Goal: Task Accomplishment & Management: Use online tool/utility

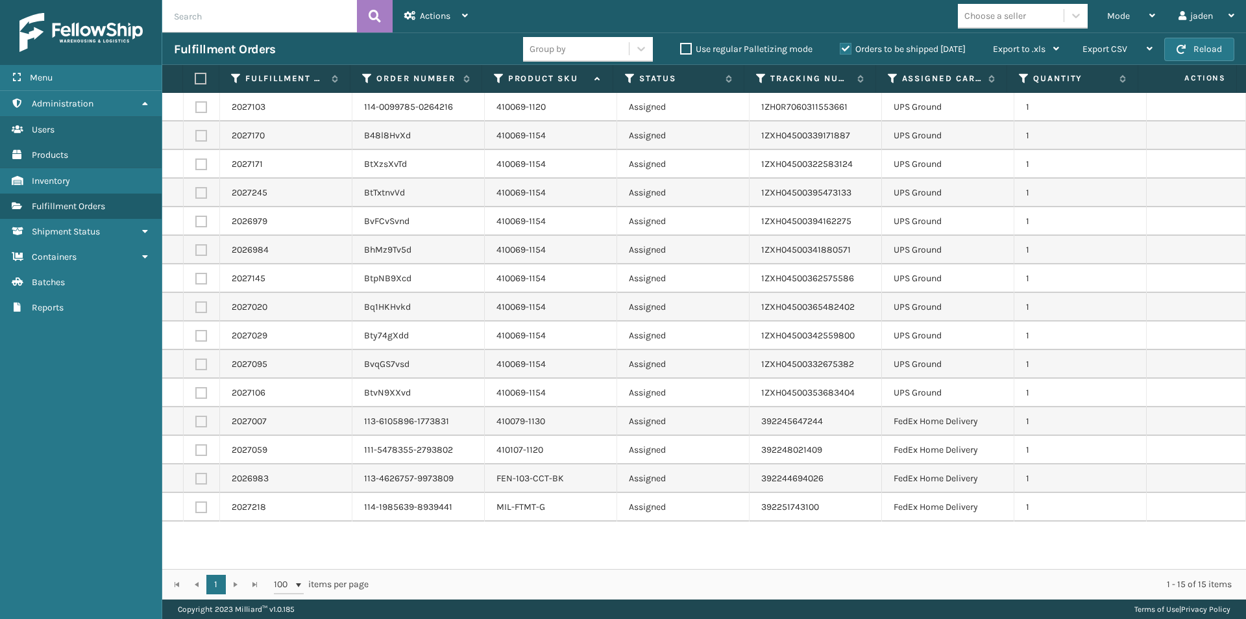
click at [837, 52] on div "Orders to be shipped [DATE]" at bounding box center [904, 50] width 153 height 16
click at [844, 52] on label "Orders to be shipped [DATE]" at bounding box center [903, 48] width 126 height 11
click at [841, 50] on input "Orders to be shipped [DATE]" at bounding box center [840, 46] width 1 height 8
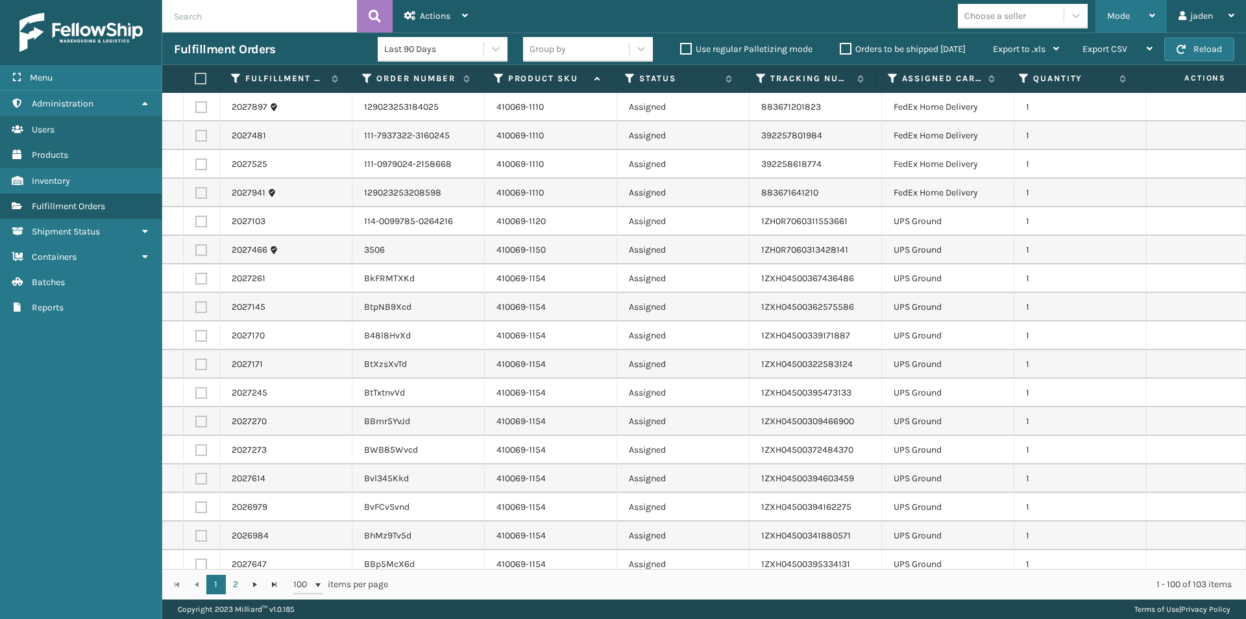
click at [1117, 14] on span "Mode" at bounding box center [1118, 15] width 23 height 11
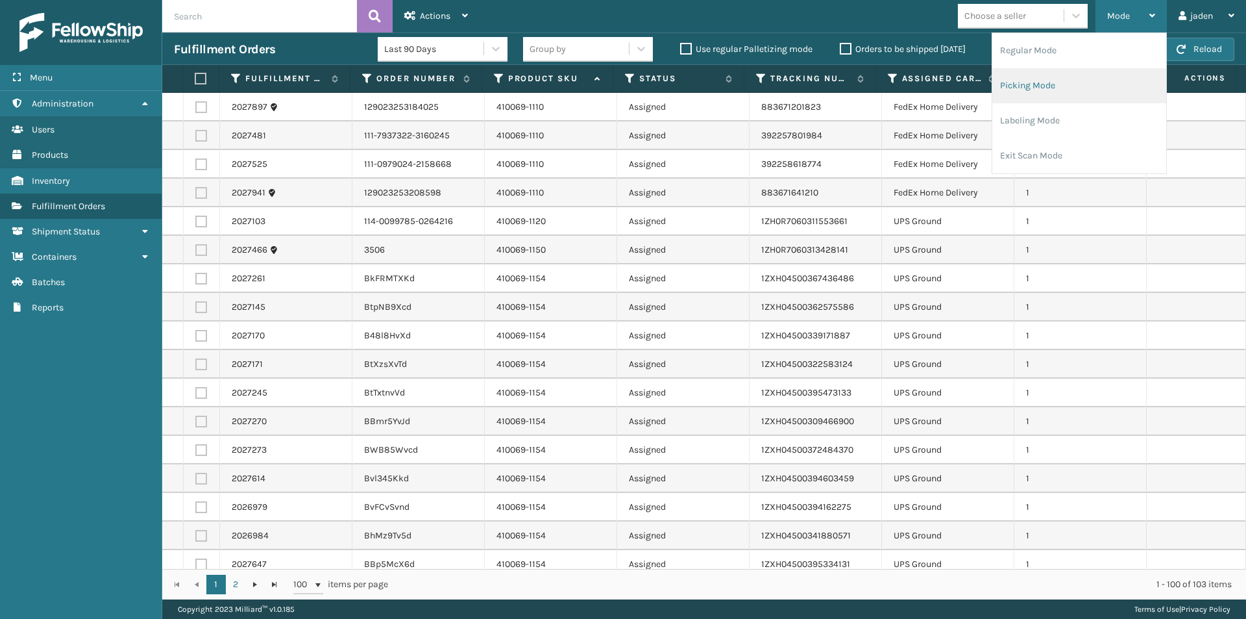
click at [1054, 87] on li "Picking Mode" at bounding box center [1079, 85] width 174 height 35
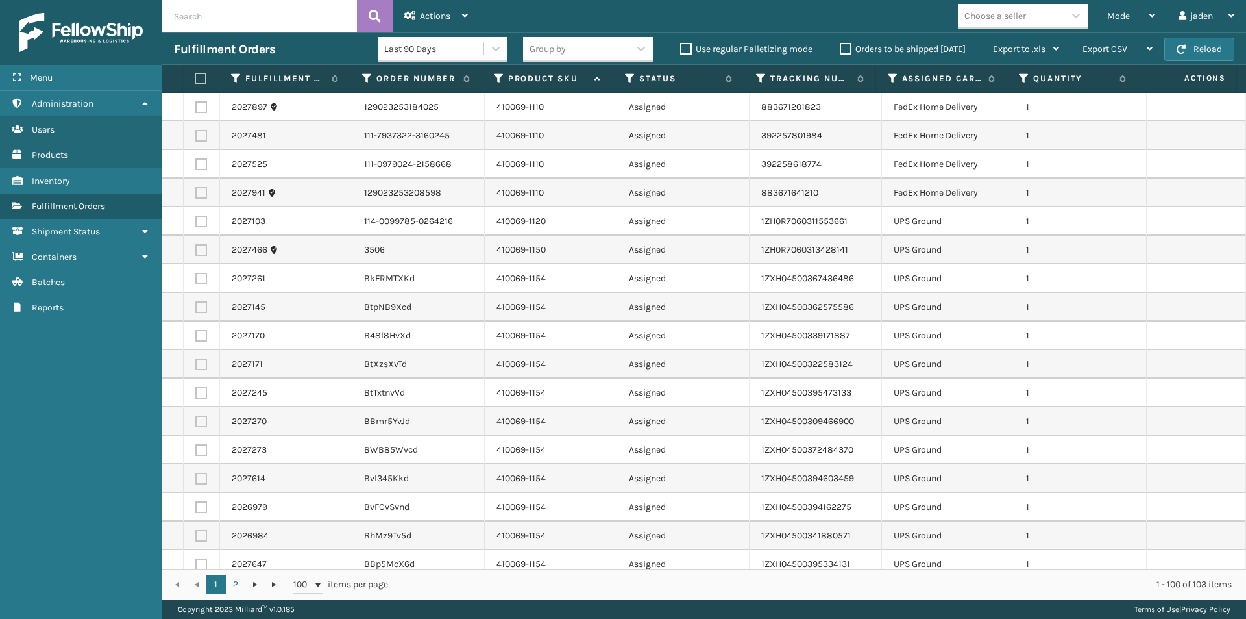
click at [201, 227] on label at bounding box center [201, 221] width 12 height 12
click at [196, 224] on input "checkbox" at bounding box center [195, 219] width 1 height 8
checkbox input "true"
click at [201, 250] on label at bounding box center [201, 250] width 12 height 12
click at [196, 250] on input "checkbox" at bounding box center [195, 248] width 1 height 8
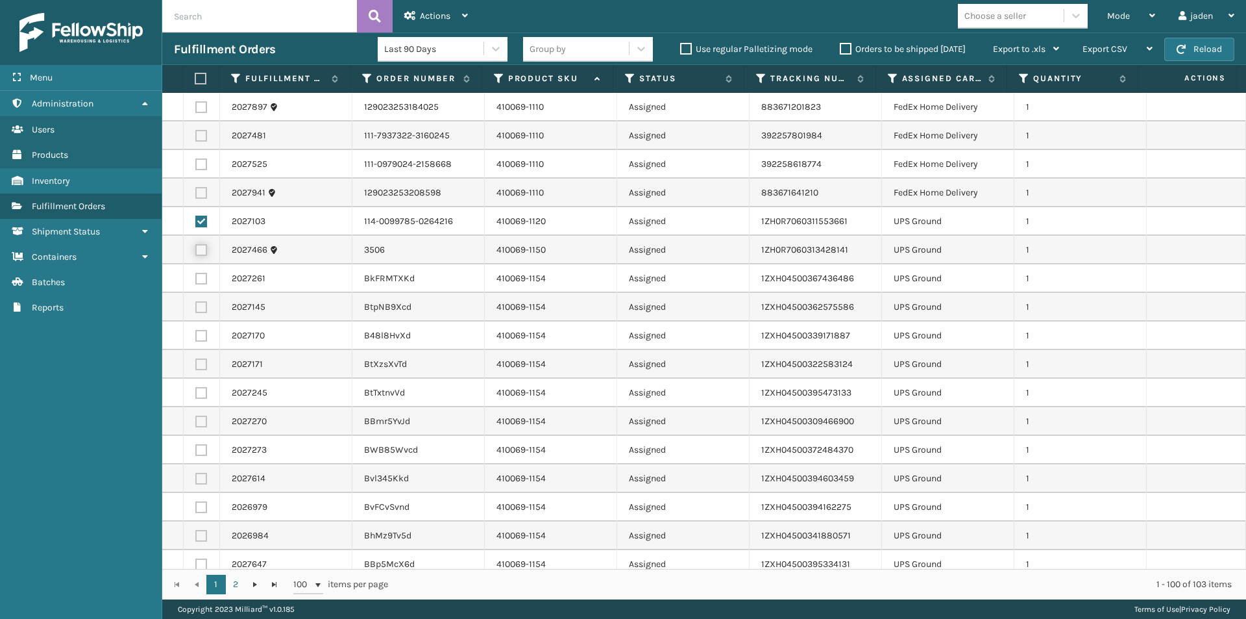
checkbox input "true"
click at [203, 277] on label at bounding box center [201, 279] width 12 height 12
click at [196, 277] on input "checkbox" at bounding box center [195, 277] width 1 height 8
checkbox input "true"
click at [202, 307] on label at bounding box center [201, 307] width 12 height 12
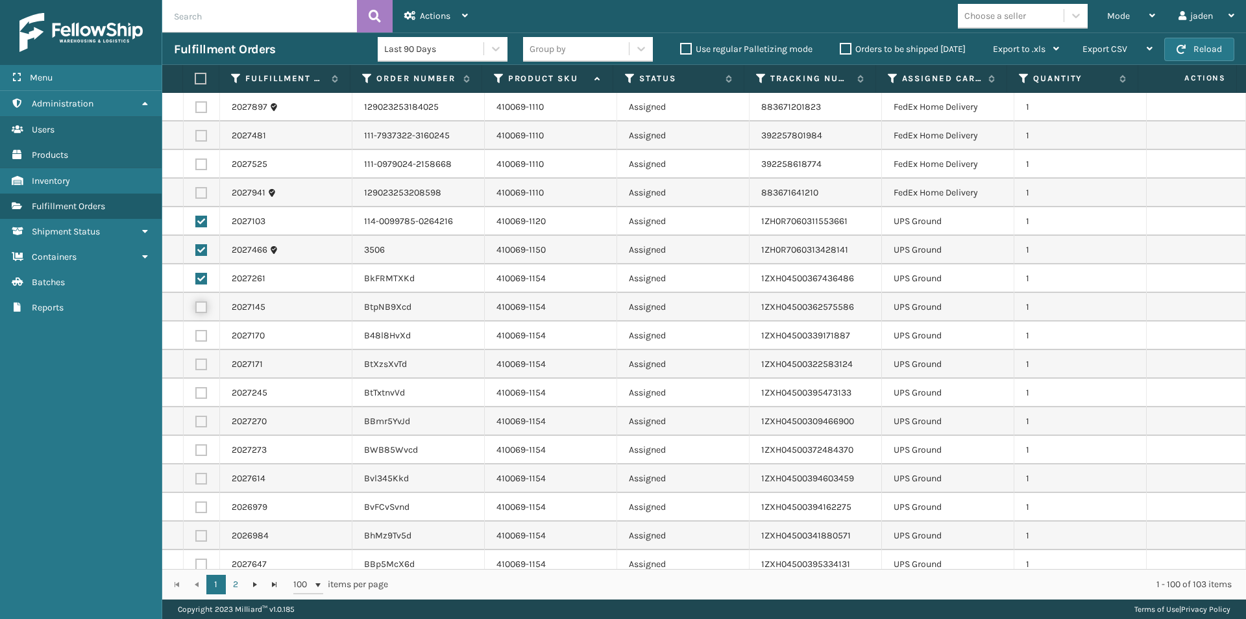
click at [196, 307] on input "checkbox" at bounding box center [195, 305] width 1 height 8
checkbox input "true"
drag, startPoint x: 204, startPoint y: 343, endPoint x: 201, endPoint y: 331, distance: 12.8
click at [203, 343] on td at bounding box center [202, 335] width 36 height 29
click at [201, 331] on label at bounding box center [201, 336] width 12 height 12
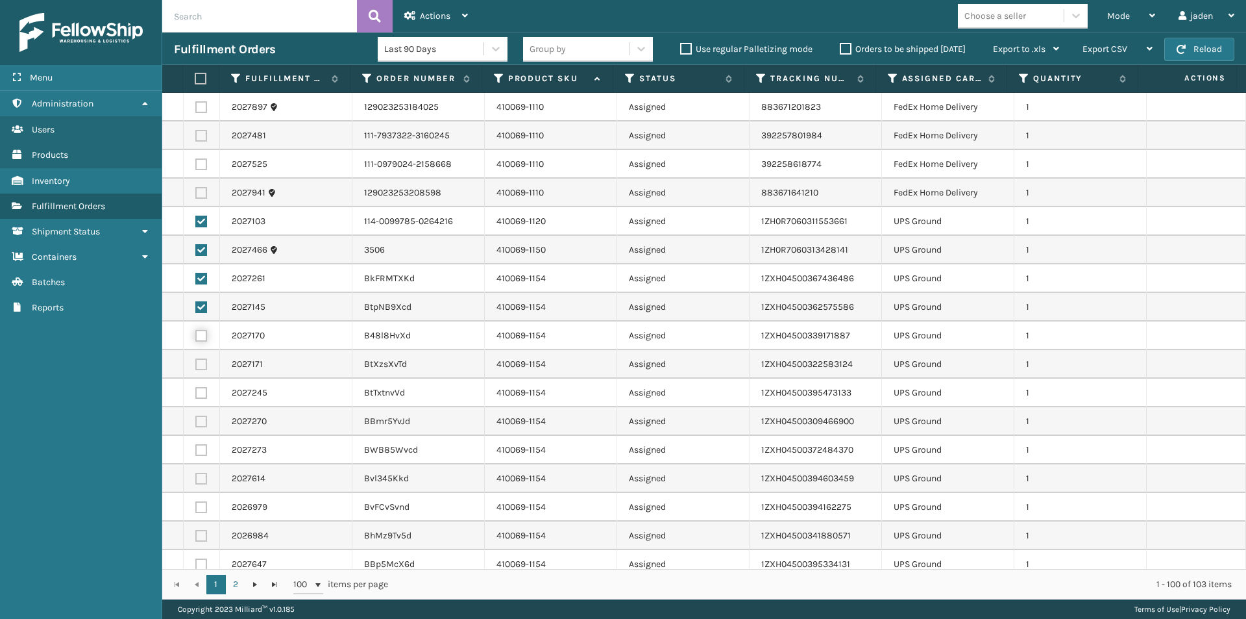
click at [196, 331] on input "checkbox" at bounding box center [195, 334] width 1 height 8
checkbox input "true"
click at [203, 364] on label at bounding box center [201, 364] width 12 height 12
click at [196, 364] on input "checkbox" at bounding box center [195, 362] width 1 height 8
checkbox input "true"
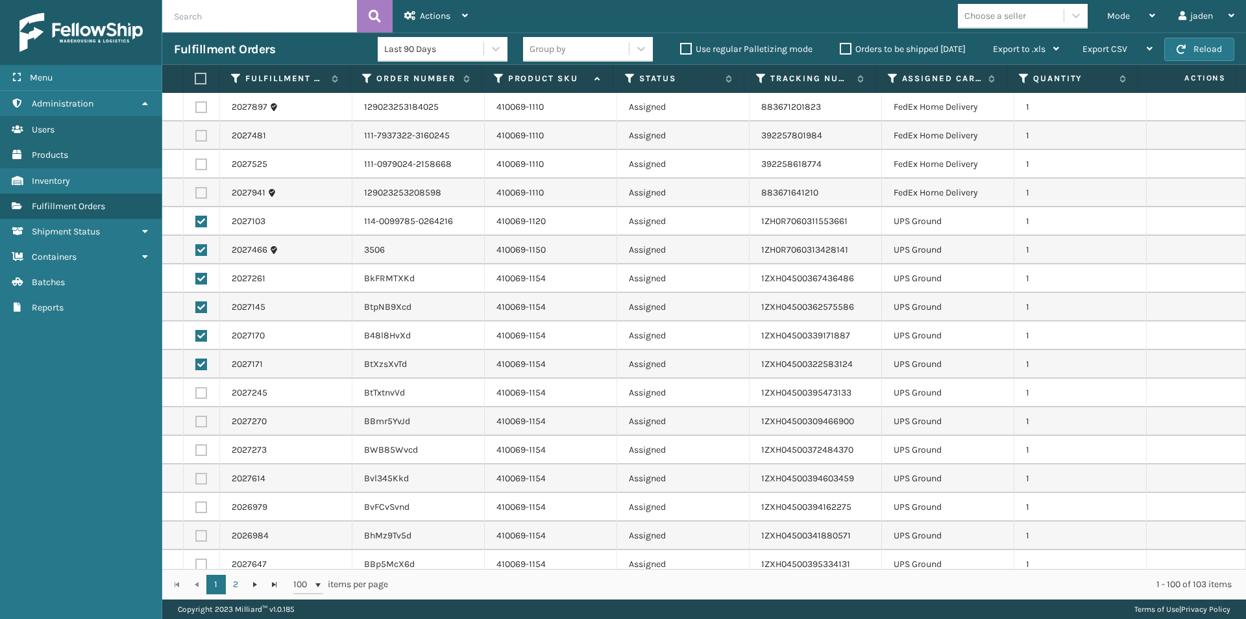
click at [201, 390] on label at bounding box center [201, 393] width 12 height 12
click at [196, 390] on input "checkbox" at bounding box center [195, 391] width 1 height 8
checkbox input "true"
drag, startPoint x: 203, startPoint y: 412, endPoint x: 202, endPoint y: 422, distance: 10.5
click at [203, 416] on td at bounding box center [202, 421] width 36 height 29
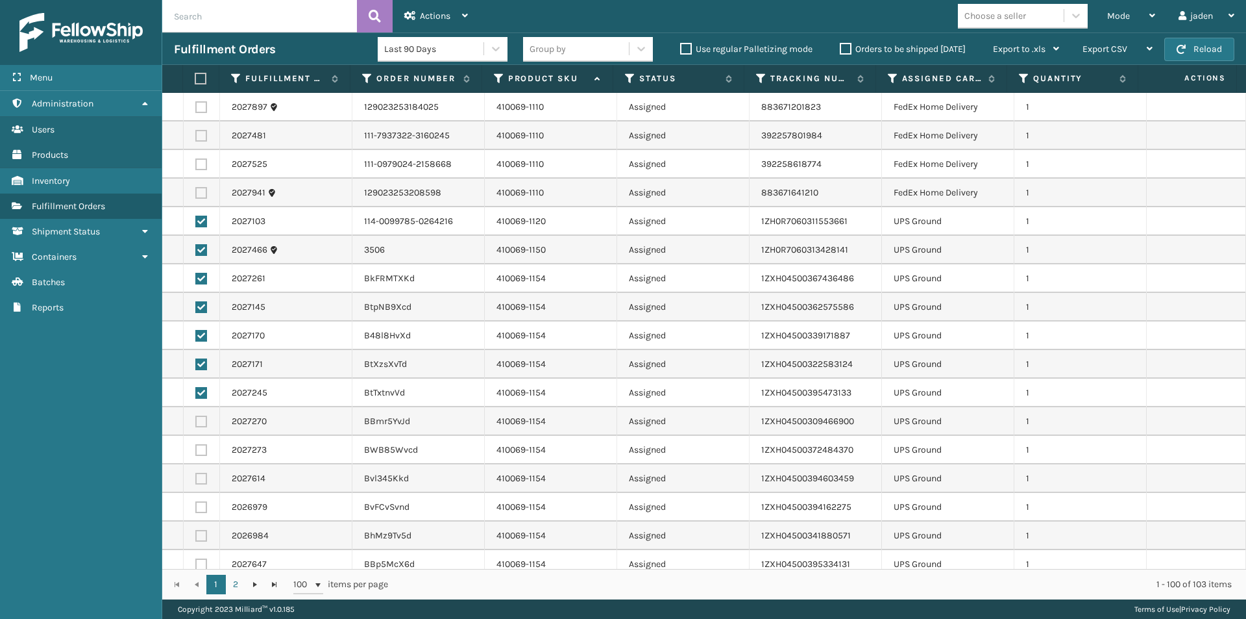
click at [202, 422] on label at bounding box center [201, 421] width 12 height 12
click at [196, 422] on input "checkbox" at bounding box center [195, 419] width 1 height 8
checkbox input "true"
click at [201, 448] on label at bounding box center [201, 450] width 12 height 12
click at [196, 448] on input "checkbox" at bounding box center [195, 448] width 1 height 8
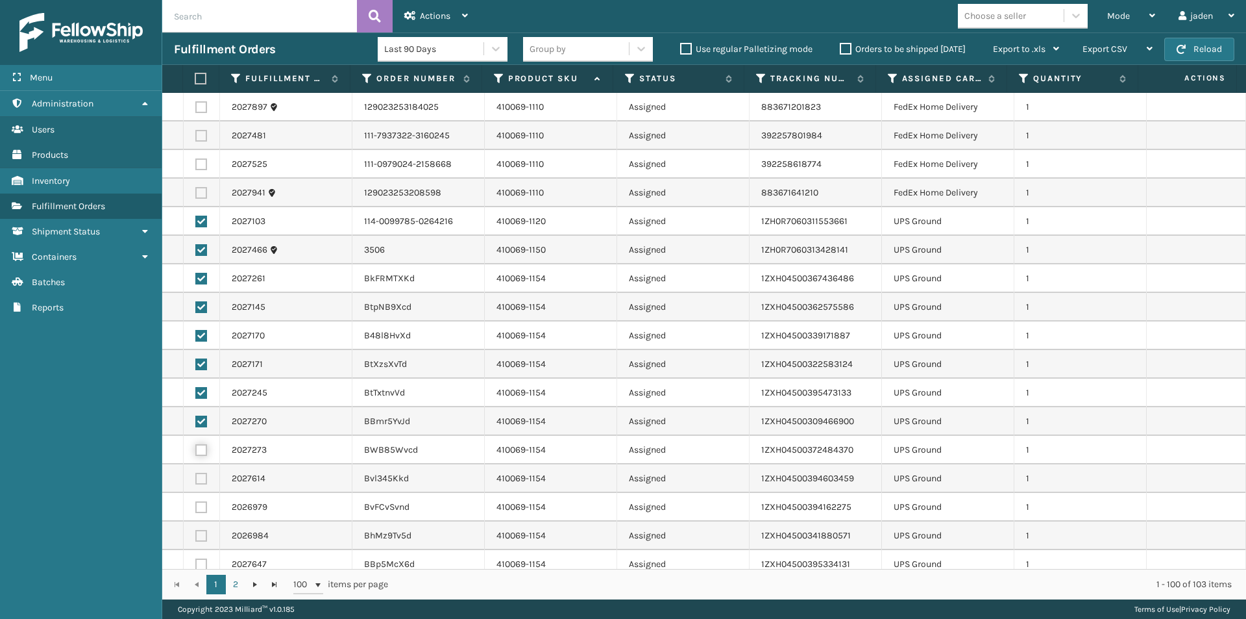
checkbox input "true"
click at [203, 476] on label at bounding box center [201, 479] width 12 height 12
click at [196, 476] on input "checkbox" at bounding box center [195, 477] width 1 height 8
checkbox input "true"
click at [204, 535] on label at bounding box center [201, 536] width 12 height 12
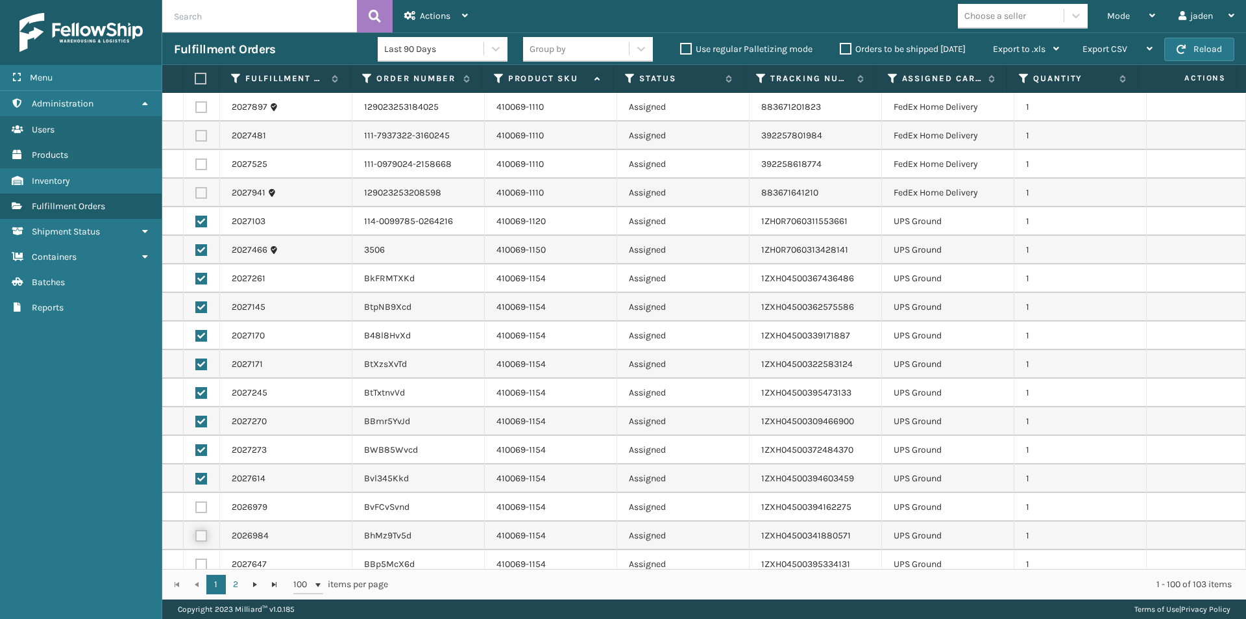
click at [196, 535] on input "checkbox" at bounding box center [195, 534] width 1 height 8
checkbox input "true"
click at [206, 512] on label at bounding box center [201, 507] width 12 height 12
click at [196, 510] on input "checkbox" at bounding box center [195, 505] width 1 height 8
checkbox input "true"
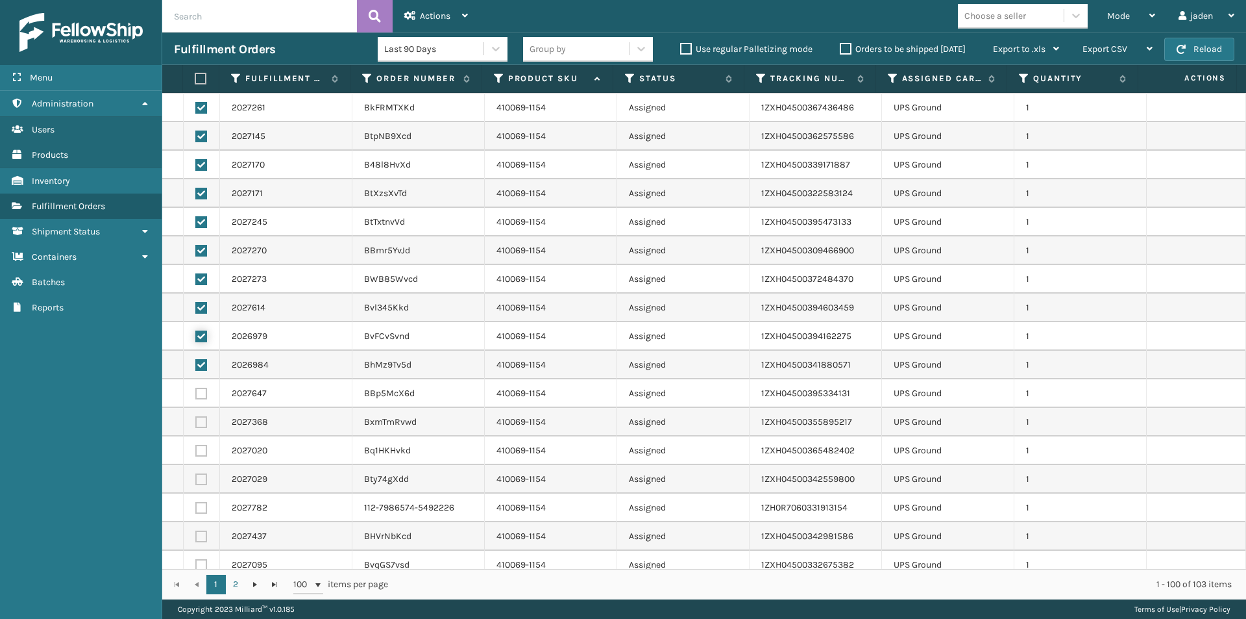
scroll to position [195, 0]
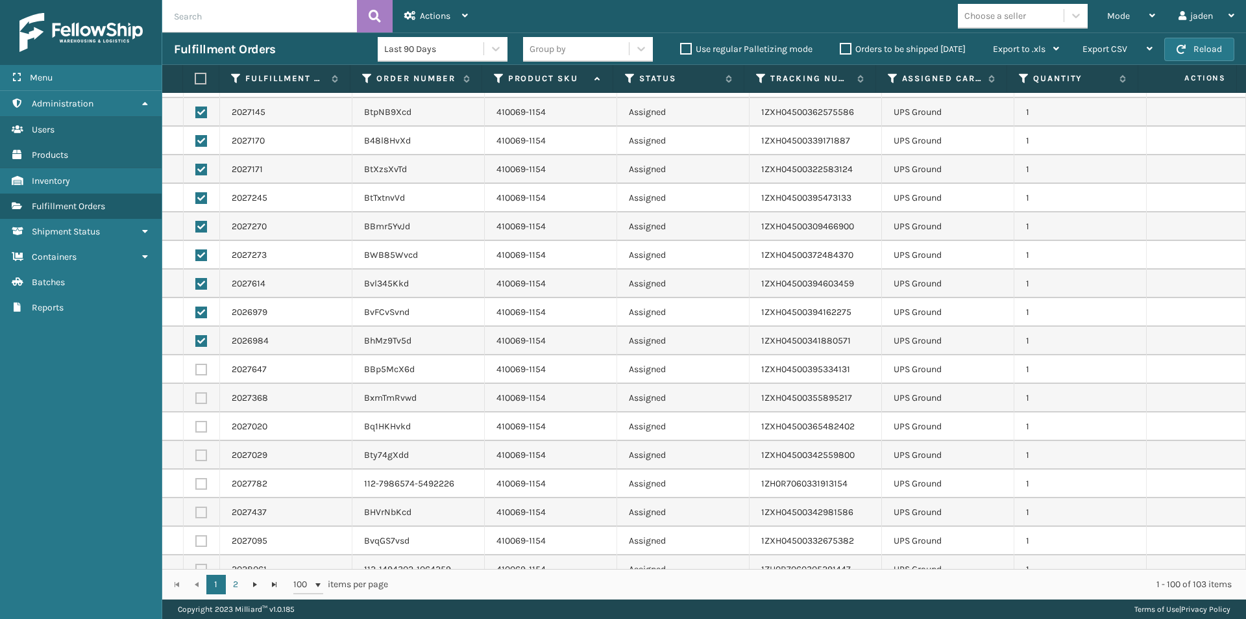
click at [200, 541] on label at bounding box center [201, 541] width 12 height 12
click at [196, 541] on input "checkbox" at bounding box center [195, 539] width 1 height 8
checkbox input "true"
click at [203, 514] on label at bounding box center [201, 512] width 12 height 12
click at [196, 514] on input "checkbox" at bounding box center [195, 510] width 1 height 8
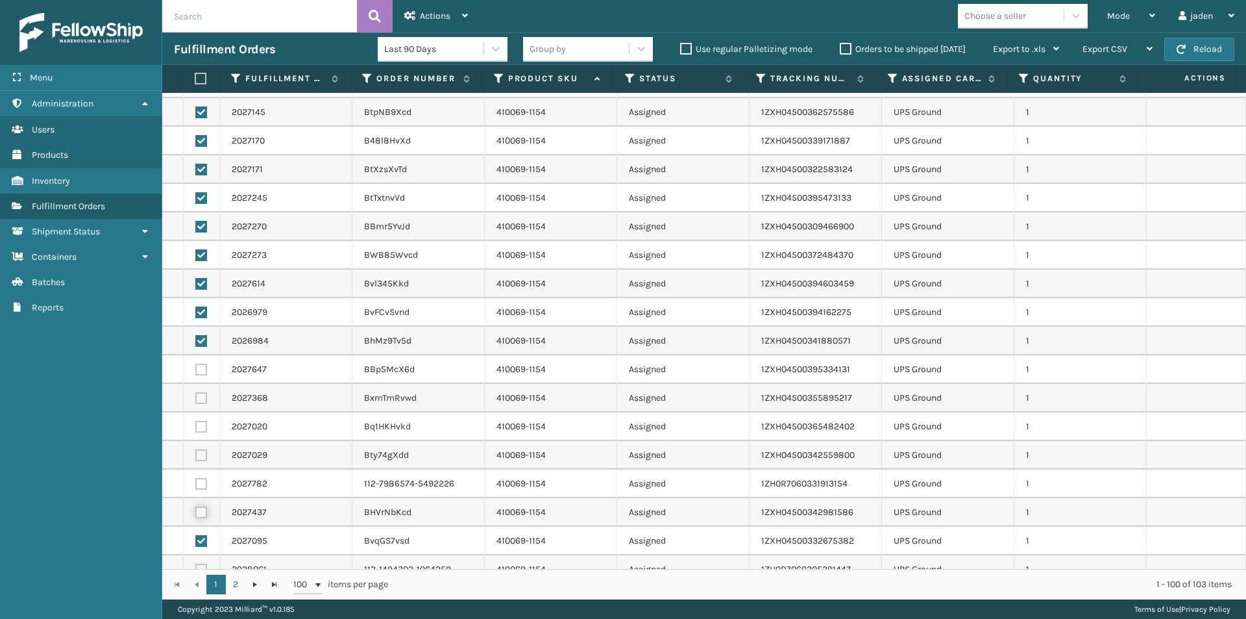
checkbox input "true"
click at [203, 482] on label at bounding box center [201, 484] width 12 height 12
click at [196, 482] on input "checkbox" at bounding box center [195, 482] width 1 height 8
checkbox input "true"
click at [200, 456] on label at bounding box center [201, 455] width 12 height 12
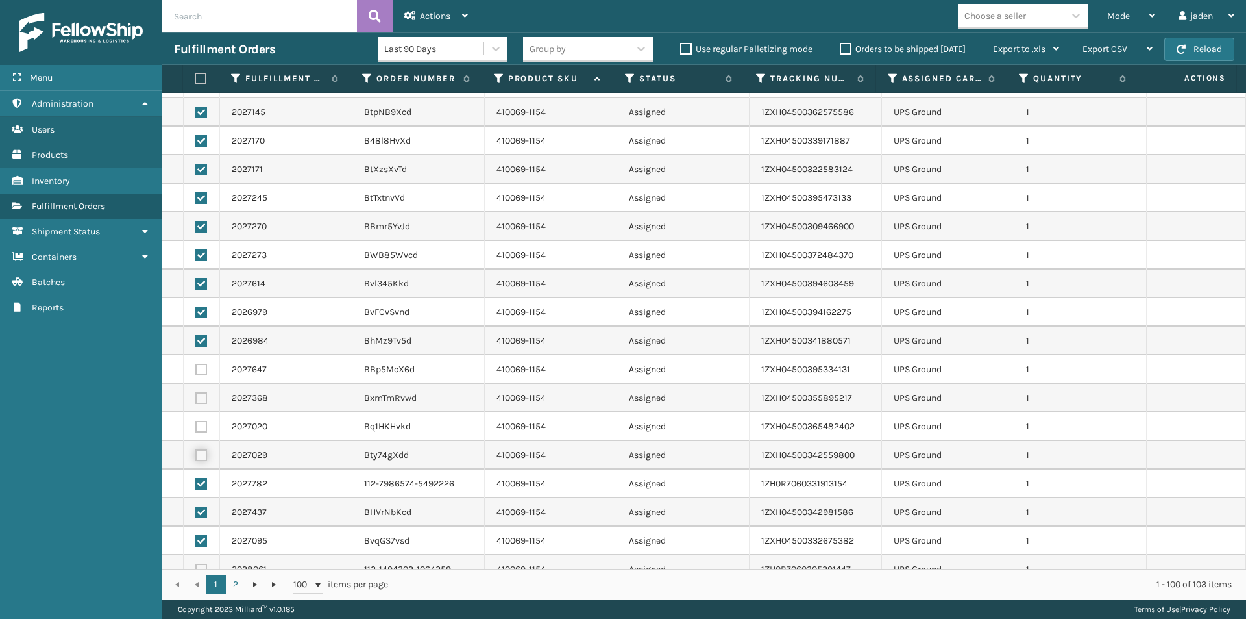
click at [196, 456] on input "checkbox" at bounding box center [195, 453] width 1 height 8
checkbox input "true"
click at [197, 424] on label at bounding box center [201, 427] width 12 height 12
click at [196, 424] on input "checkbox" at bounding box center [195, 425] width 1 height 8
checkbox input "true"
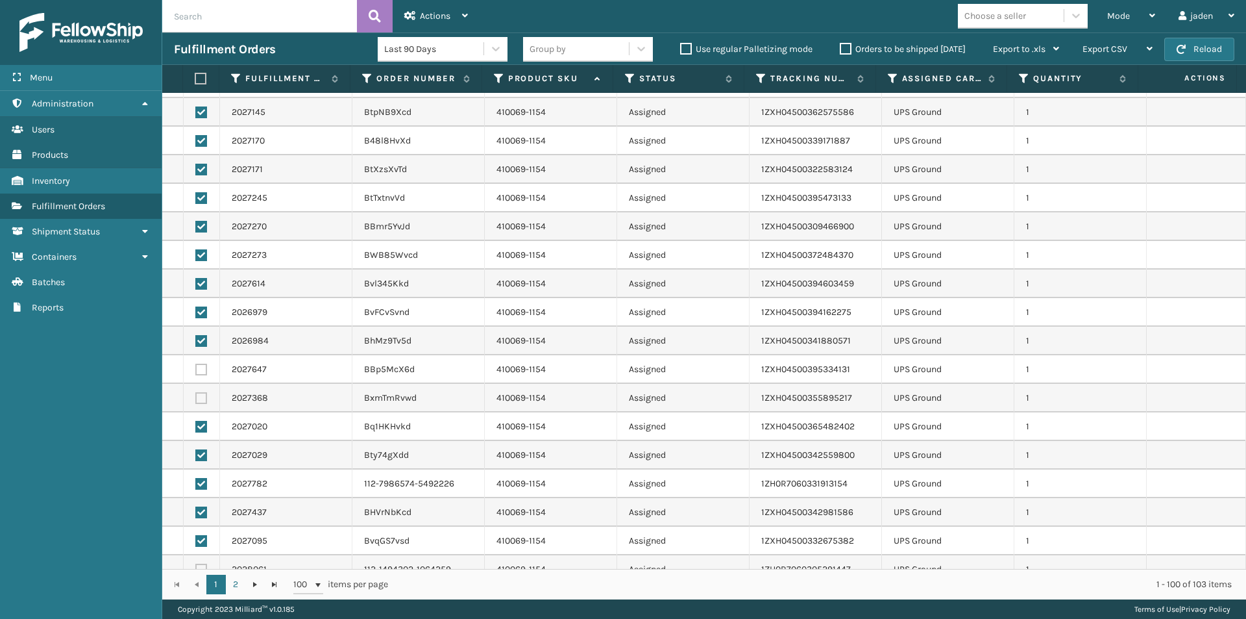
click at [199, 399] on label at bounding box center [201, 398] width 12 height 12
click at [196, 399] on input "checkbox" at bounding box center [195, 396] width 1 height 8
checkbox input "true"
click at [201, 369] on label at bounding box center [201, 369] width 12 height 12
click at [196, 369] on input "checkbox" at bounding box center [195, 367] width 1 height 8
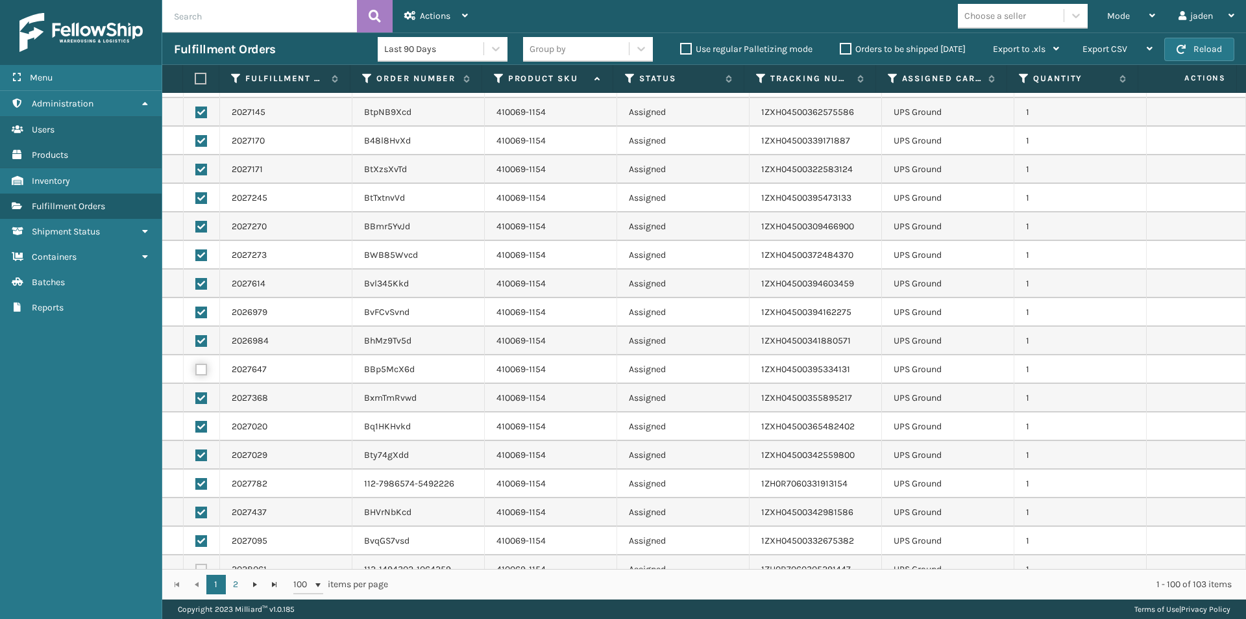
checkbox input "true"
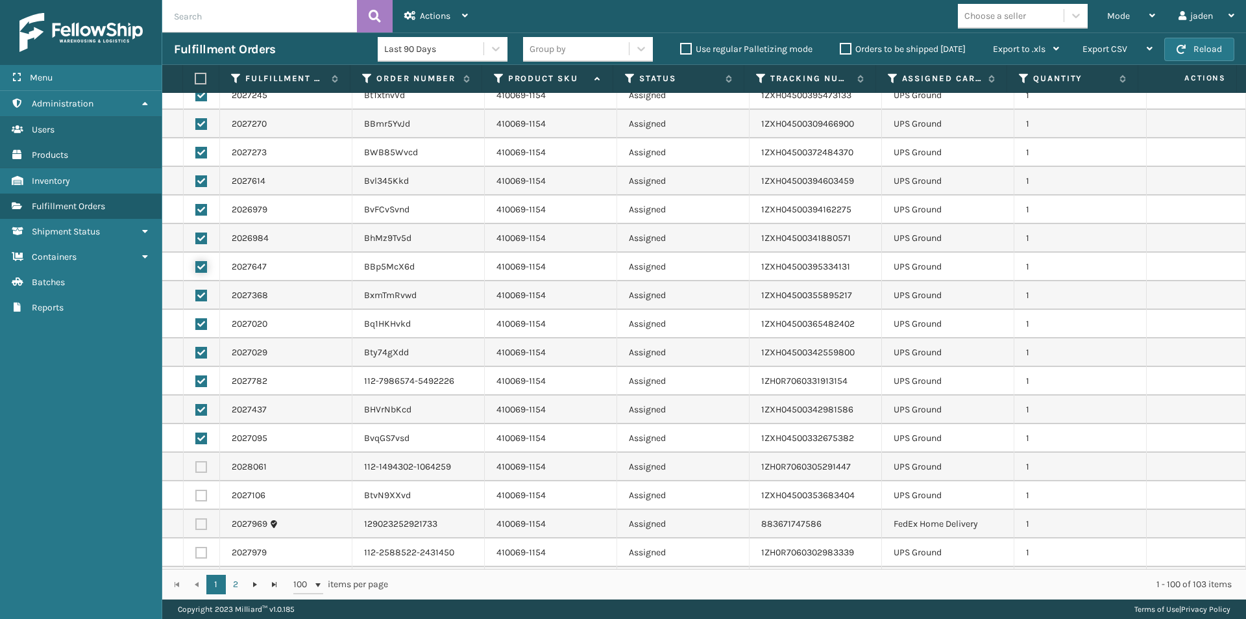
scroll to position [325, 0]
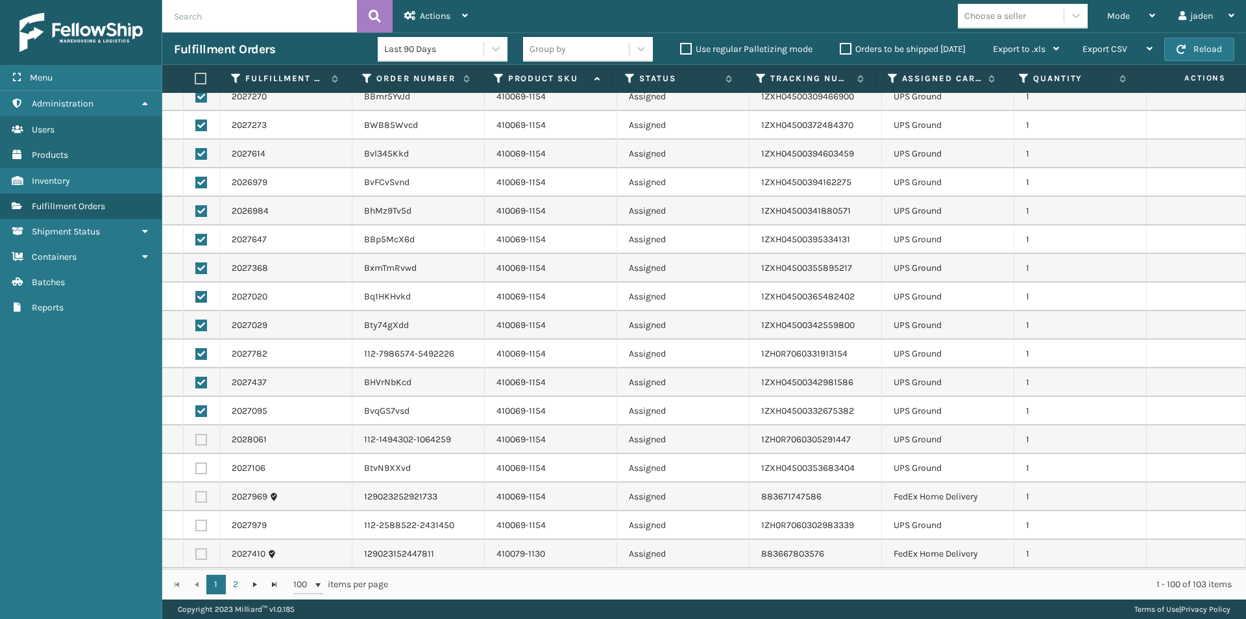
click at [203, 468] on label at bounding box center [201, 468] width 12 height 12
click at [196, 468] on input "checkbox" at bounding box center [195, 466] width 1 height 8
checkbox input "true"
click at [203, 438] on label at bounding box center [201, 440] width 12 height 12
click at [196, 438] on input "checkbox" at bounding box center [195, 438] width 1 height 8
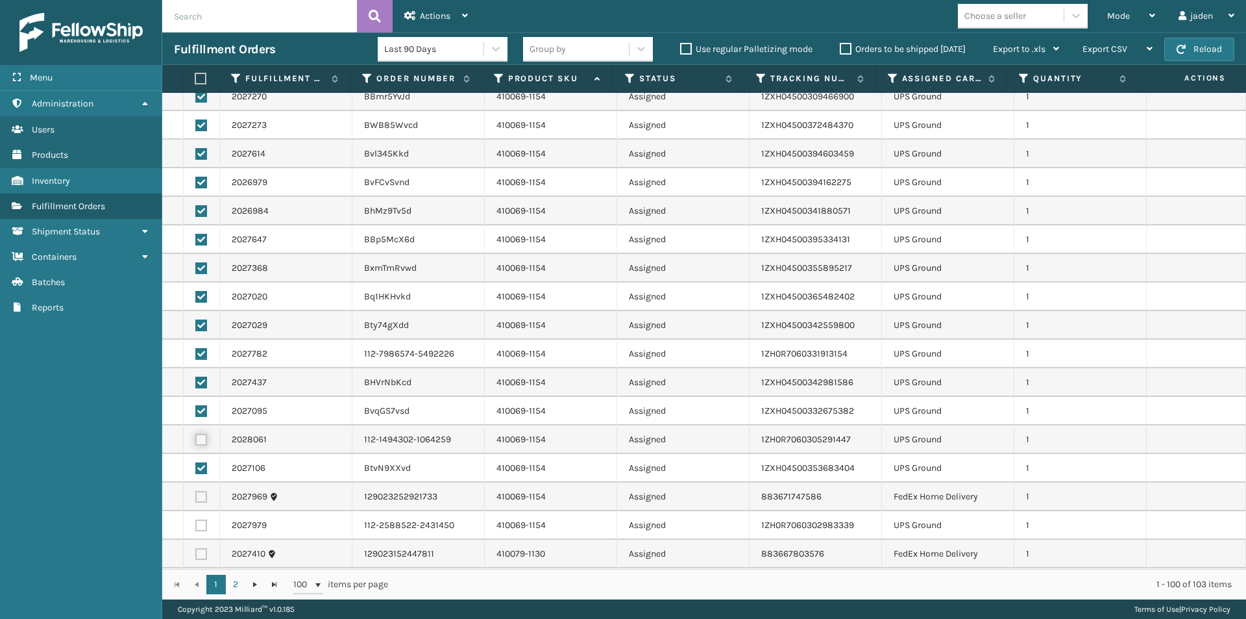
checkbox input "true"
click at [192, 470] on td at bounding box center [202, 468] width 36 height 29
click at [197, 472] on label at bounding box center [201, 468] width 12 height 12
click at [196, 471] on input "checkbox" at bounding box center [195, 466] width 1 height 8
checkbox input "false"
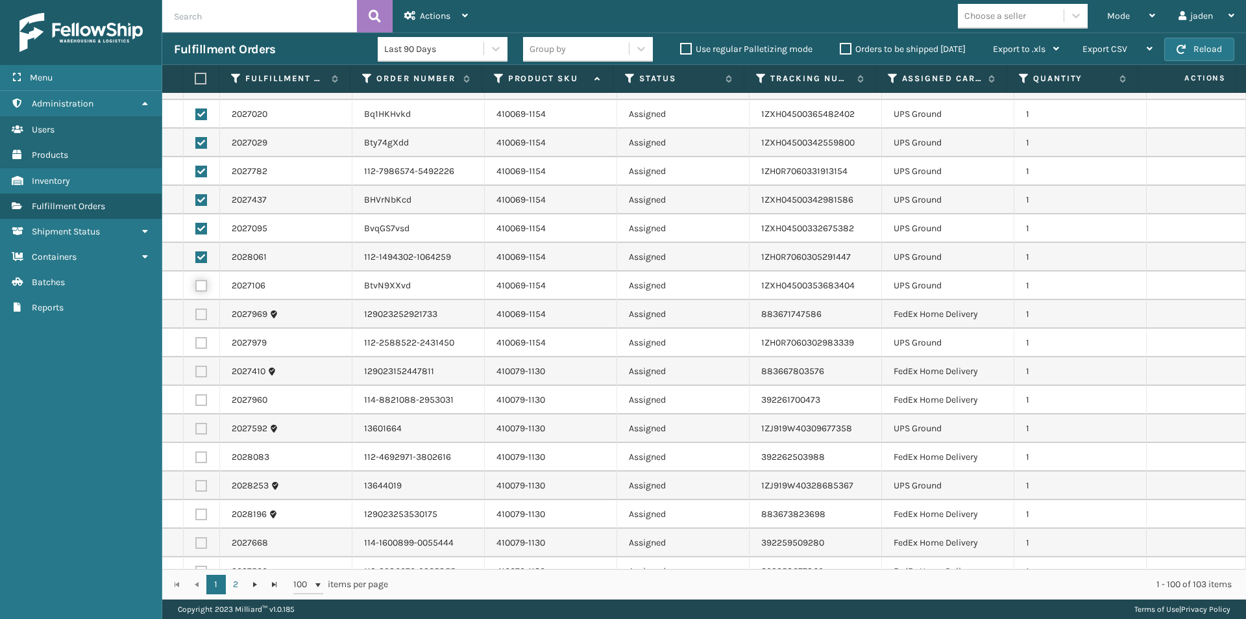
scroll to position [519, 0]
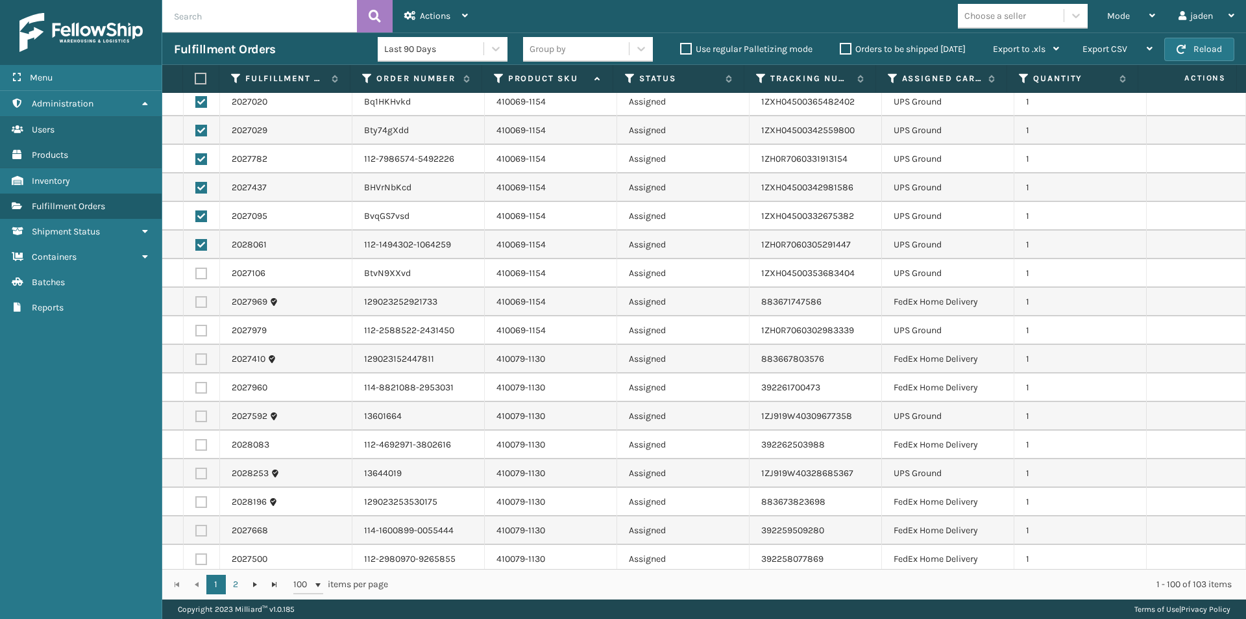
click at [201, 419] on label at bounding box center [201, 416] width 12 height 12
click at [196, 419] on input "checkbox" at bounding box center [195, 414] width 1 height 8
checkbox input "true"
click at [203, 329] on label at bounding box center [201, 331] width 12 height 12
click at [196, 329] on input "checkbox" at bounding box center [195, 329] width 1 height 8
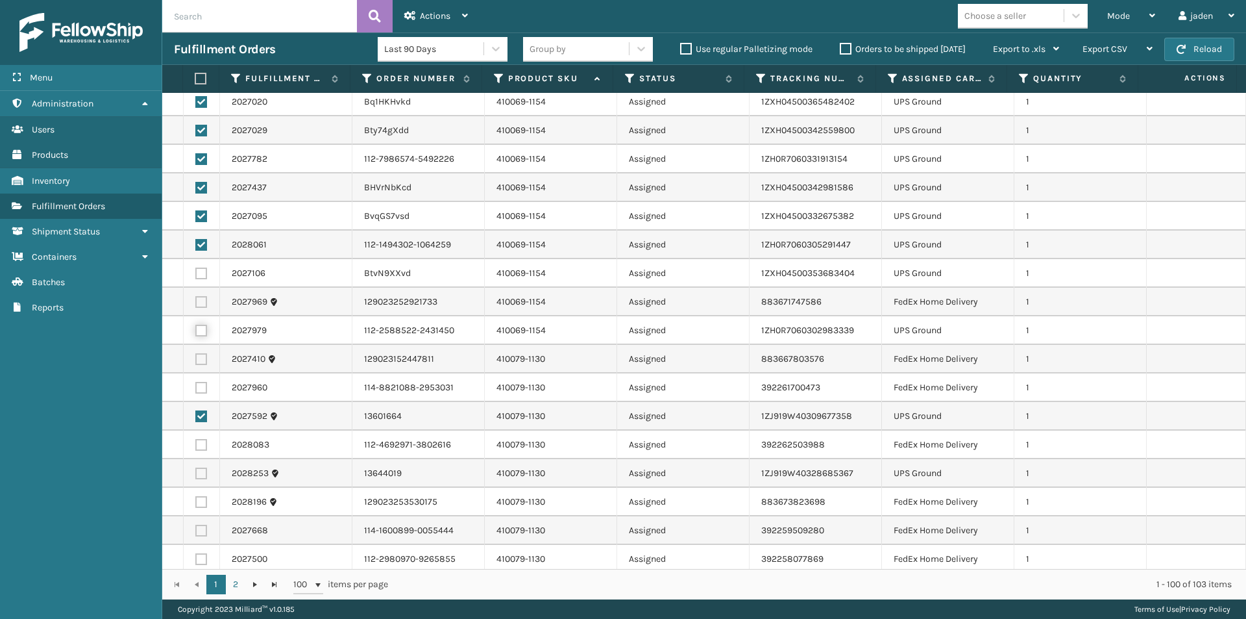
checkbox input "true"
click at [195, 270] on label at bounding box center [201, 273] width 12 height 12
click at [195, 270] on input "checkbox" at bounding box center [195, 271] width 1 height 8
checkbox input "true"
click at [202, 474] on label at bounding box center [201, 473] width 12 height 12
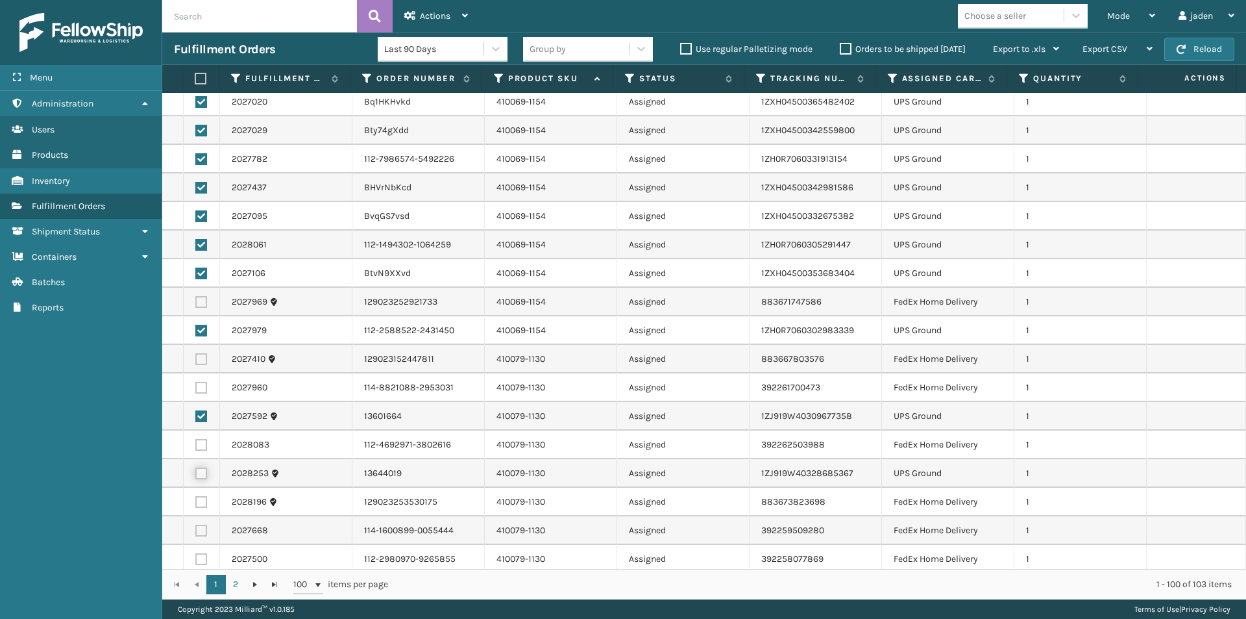
click at [196, 474] on input "checkbox" at bounding box center [195, 471] width 1 height 8
checkbox input "true"
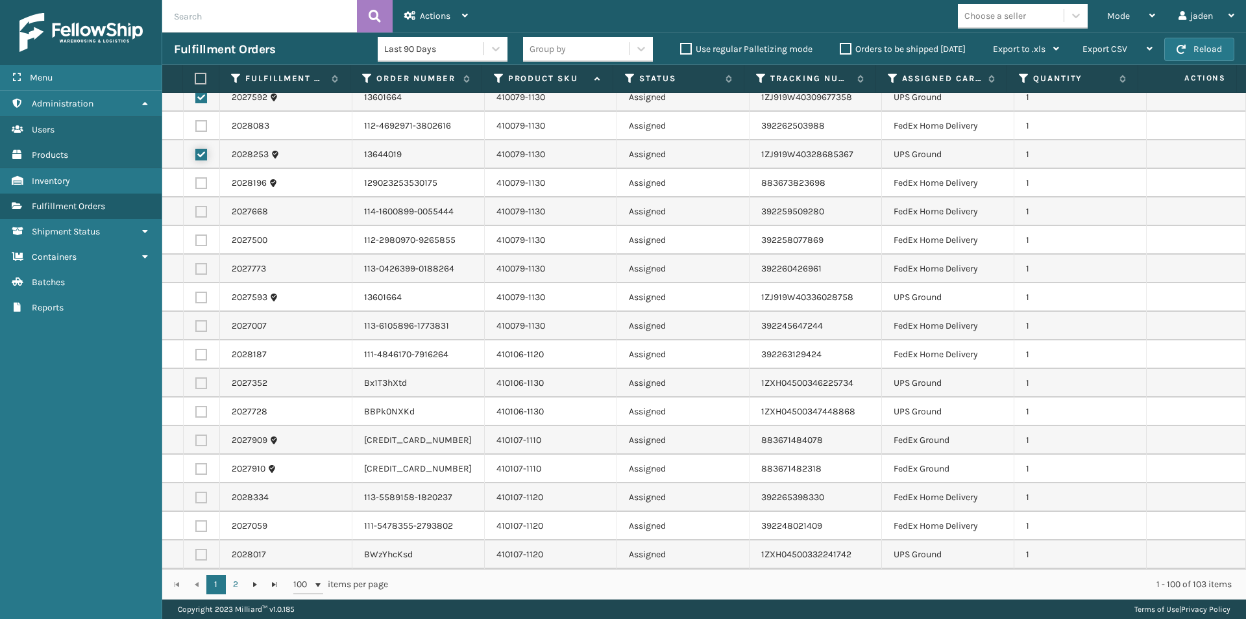
scroll to position [844, 0]
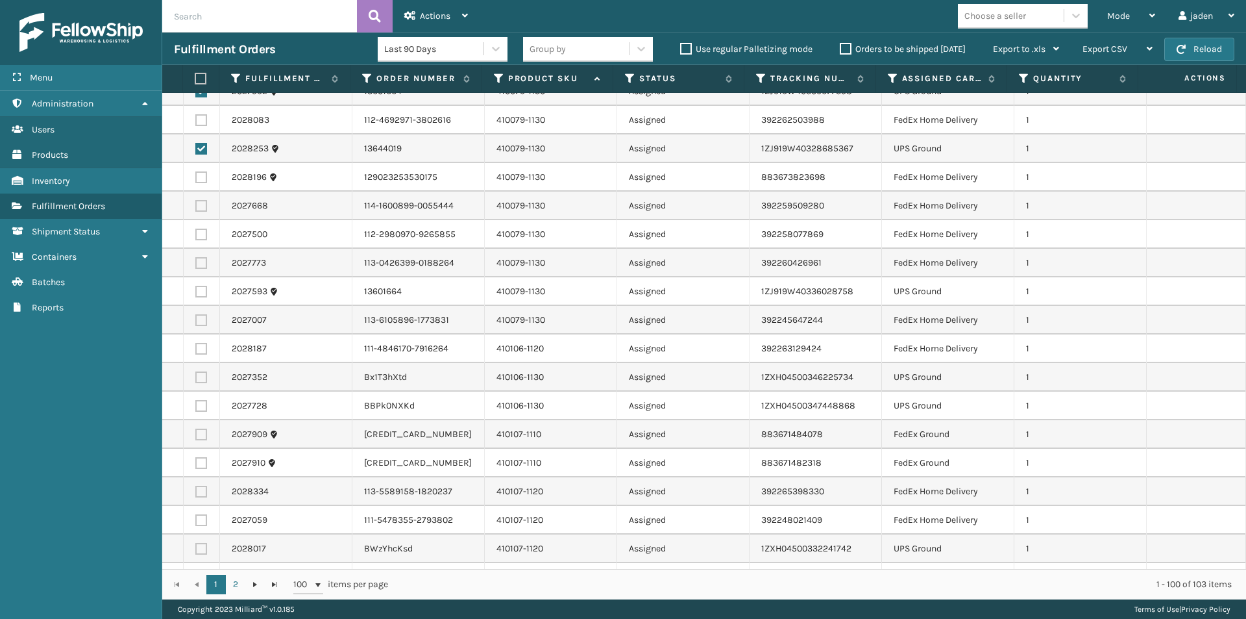
click at [201, 289] on label at bounding box center [201, 292] width 12 height 12
click at [196, 289] on input "checkbox" at bounding box center [195, 290] width 1 height 8
checkbox input "true"
click at [199, 375] on label at bounding box center [201, 377] width 12 height 12
click at [196, 375] on input "checkbox" at bounding box center [195, 375] width 1 height 8
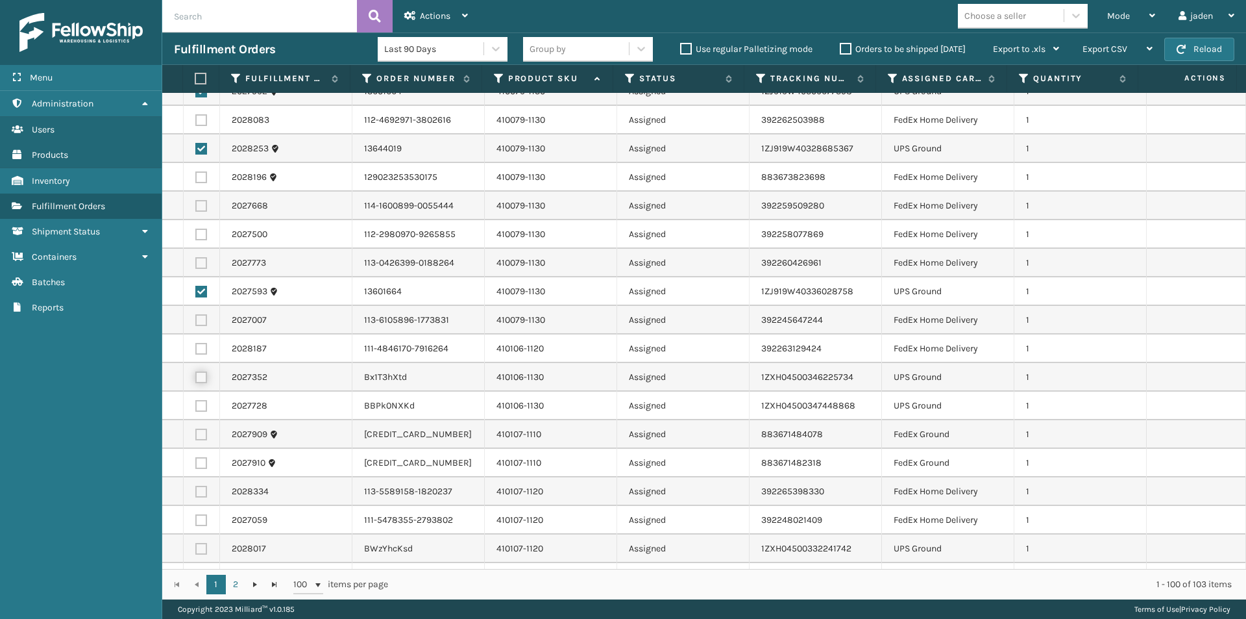
checkbox input "true"
click at [200, 406] on label at bounding box center [201, 406] width 12 height 12
click at [196, 406] on input "checkbox" at bounding box center [195, 404] width 1 height 8
checkbox input "true"
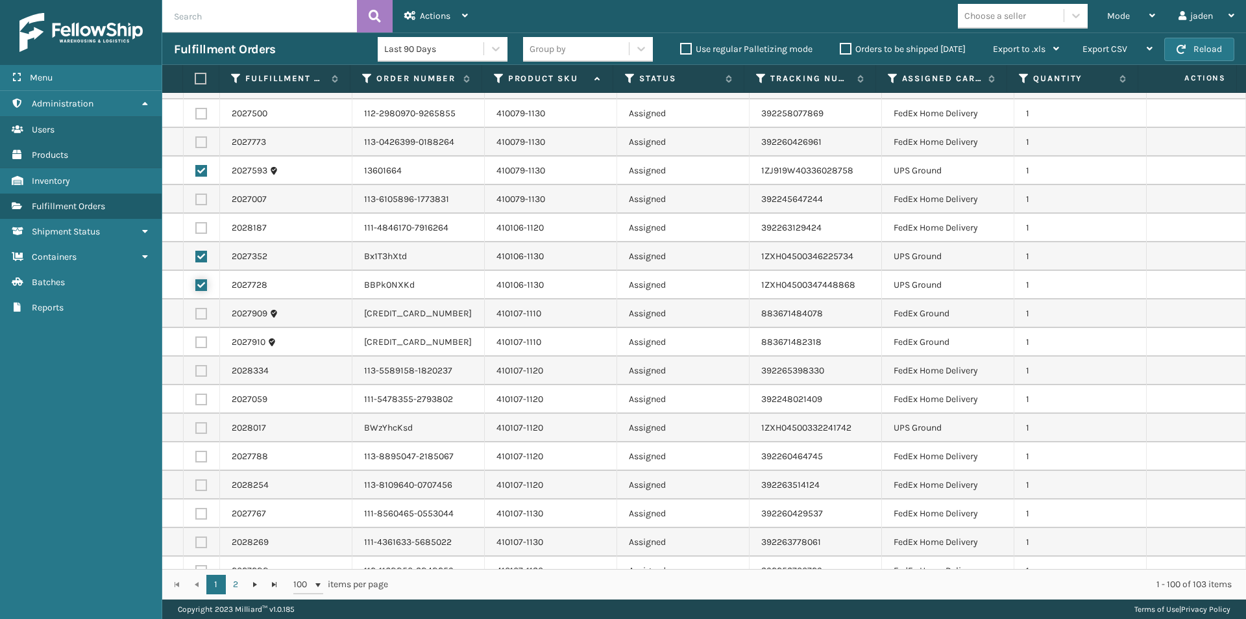
scroll to position [974, 0]
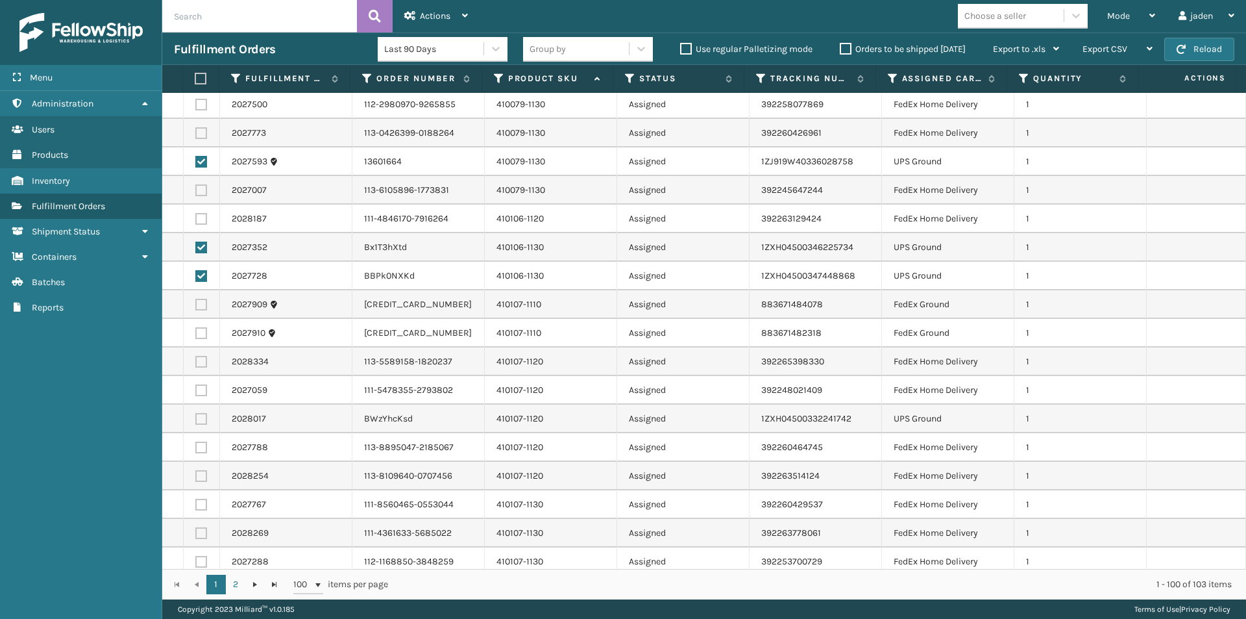
click at [205, 420] on label at bounding box center [201, 419] width 12 height 12
click at [196, 420] on input "checkbox" at bounding box center [195, 417] width 1 height 8
checkbox input "true"
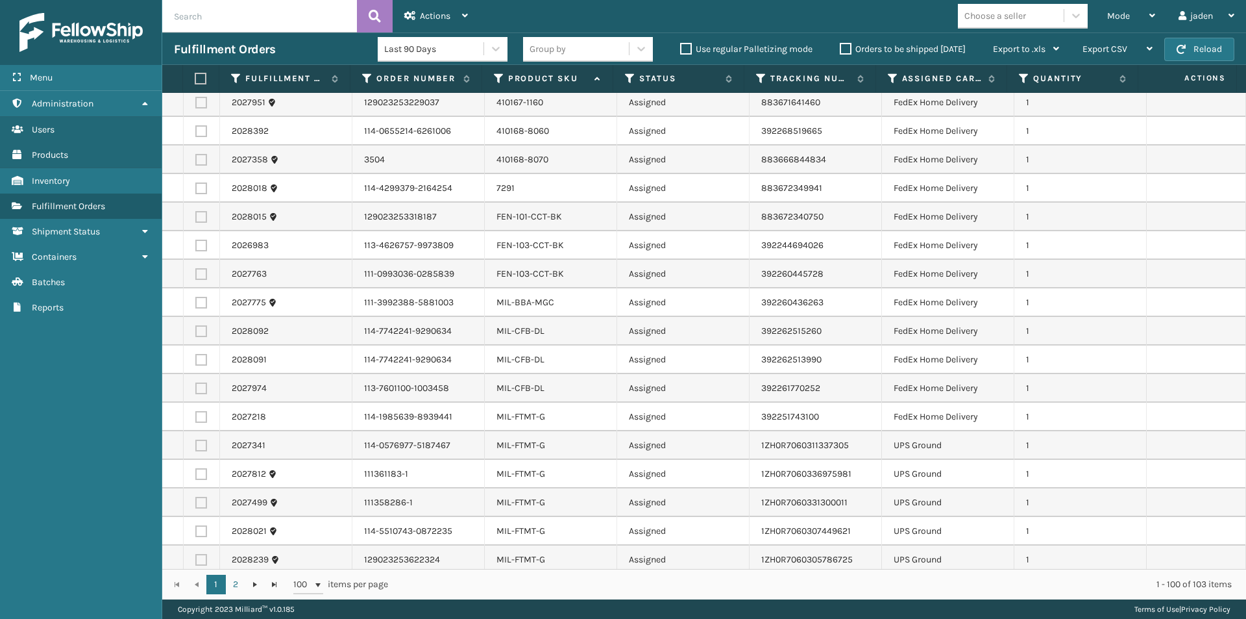
scroll to position [1947, 0]
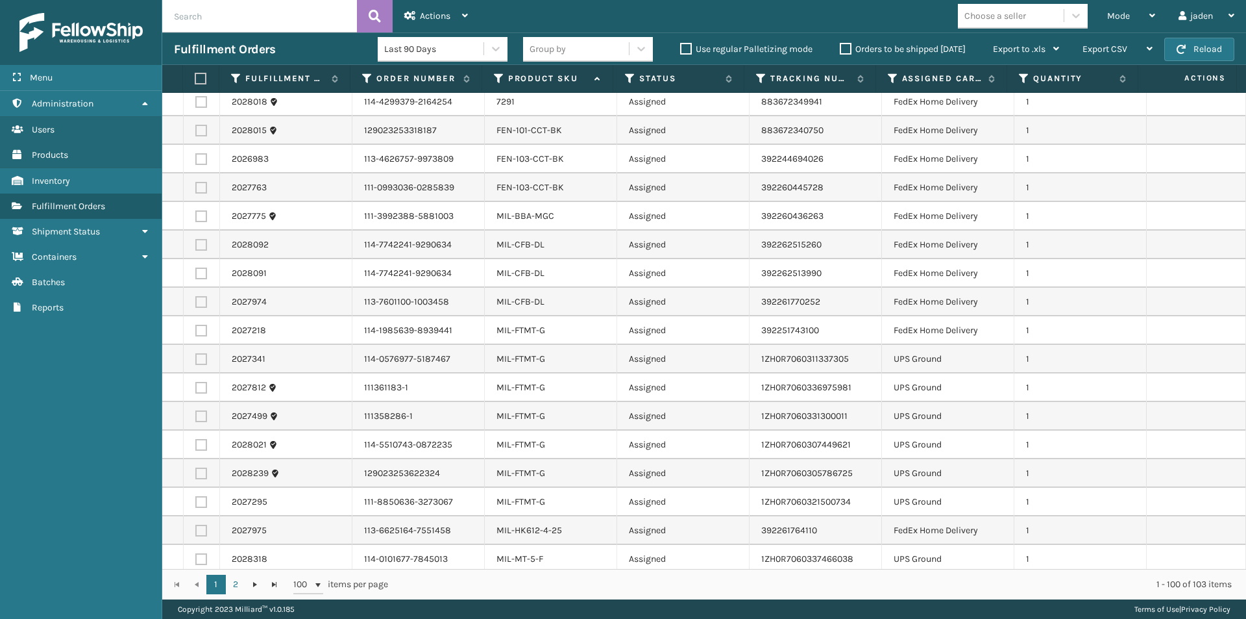
click at [201, 360] on label at bounding box center [201, 359] width 12 height 12
click at [196, 360] on input "checkbox" at bounding box center [195, 357] width 1 height 8
checkbox input "true"
click at [201, 392] on label at bounding box center [201, 388] width 12 height 12
click at [196, 390] on input "checkbox" at bounding box center [195, 386] width 1 height 8
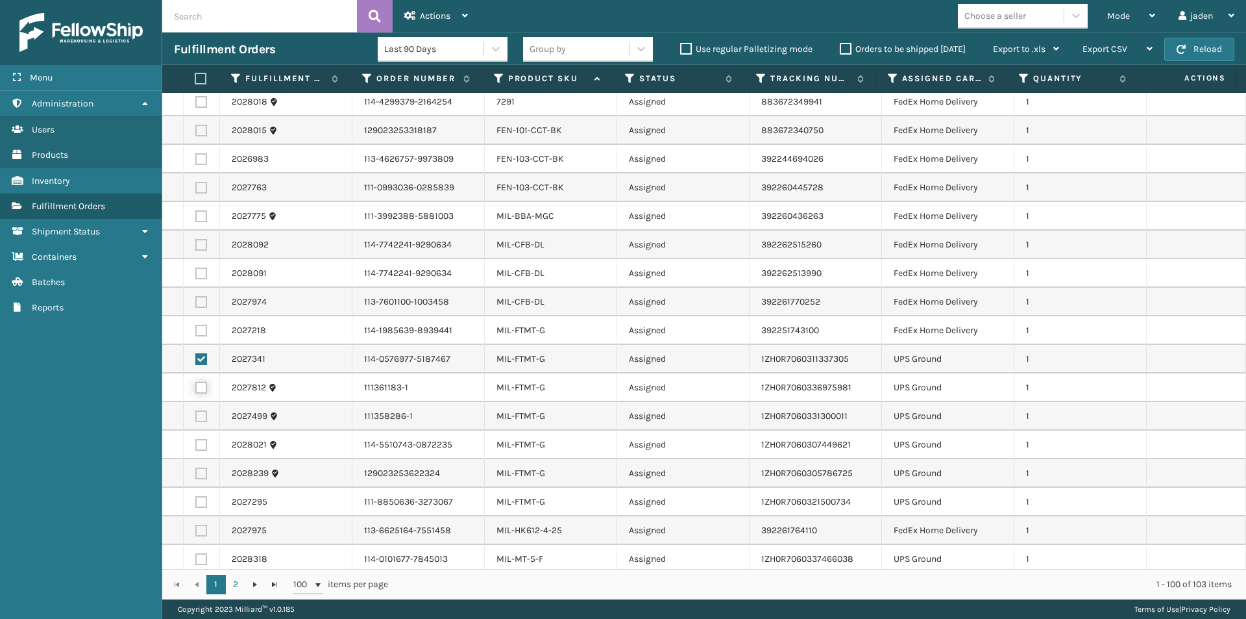
checkbox input "true"
click at [202, 413] on label at bounding box center [201, 416] width 12 height 12
click at [196, 413] on input "checkbox" at bounding box center [195, 414] width 1 height 8
checkbox input "true"
click at [200, 445] on label at bounding box center [201, 445] width 12 height 12
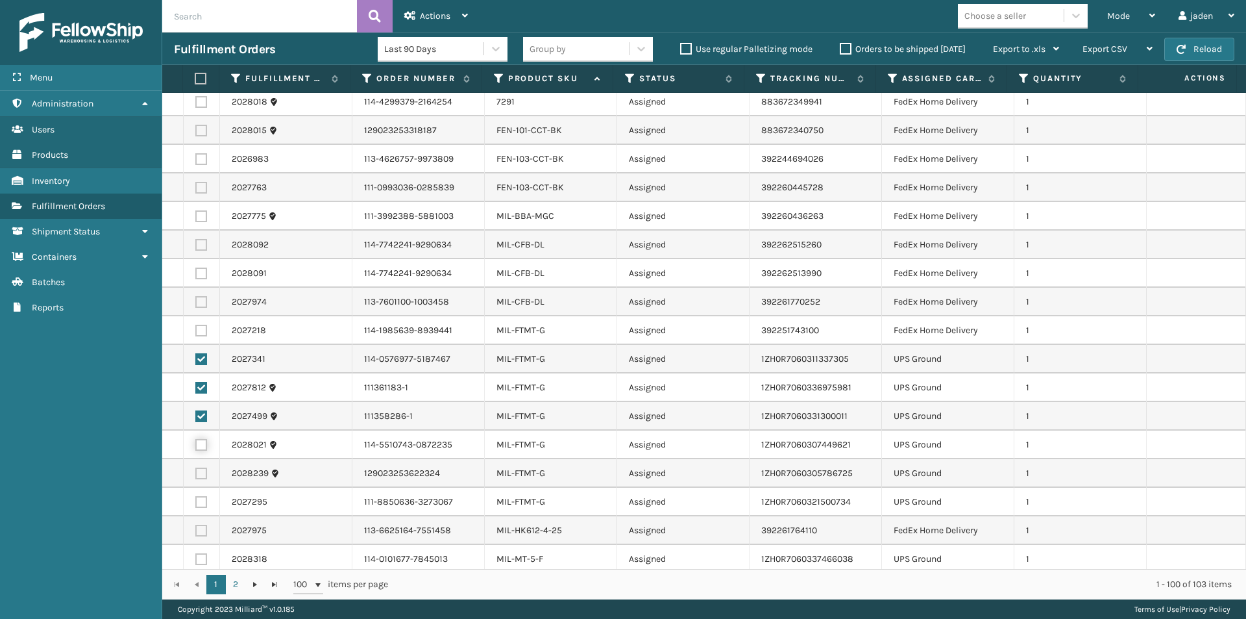
click at [196, 445] on input "checkbox" at bounding box center [195, 443] width 1 height 8
checkbox input "true"
click at [203, 476] on label at bounding box center [201, 473] width 12 height 12
click at [196, 476] on input "checkbox" at bounding box center [195, 471] width 1 height 8
checkbox input "true"
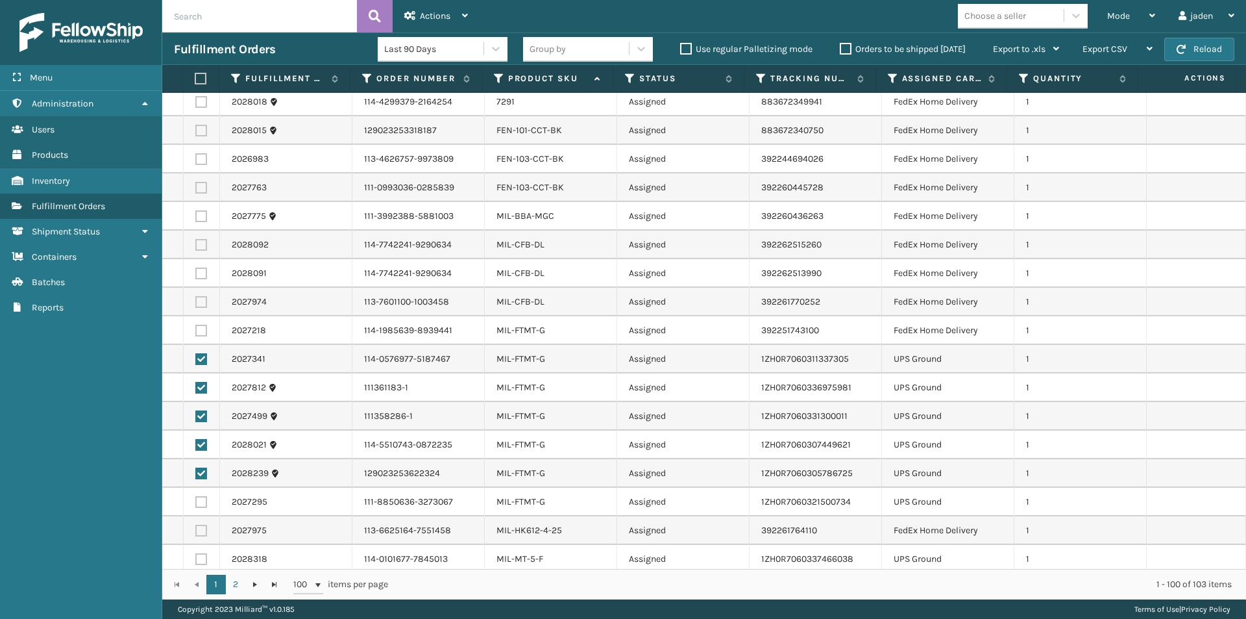
click at [202, 497] on label at bounding box center [201, 502] width 12 height 12
click at [196, 497] on input "checkbox" at bounding box center [195, 500] width 1 height 8
checkbox input "true"
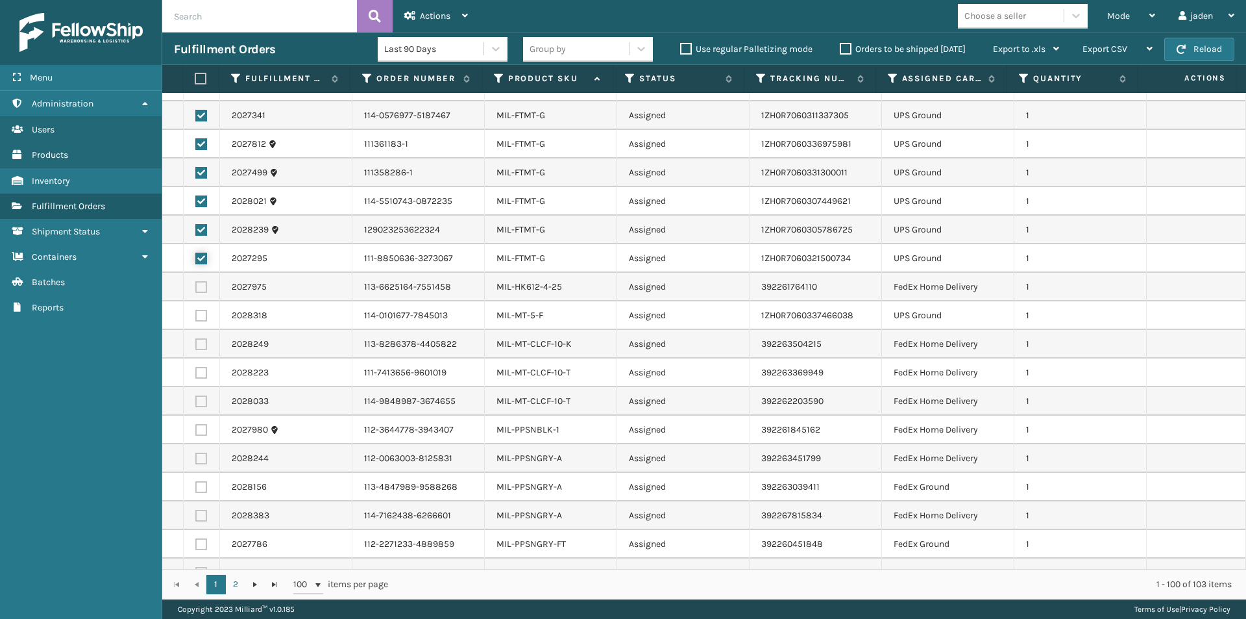
scroll to position [2207, 0]
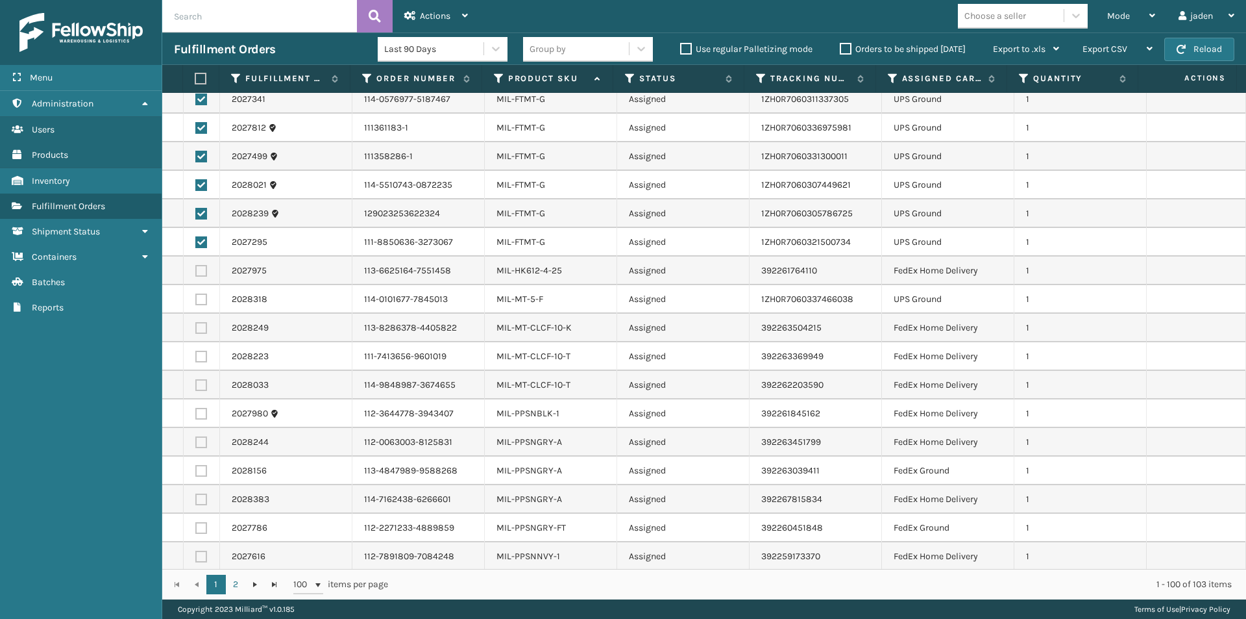
click at [201, 298] on label at bounding box center [201, 299] width 12 height 12
click at [196, 298] on input "checkbox" at bounding box center [195, 297] width 1 height 8
checkbox input "true"
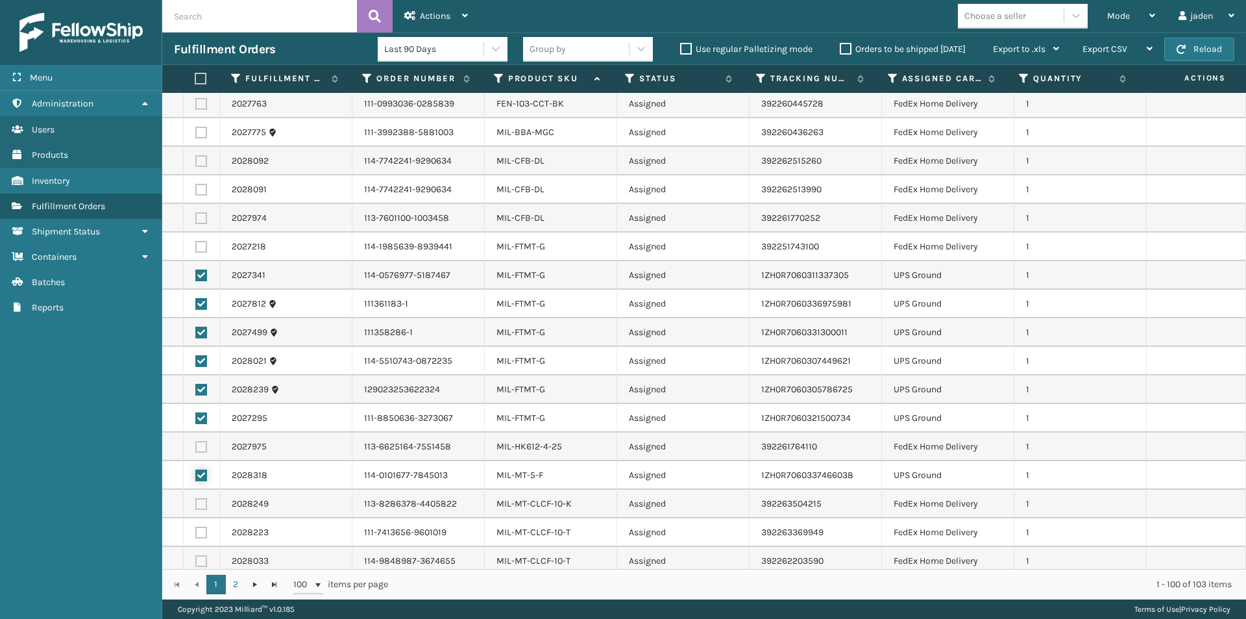
scroll to position [1926, 0]
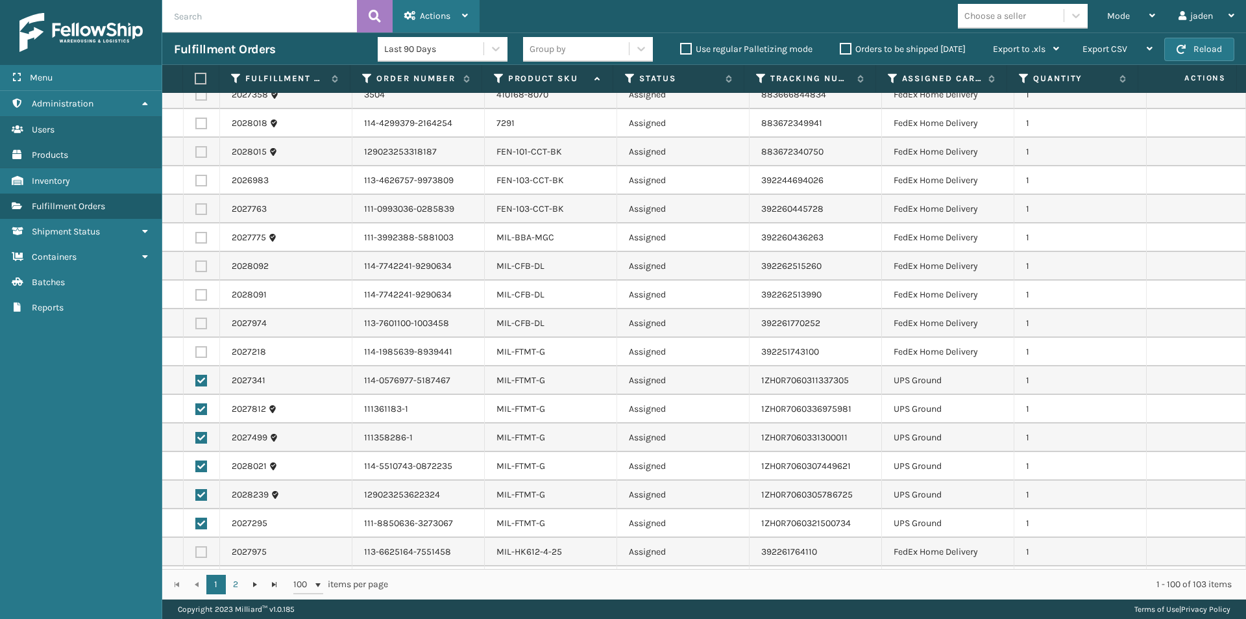
click at [438, 18] on span "Actions" at bounding box center [435, 15] width 31 height 11
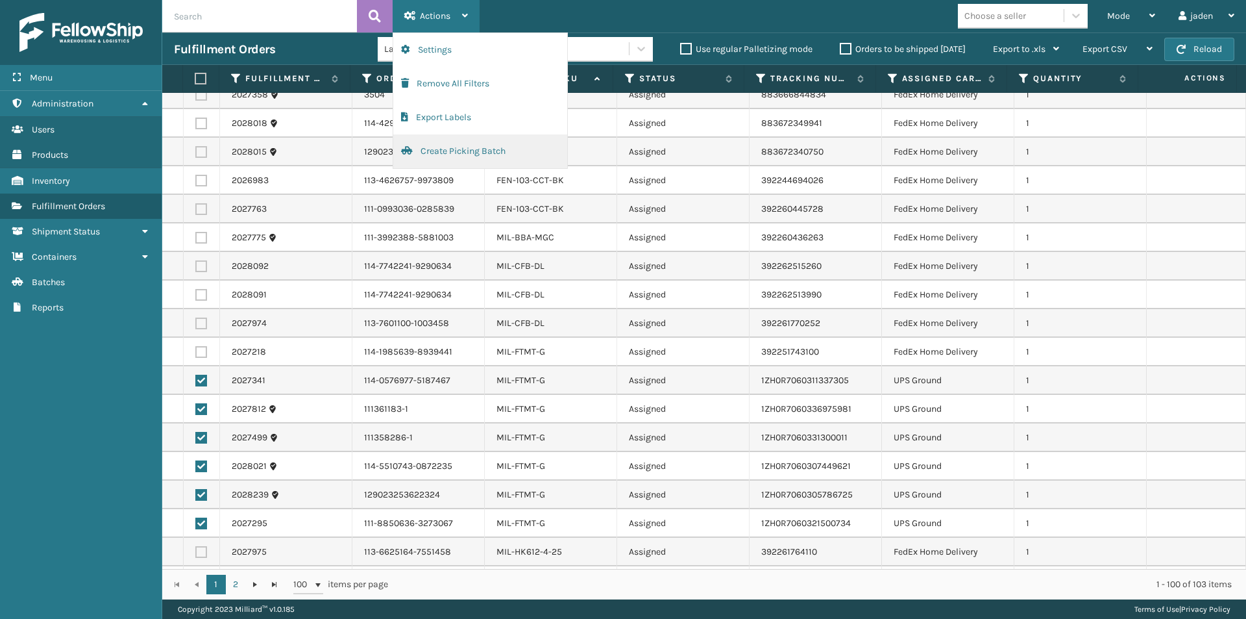
click at [434, 141] on button "Create Picking Batch" at bounding box center [480, 151] width 174 height 34
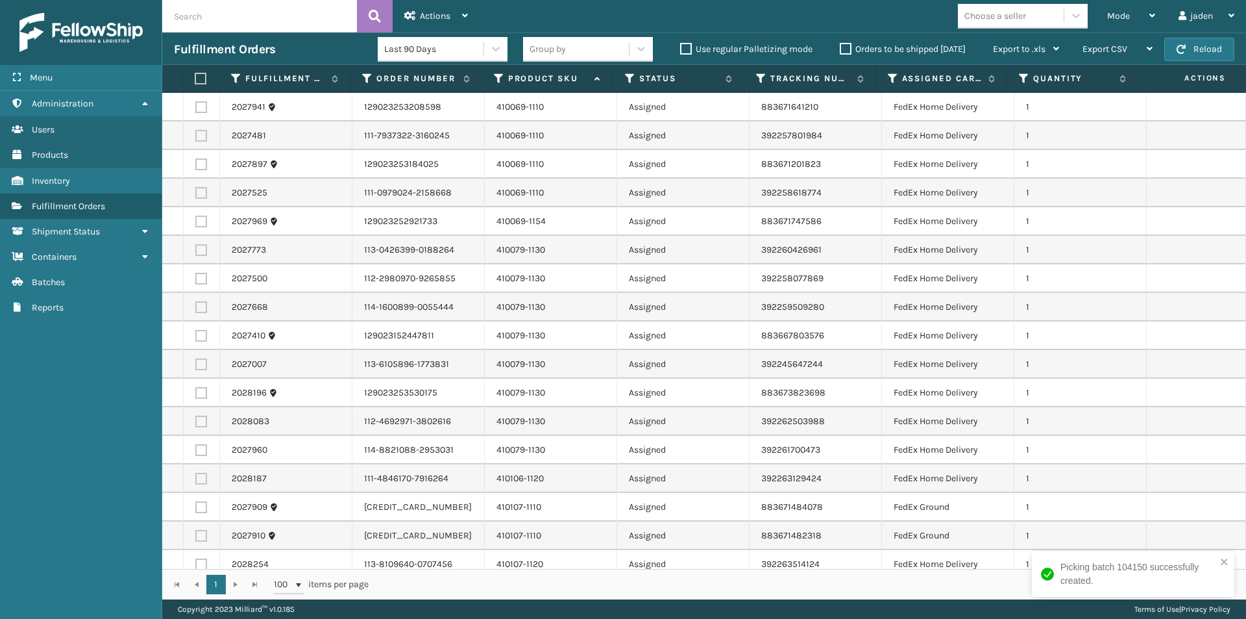
click at [203, 248] on label at bounding box center [201, 250] width 12 height 12
click at [196, 248] on input "checkbox" at bounding box center [195, 248] width 1 height 8
checkbox input "true"
click at [202, 281] on label at bounding box center [201, 279] width 12 height 12
click at [196, 281] on input "checkbox" at bounding box center [195, 277] width 1 height 8
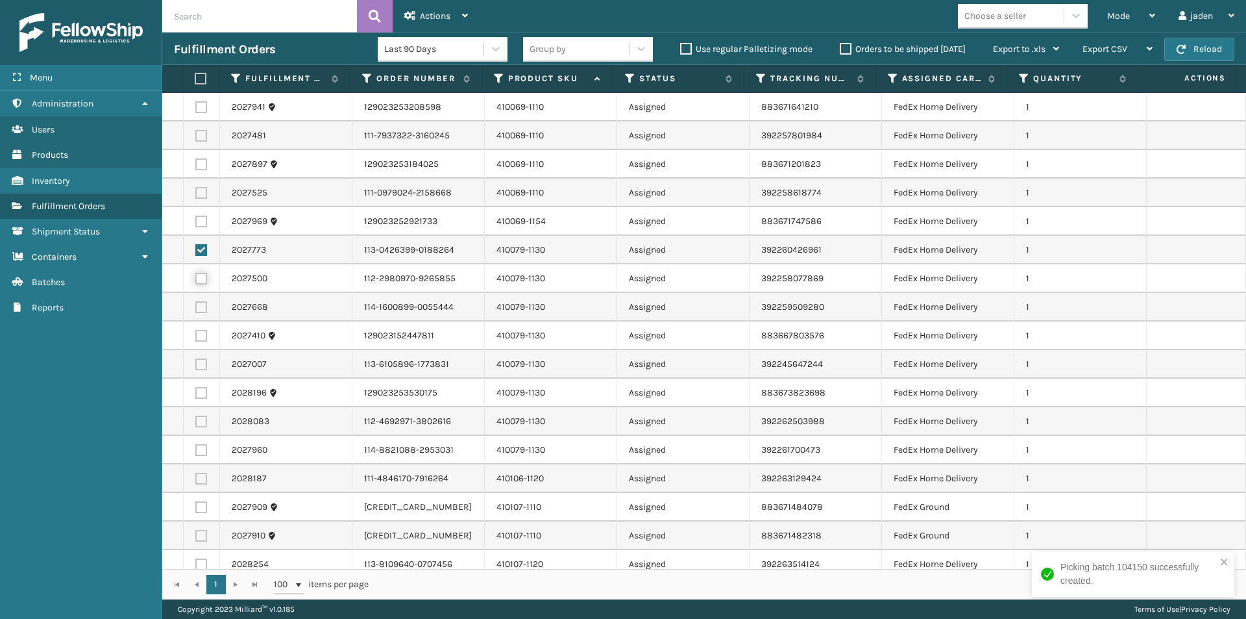
checkbox input "true"
click at [198, 310] on label at bounding box center [201, 307] width 12 height 12
click at [196, 310] on input "checkbox" at bounding box center [195, 305] width 1 height 8
checkbox input "true"
click at [201, 338] on label at bounding box center [201, 336] width 12 height 12
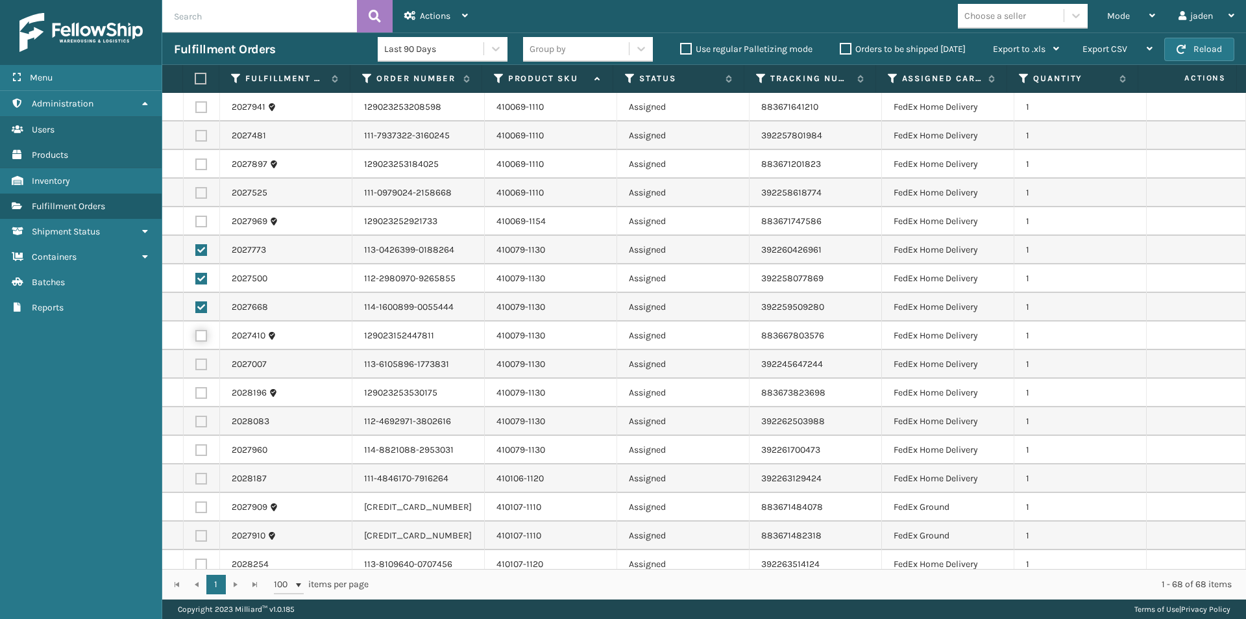
click at [196, 338] on input "checkbox" at bounding box center [195, 334] width 1 height 8
checkbox input "true"
click at [202, 362] on label at bounding box center [201, 364] width 12 height 12
click at [196, 362] on input "checkbox" at bounding box center [195, 362] width 1 height 8
checkbox input "true"
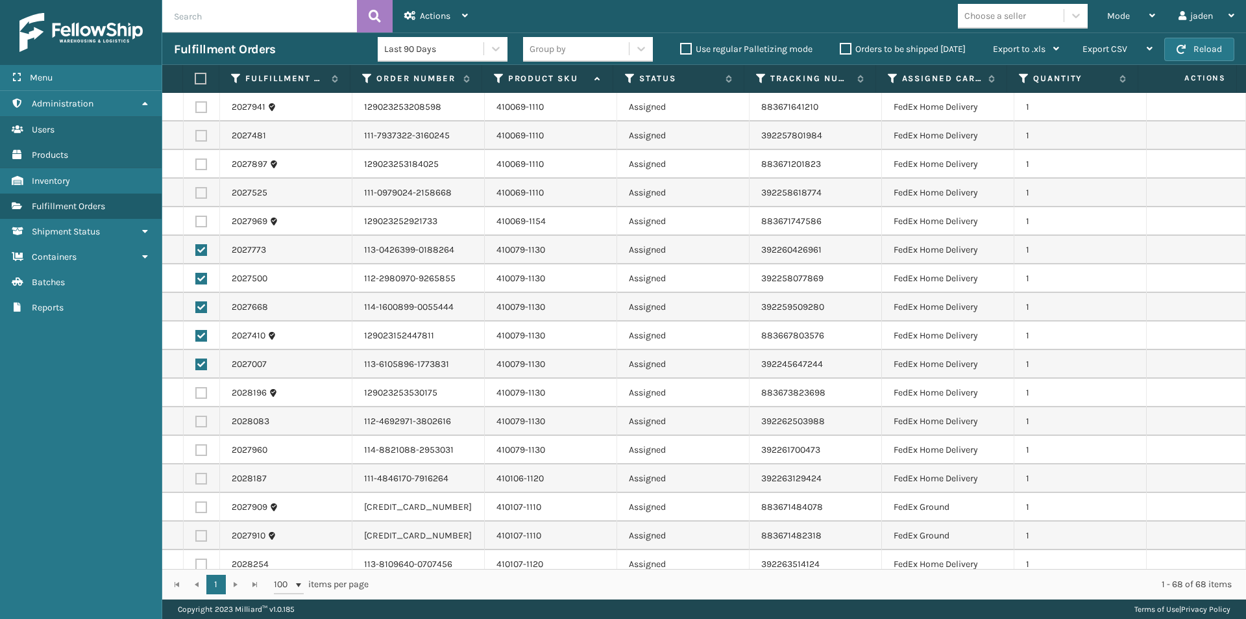
click at [199, 452] on label at bounding box center [201, 450] width 12 height 12
click at [196, 452] on input "checkbox" at bounding box center [195, 448] width 1 height 8
checkbox input "true"
click at [201, 421] on label at bounding box center [201, 421] width 12 height 12
click at [196, 421] on input "checkbox" at bounding box center [195, 419] width 1 height 8
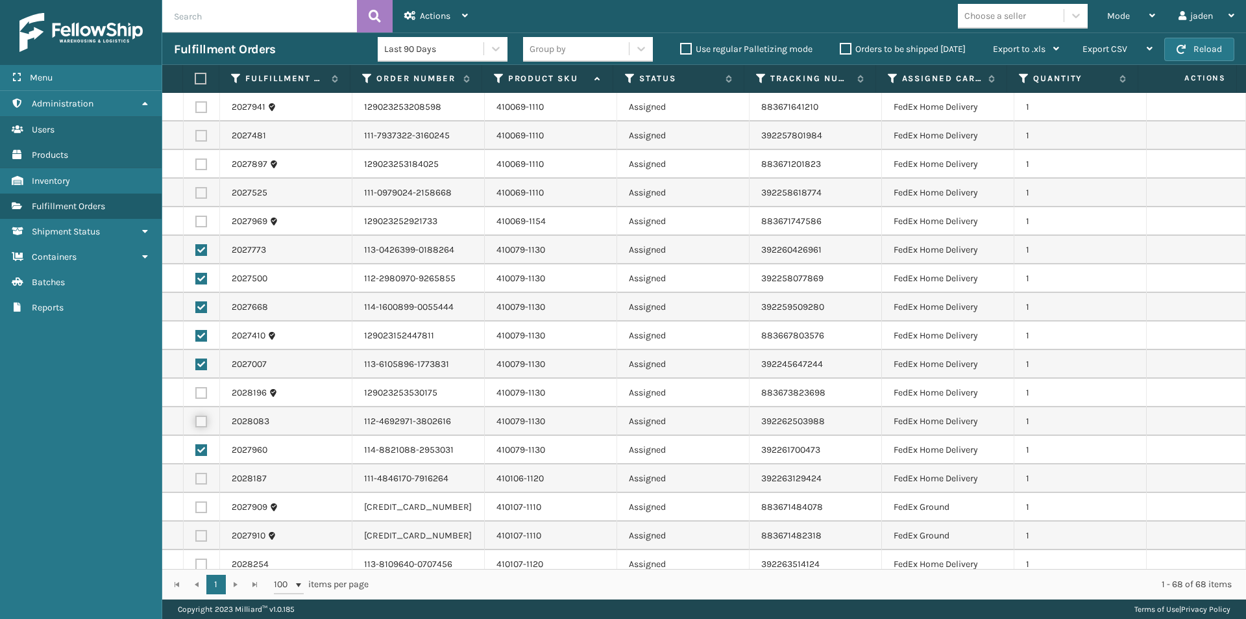
checkbox input "true"
click at [201, 395] on label at bounding box center [201, 393] width 12 height 12
click at [196, 395] on input "checkbox" at bounding box center [195, 391] width 1 height 8
checkbox input "true"
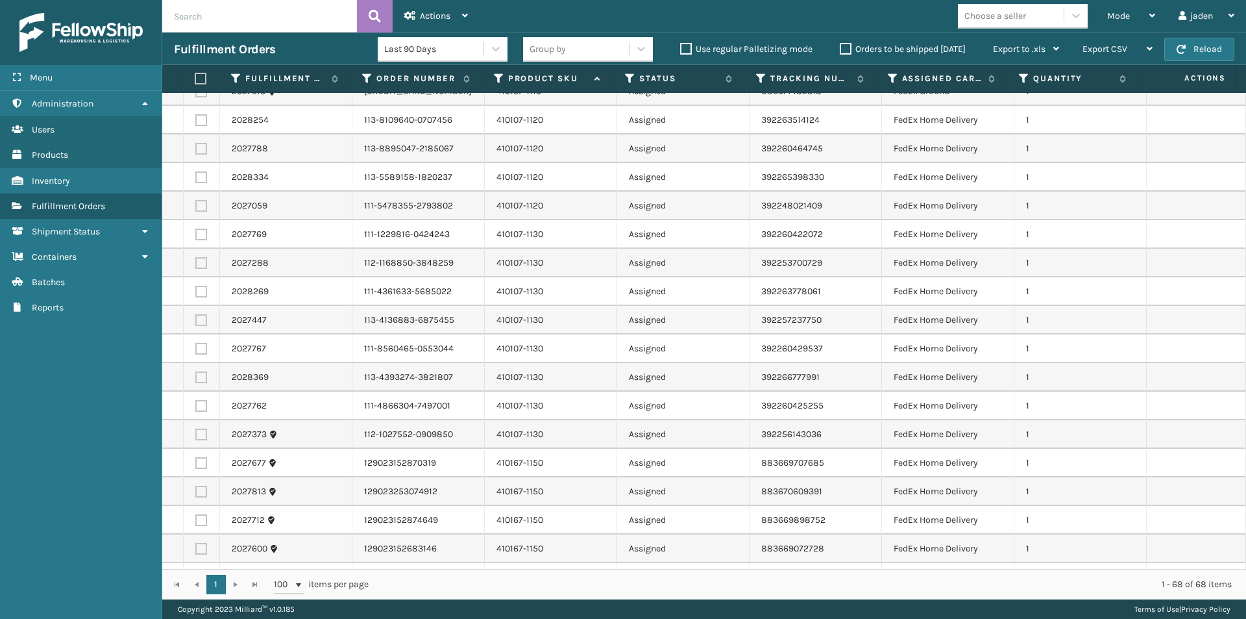
scroll to position [454, 0]
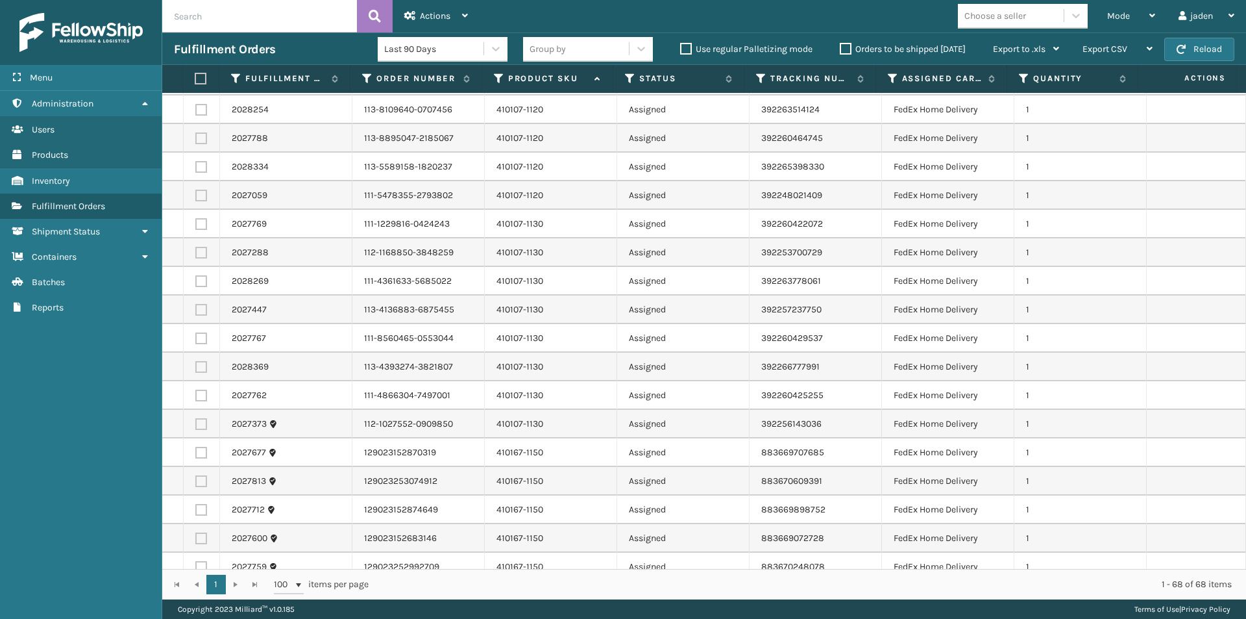
click at [203, 426] on label at bounding box center [201, 424] width 12 height 12
click at [196, 426] on input "checkbox" at bounding box center [195, 422] width 1 height 8
click at [203, 421] on label at bounding box center [201, 424] width 12 height 12
click at [196, 421] on input "checkbox" at bounding box center [195, 422] width 1 height 8
checkbox input "false"
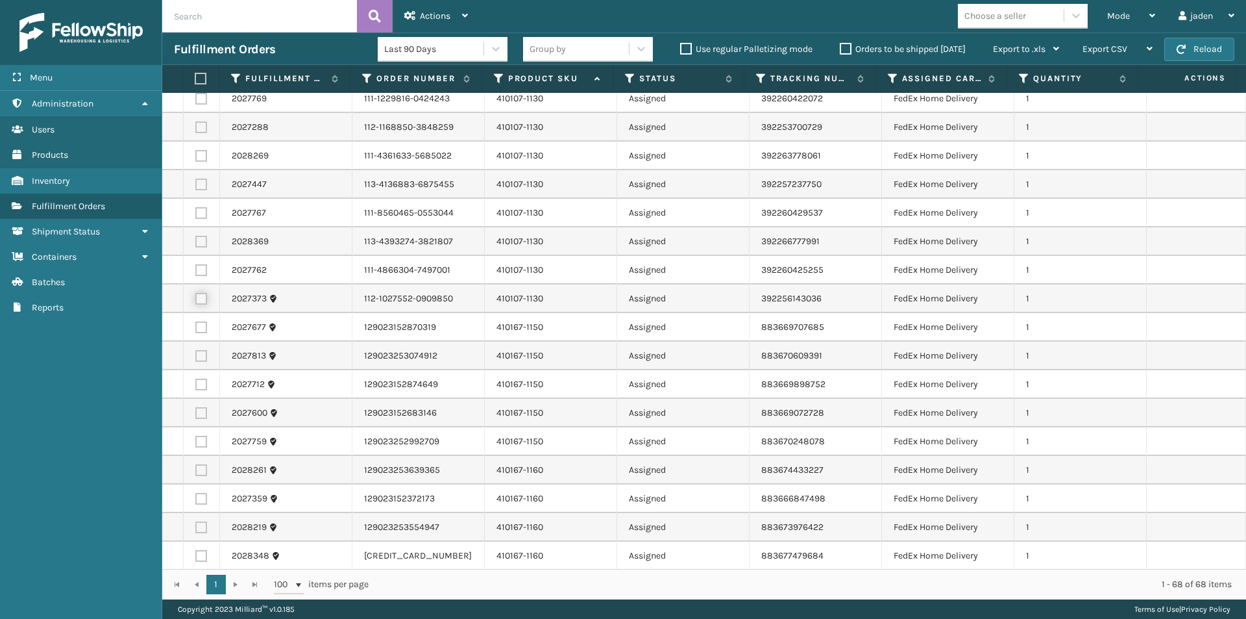
scroll to position [584, 0]
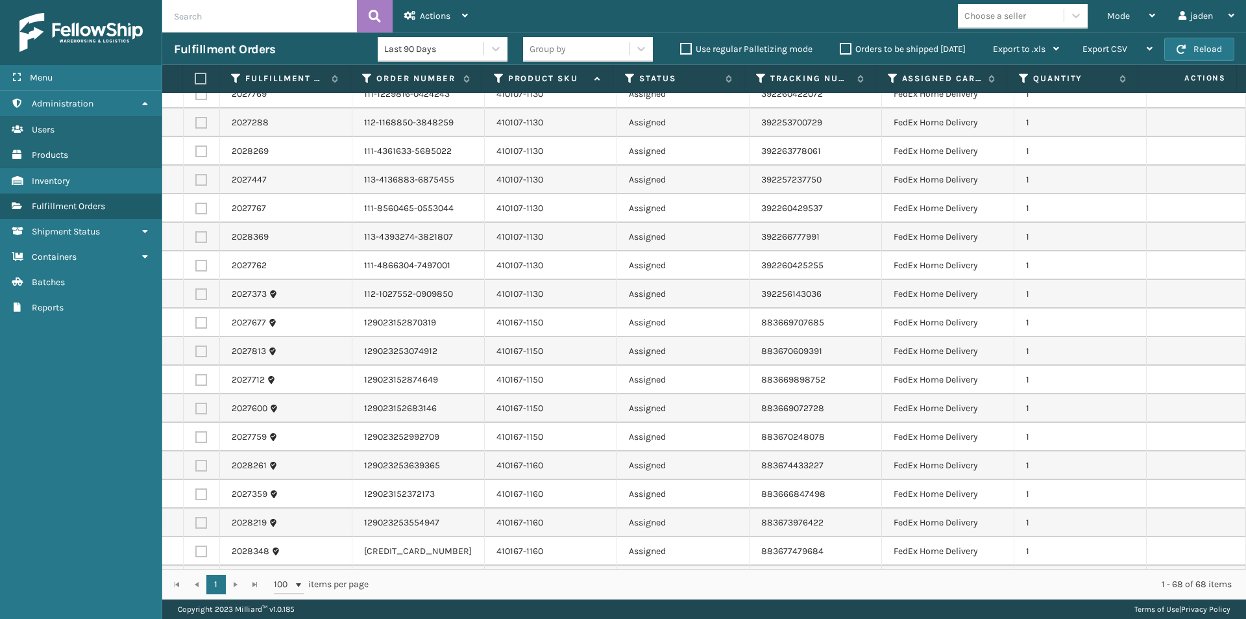
click at [195, 408] on label at bounding box center [201, 408] width 12 height 12
click at [195, 408] on input "checkbox" at bounding box center [195, 406] width 1 height 8
checkbox input "true"
click at [200, 383] on label at bounding box center [201, 380] width 12 height 12
click at [196, 382] on input "checkbox" at bounding box center [195, 378] width 1 height 8
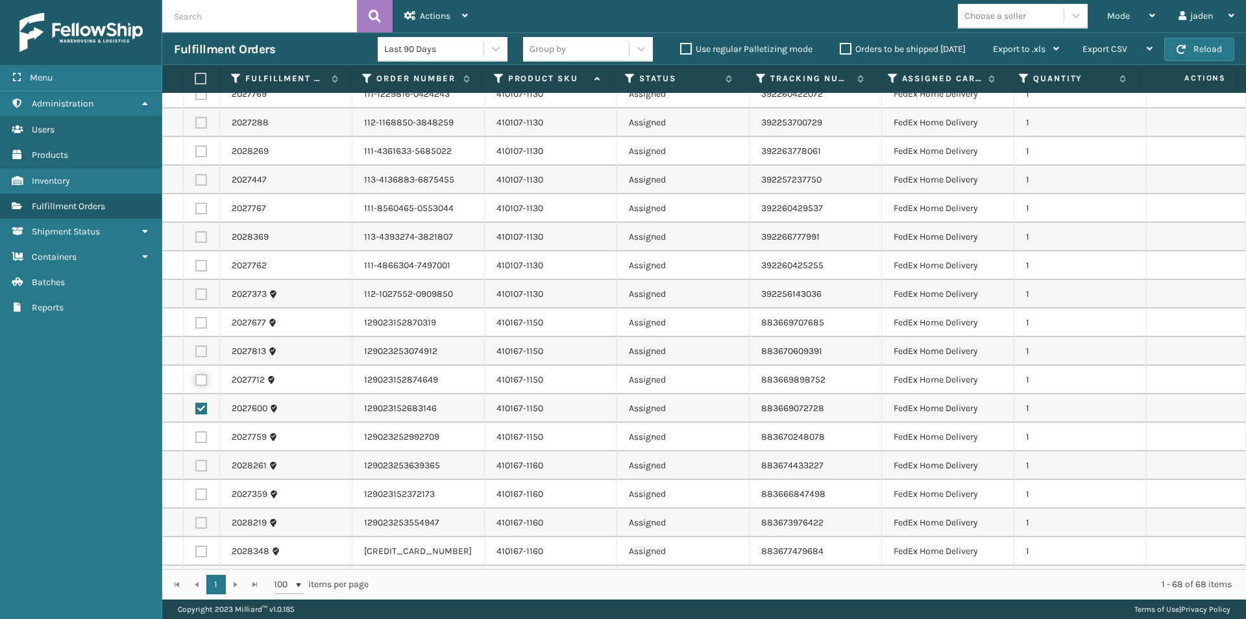
checkbox input "true"
click at [199, 351] on label at bounding box center [201, 351] width 12 height 12
click at [196, 351] on input "checkbox" at bounding box center [195, 349] width 1 height 8
checkbox input "true"
click at [199, 317] on label at bounding box center [201, 323] width 12 height 12
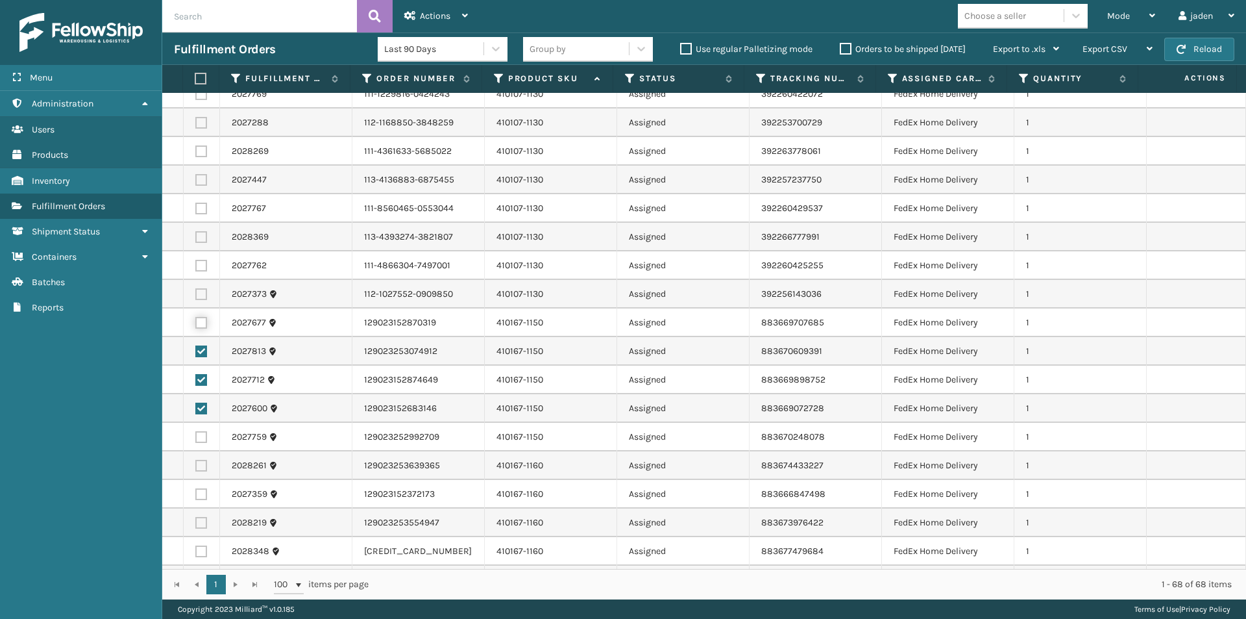
click at [196, 317] on input "checkbox" at bounding box center [195, 321] width 1 height 8
checkbox input "true"
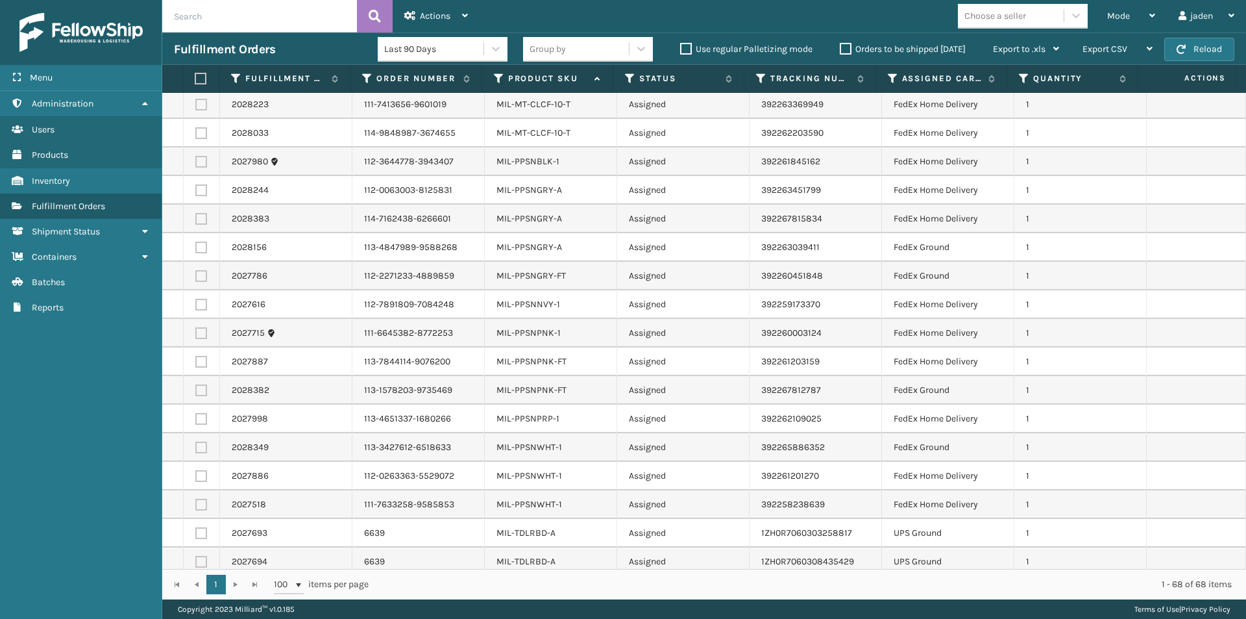
scroll to position [1466, 0]
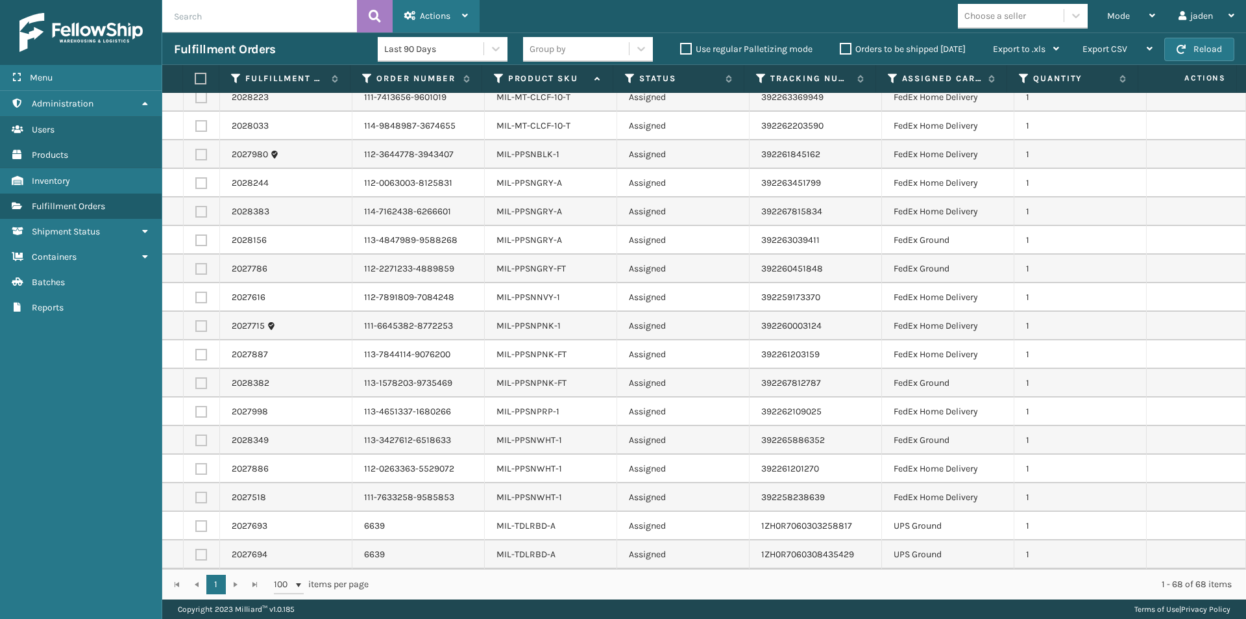
click at [435, 14] on span "Actions" at bounding box center [435, 15] width 31 height 11
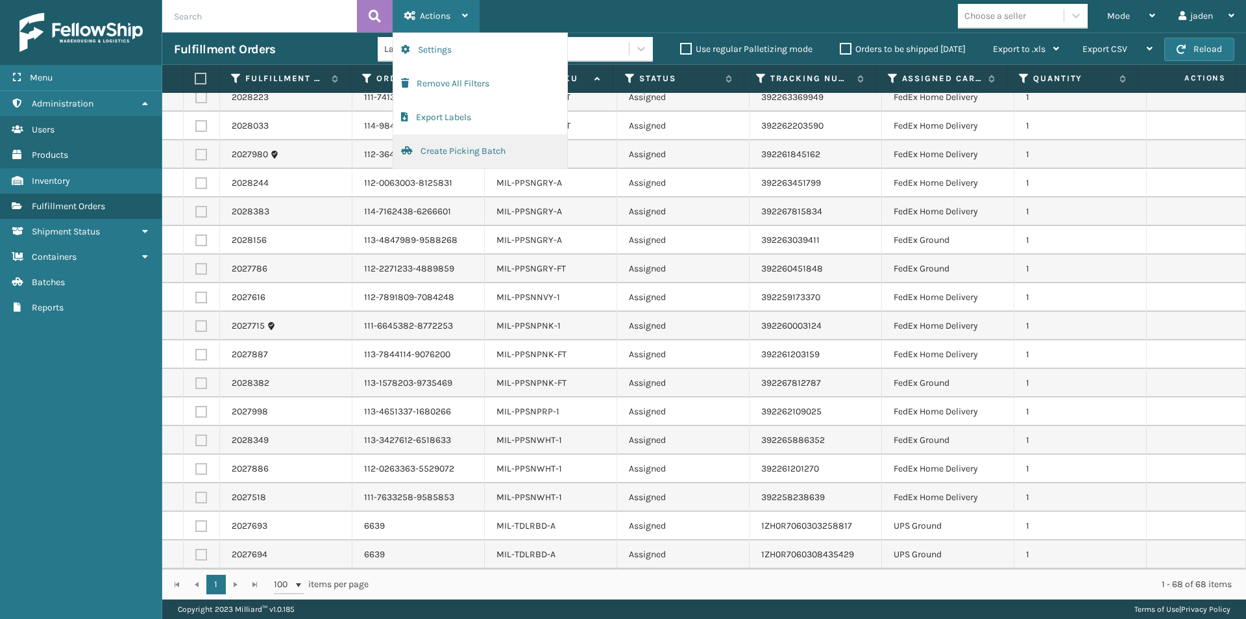
click at [464, 152] on button "Create Picking Batch" at bounding box center [480, 151] width 174 height 34
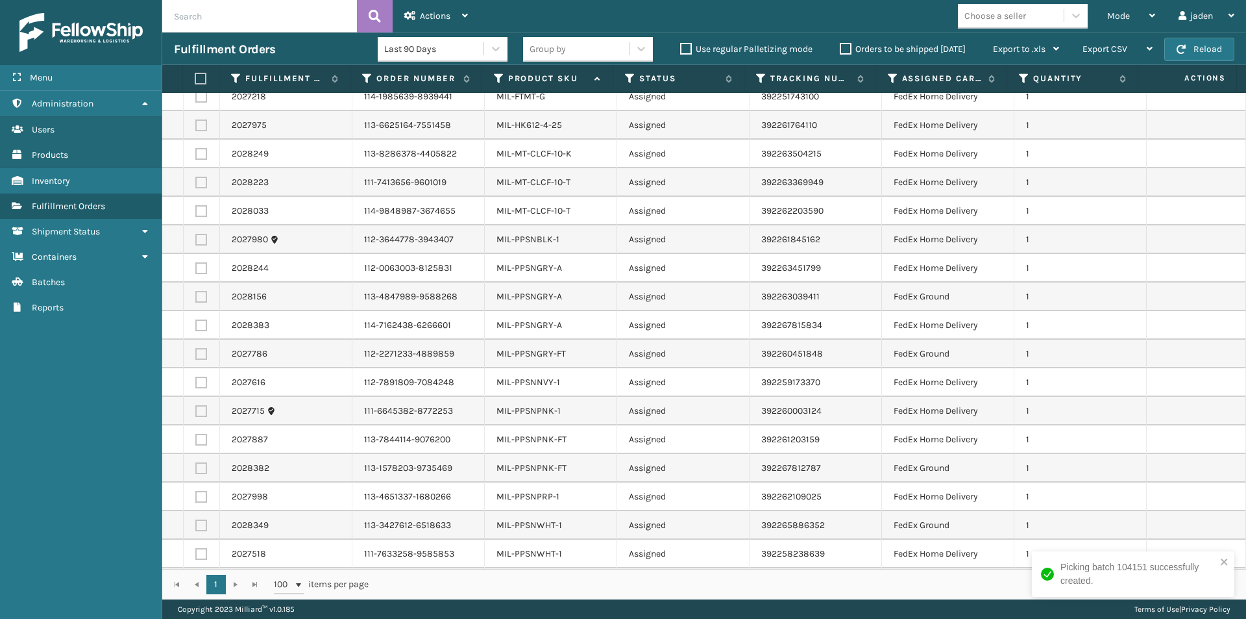
scroll to position [1124, 0]
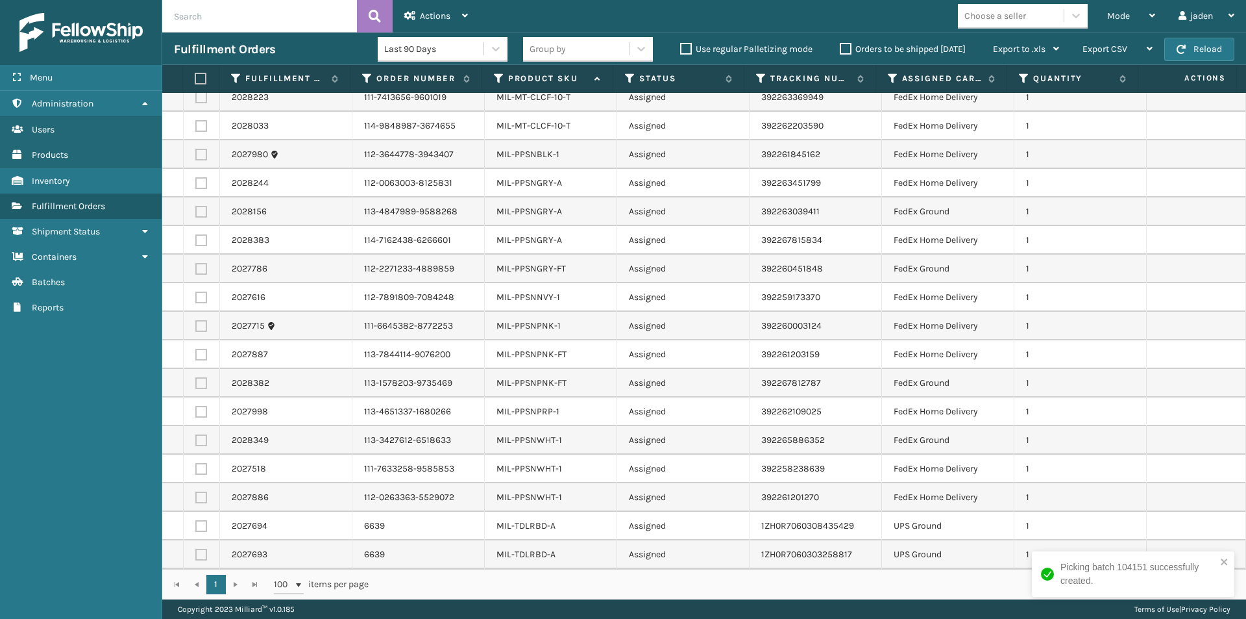
click at [198, 496] on label at bounding box center [201, 497] width 12 height 12
click at [196, 496] on input "checkbox" at bounding box center [195, 495] width 1 height 8
checkbox input "true"
click at [204, 468] on label at bounding box center [201, 469] width 12 height 12
click at [196, 468] on input "checkbox" at bounding box center [195, 467] width 1 height 8
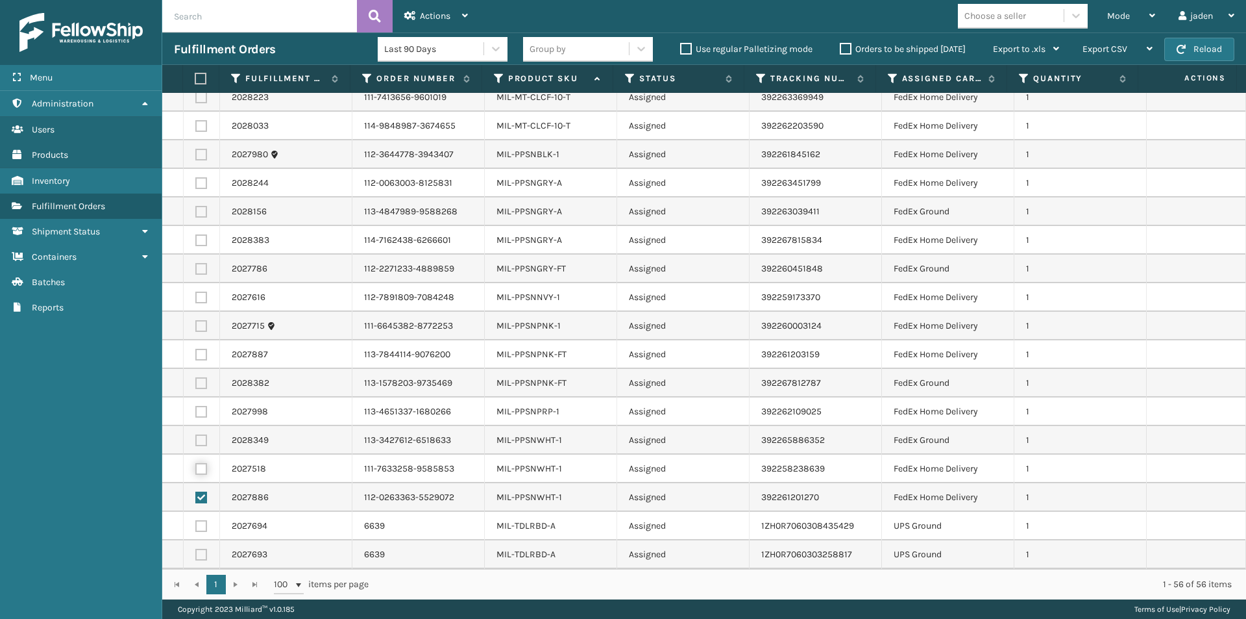
checkbox input "true"
click at [201, 437] on label at bounding box center [201, 440] width 12 height 12
click at [196, 437] on input "checkbox" at bounding box center [195, 438] width 1 height 8
checkbox input "true"
click at [201, 411] on label at bounding box center [201, 412] width 12 height 12
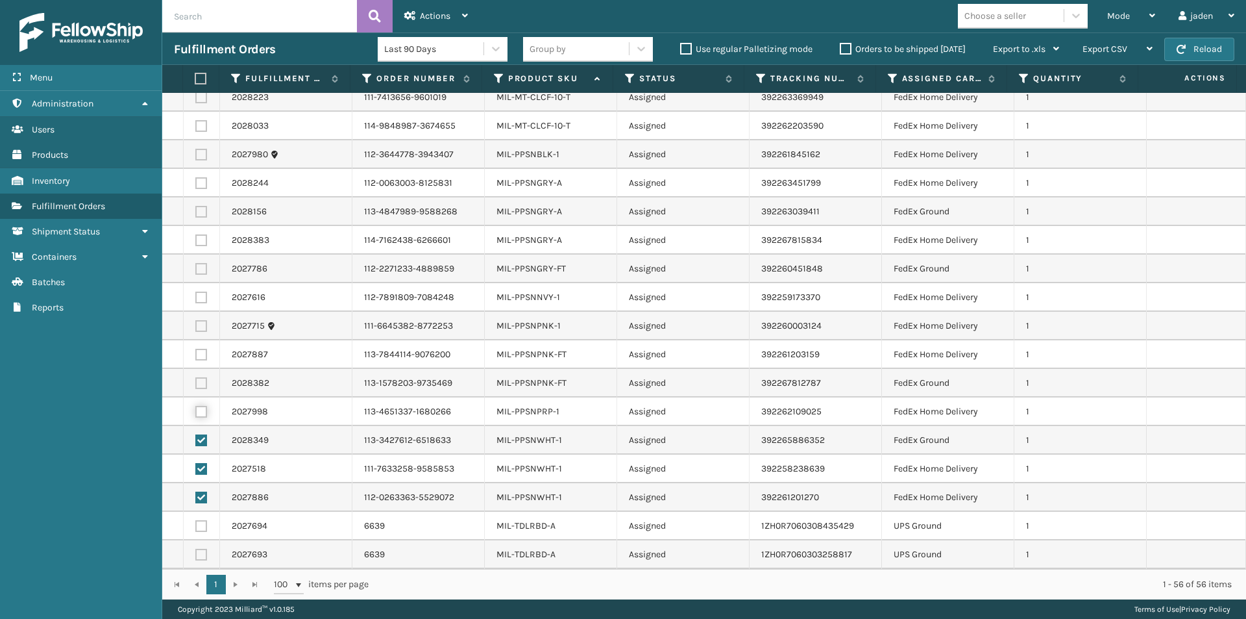
click at [196, 411] on input "checkbox" at bounding box center [195, 410] width 1 height 8
checkbox input "true"
click at [201, 383] on label at bounding box center [201, 383] width 12 height 12
click at [196, 383] on input "checkbox" at bounding box center [195, 381] width 1 height 8
checkbox input "true"
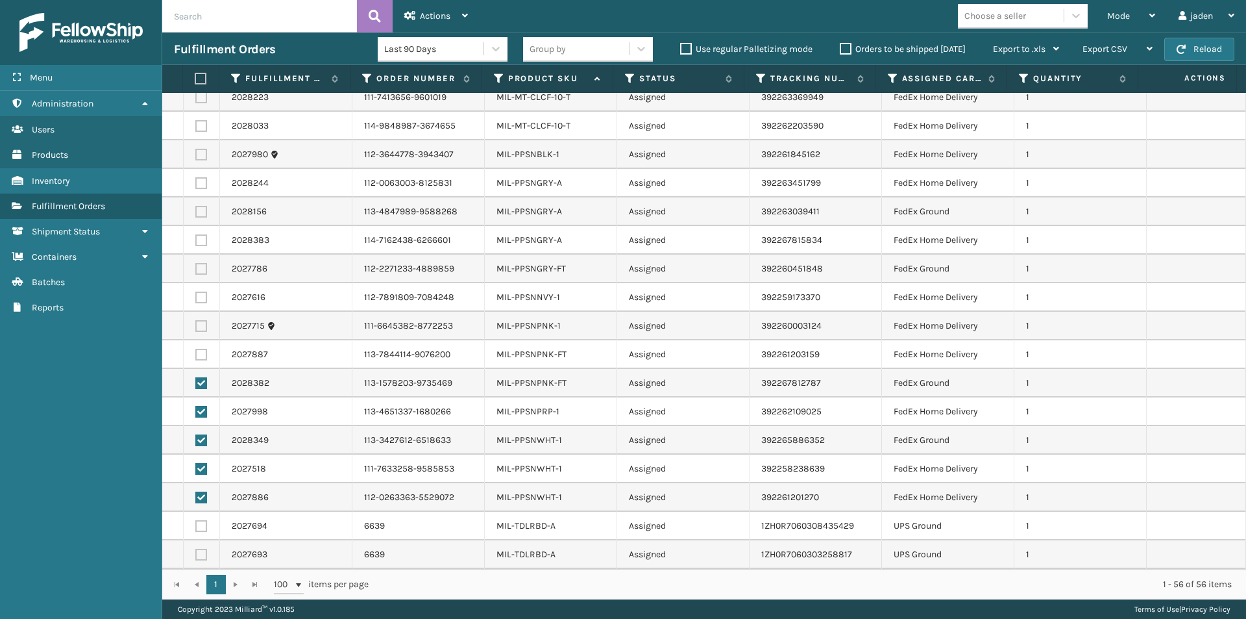
click at [201, 345] on td at bounding box center [202, 354] width 36 height 29
click at [199, 355] on label at bounding box center [201, 355] width 12 height 12
click at [196, 355] on input "checkbox" at bounding box center [195, 353] width 1 height 8
checkbox input "true"
click at [197, 326] on label at bounding box center [201, 326] width 12 height 12
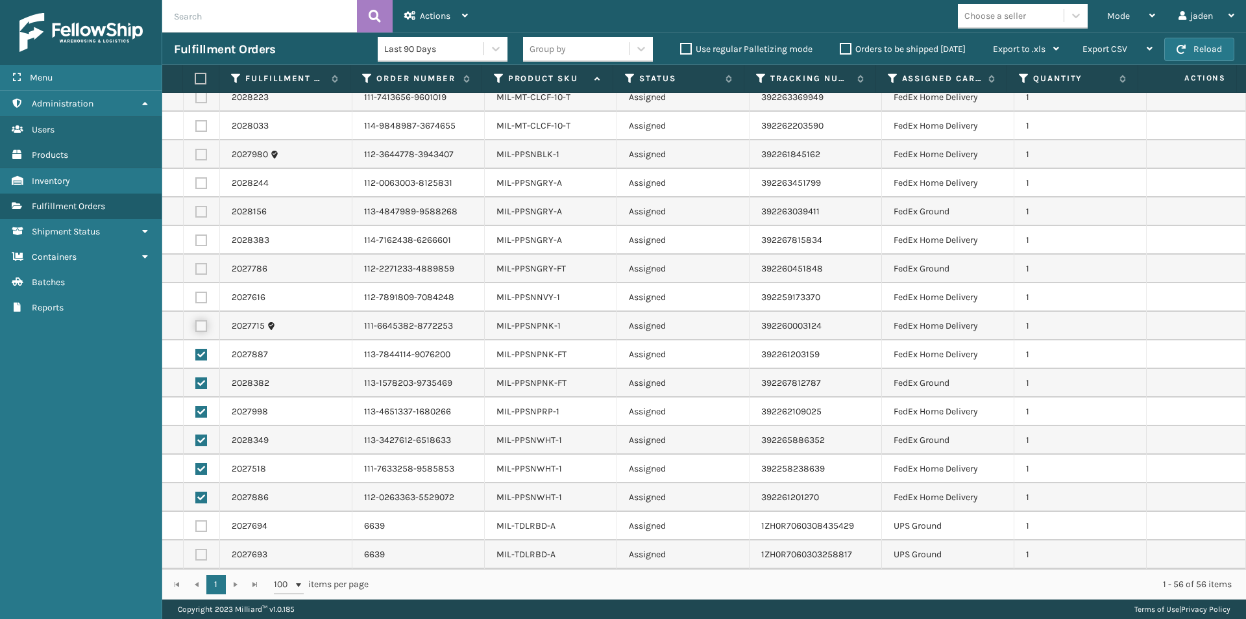
click at [196, 326] on input "checkbox" at bounding box center [195, 324] width 1 height 8
checkbox input "true"
click at [198, 299] on label at bounding box center [201, 297] width 12 height 12
click at [196, 299] on input "checkbox" at bounding box center [195, 295] width 1 height 8
checkbox input "true"
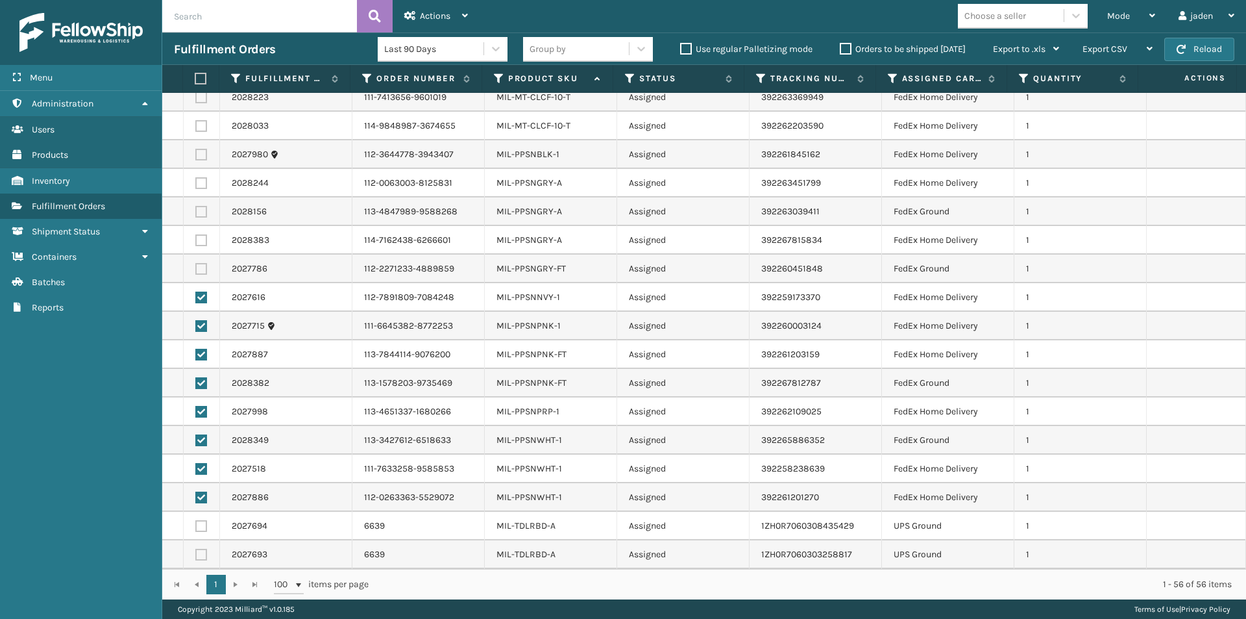
click at [204, 265] on label at bounding box center [201, 269] width 12 height 12
click at [196, 265] on input "checkbox" at bounding box center [195, 267] width 1 height 8
checkbox input "true"
click at [195, 236] on label at bounding box center [201, 240] width 12 height 12
click at [195, 236] on input "checkbox" at bounding box center [195, 238] width 1 height 8
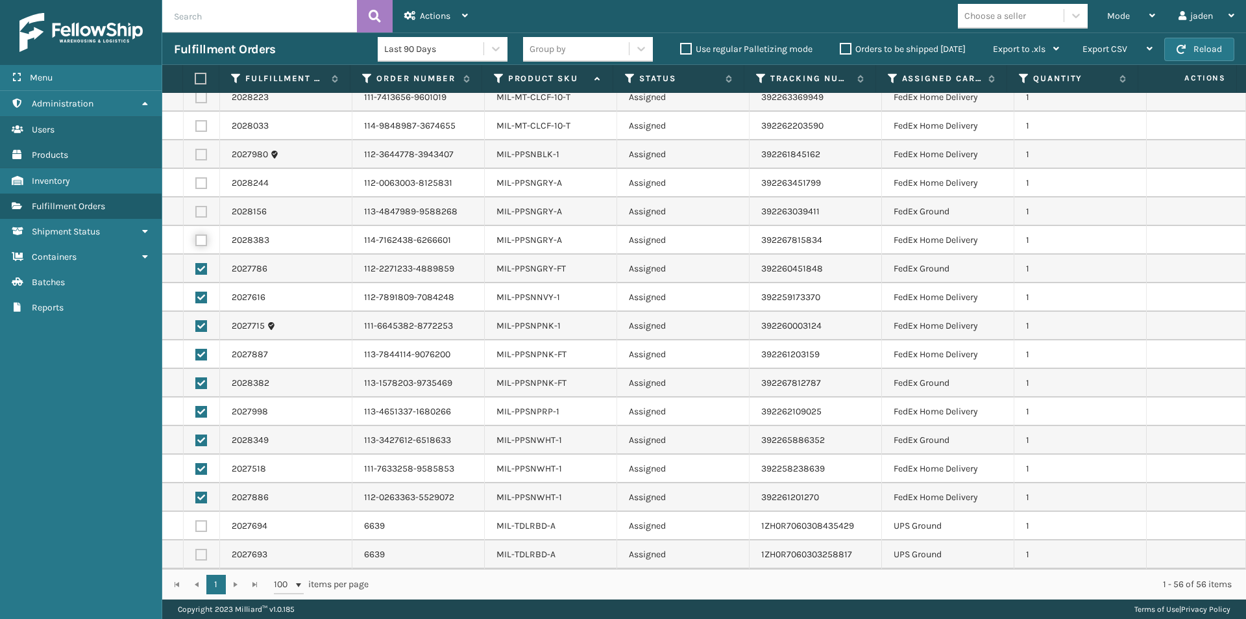
checkbox input "true"
click at [197, 211] on label at bounding box center [201, 212] width 12 height 12
click at [196, 211] on input "checkbox" at bounding box center [195, 210] width 1 height 8
checkbox input "true"
click at [196, 182] on label at bounding box center [201, 183] width 12 height 12
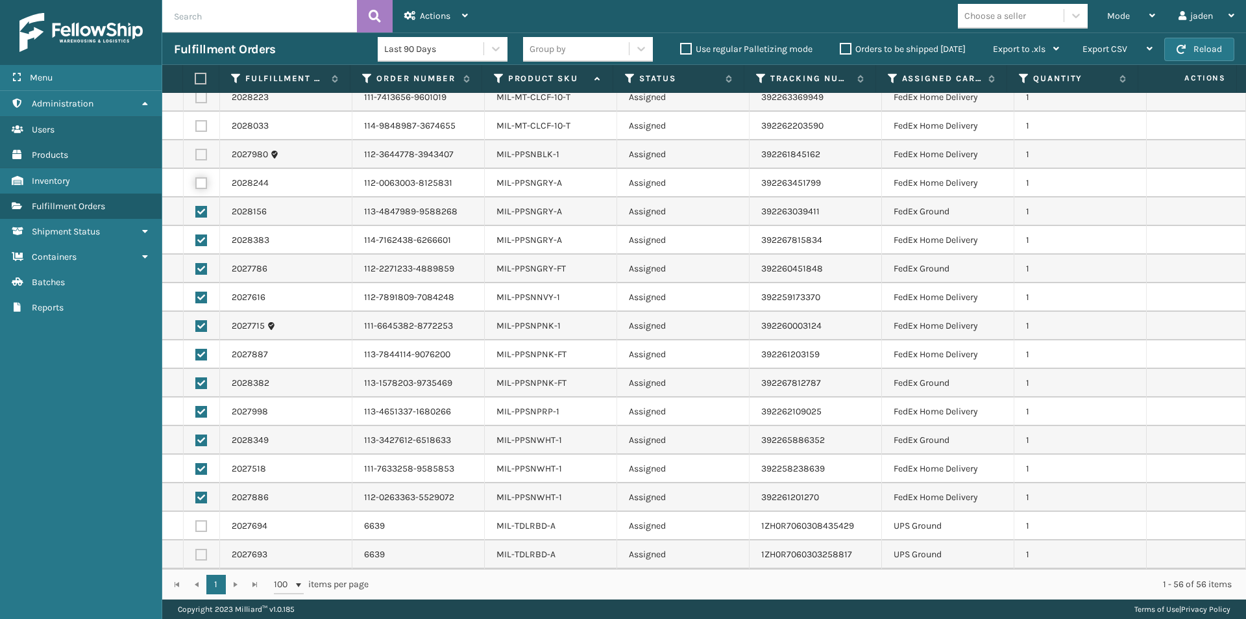
click at [196, 182] on input "checkbox" at bounding box center [195, 181] width 1 height 8
checkbox input "true"
click at [196, 153] on label at bounding box center [201, 155] width 12 height 12
click at [196, 153] on input "checkbox" at bounding box center [195, 153] width 1 height 8
checkbox input "true"
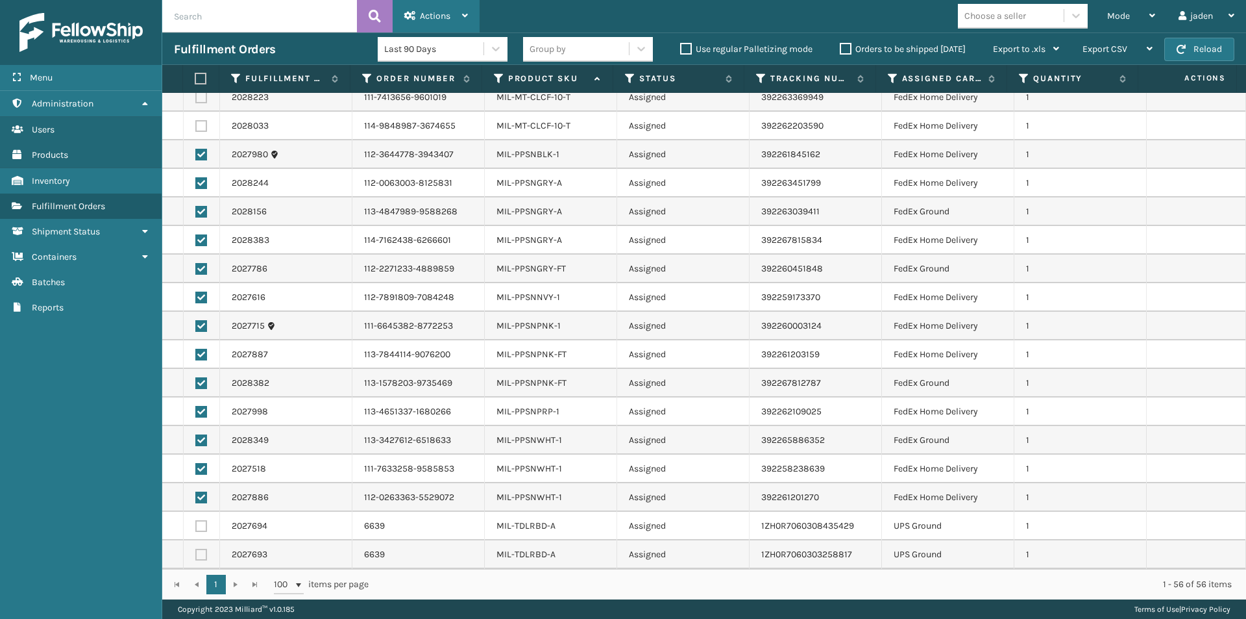
click at [451, 25] on div "Actions" at bounding box center [436, 16] width 64 height 32
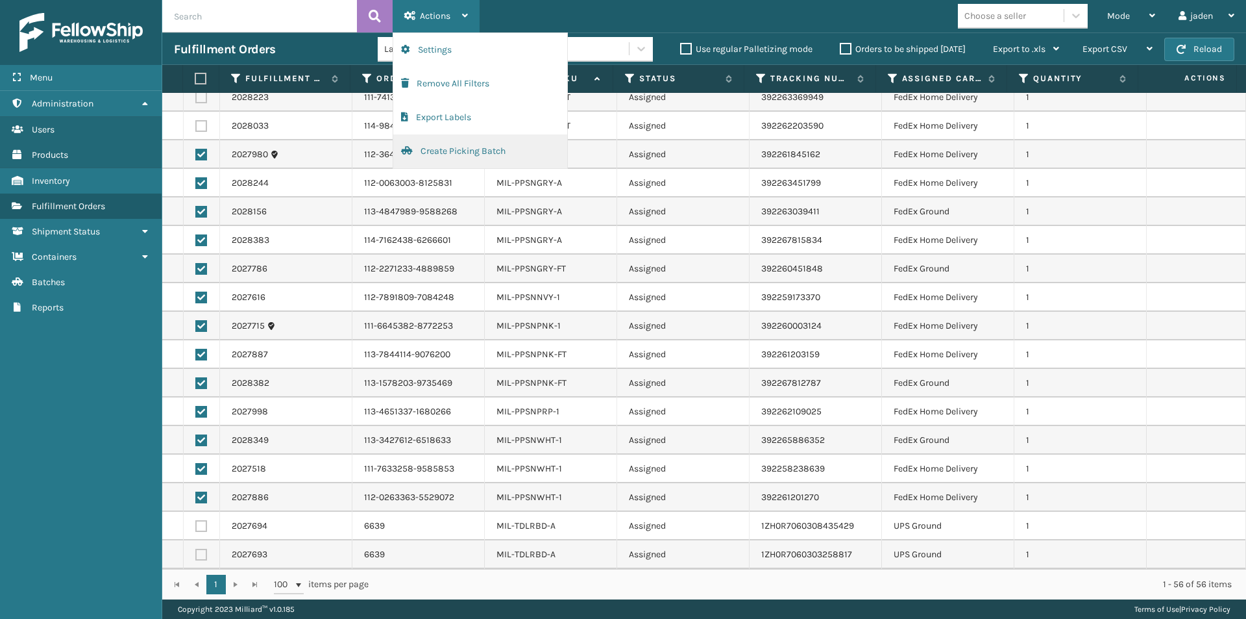
click at [439, 157] on button "Create Picking Batch" at bounding box center [480, 151] width 174 height 34
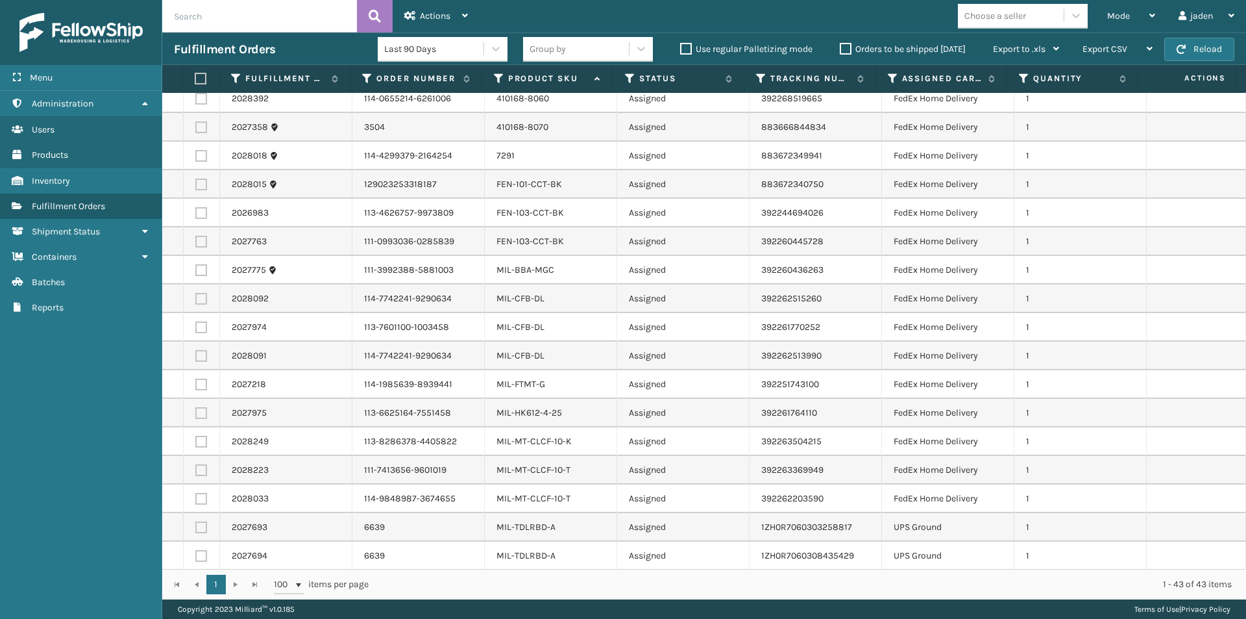
scroll to position [752, 0]
click at [198, 524] on label at bounding box center [201, 526] width 12 height 12
click at [196, 524] on input "checkbox" at bounding box center [195, 524] width 1 height 8
checkbox input "true"
click at [195, 562] on td at bounding box center [202, 554] width 36 height 29
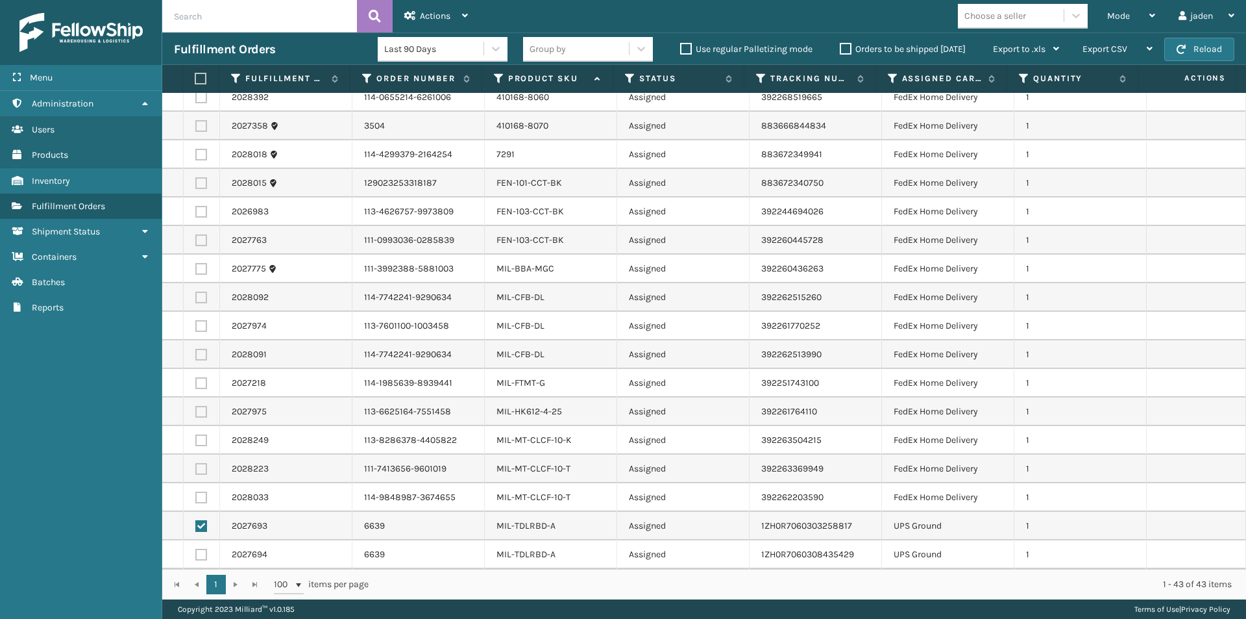
click at [198, 554] on label at bounding box center [201, 554] width 12 height 12
click at [196, 554] on input "checkbox" at bounding box center [195, 552] width 1 height 8
checkbox input "true"
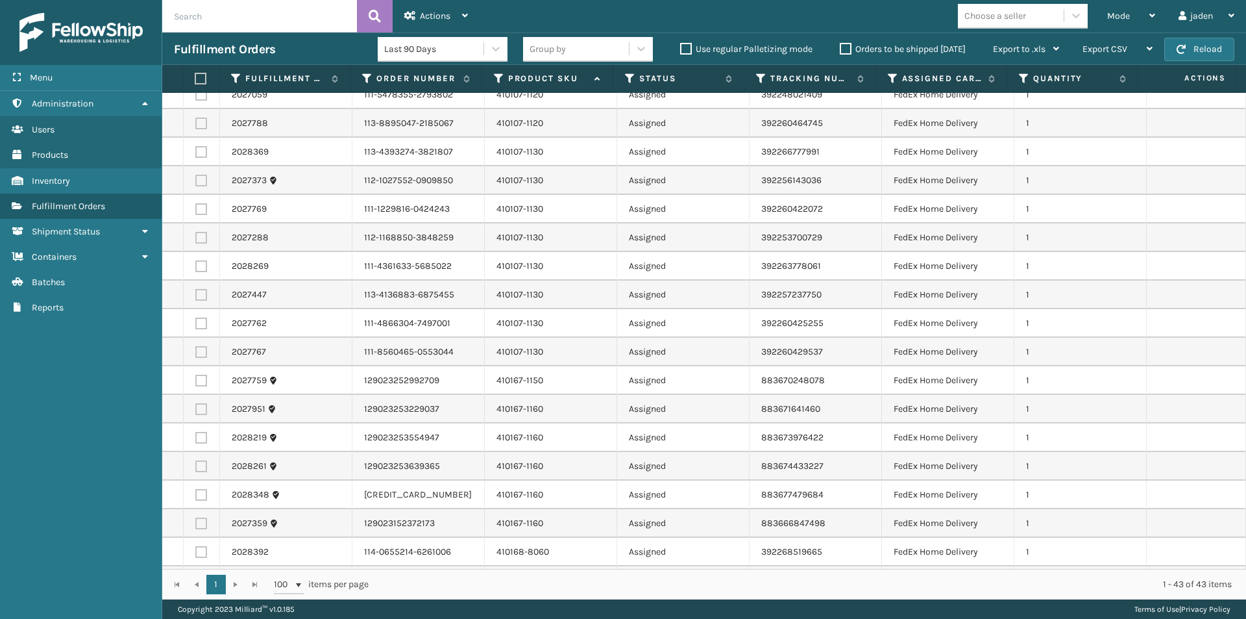
scroll to position [0, 0]
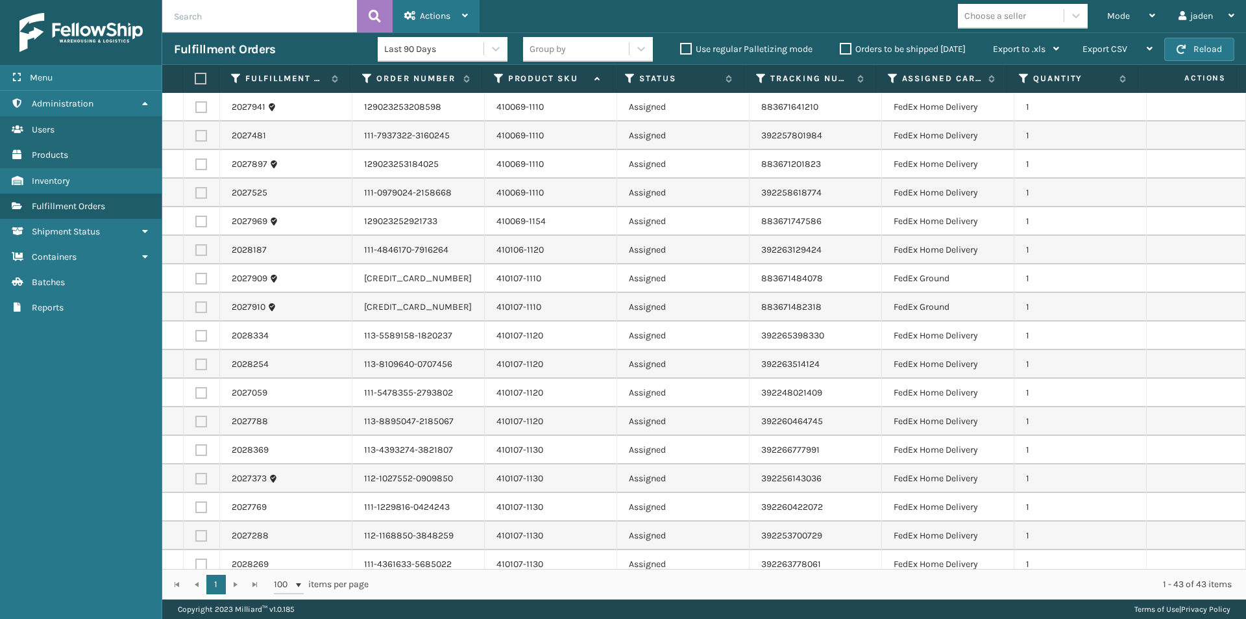
click at [451, 12] on div "Actions" at bounding box center [436, 16] width 64 height 32
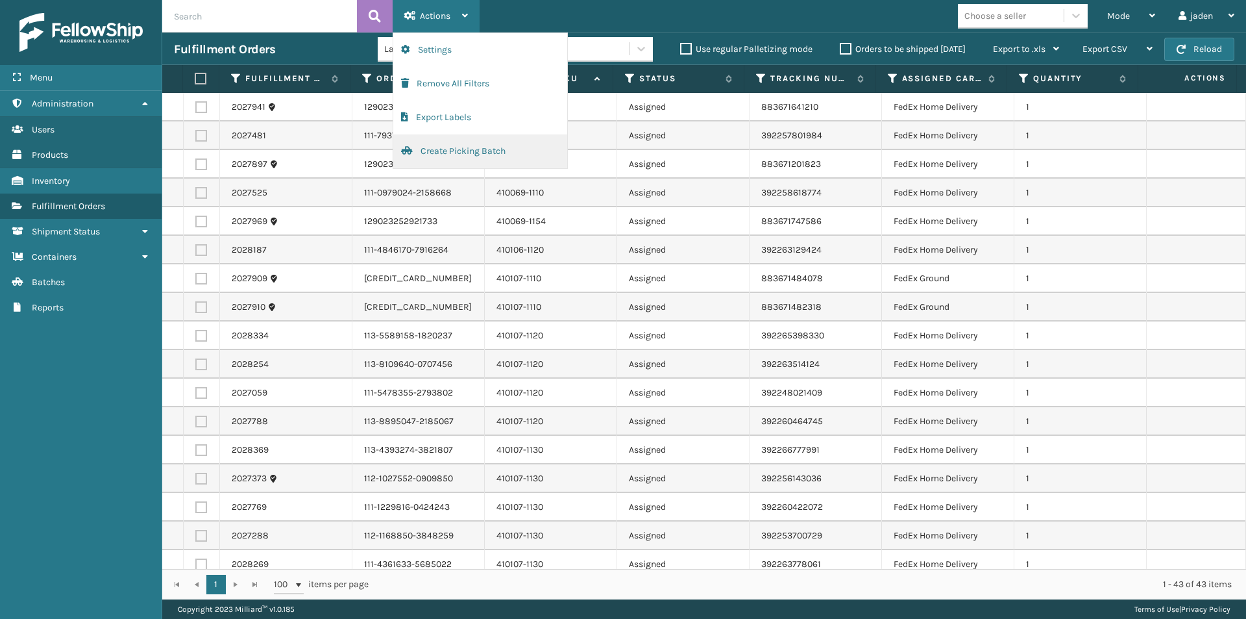
click at [450, 157] on button "Create Picking Batch" at bounding box center [480, 151] width 174 height 34
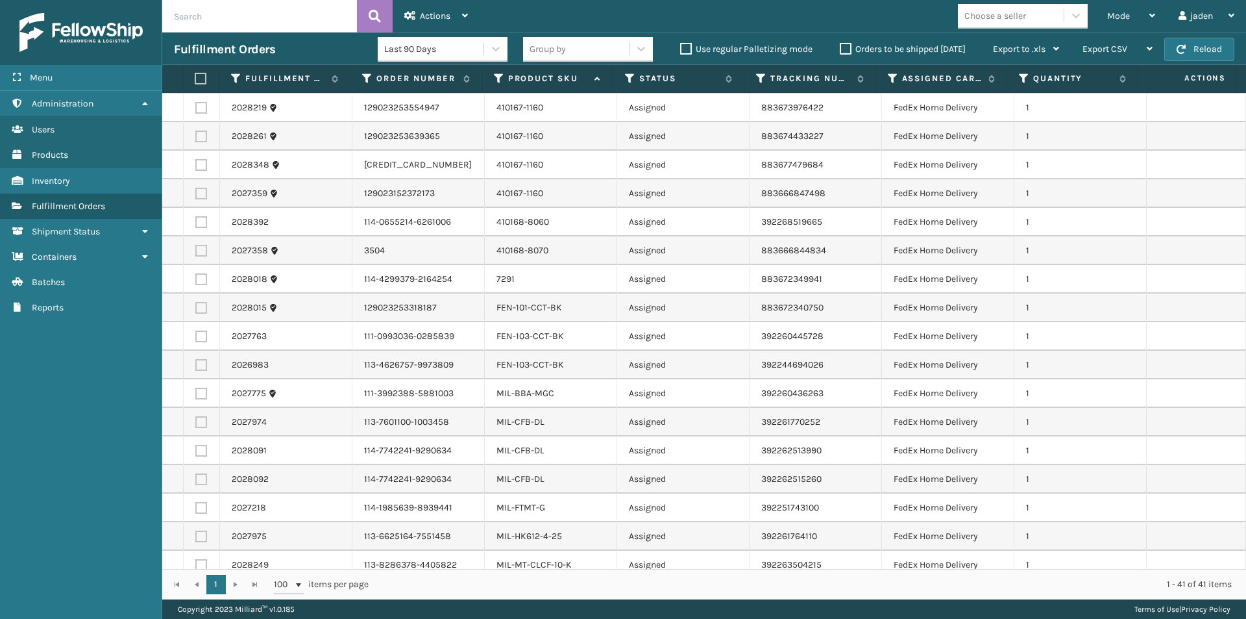
scroll to position [695, 0]
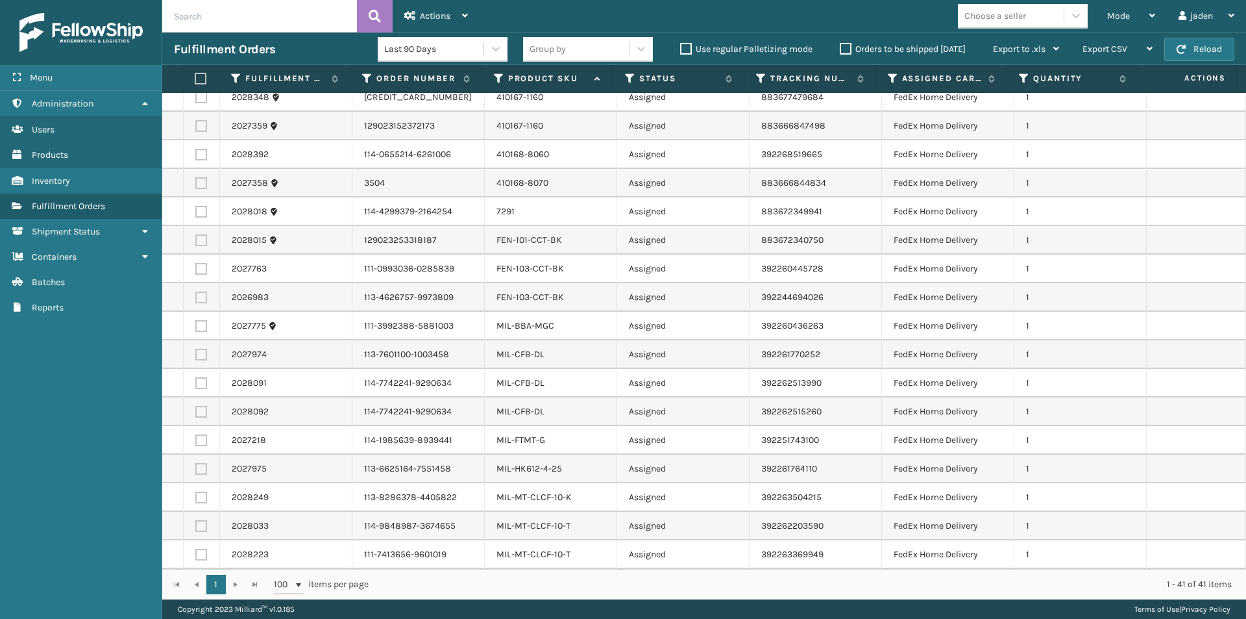
click at [199, 79] on label at bounding box center [199, 79] width 8 height 12
click at [195, 79] on input "checkbox" at bounding box center [195, 79] width 1 height 8
checkbox input "true"
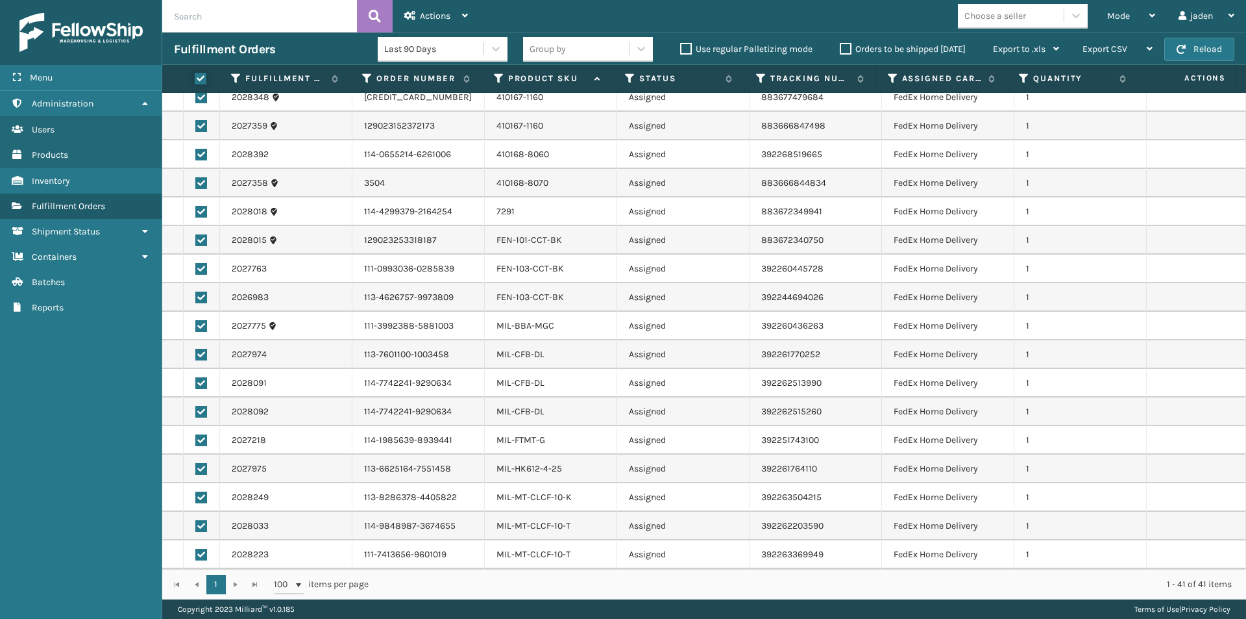
checkbox input "true"
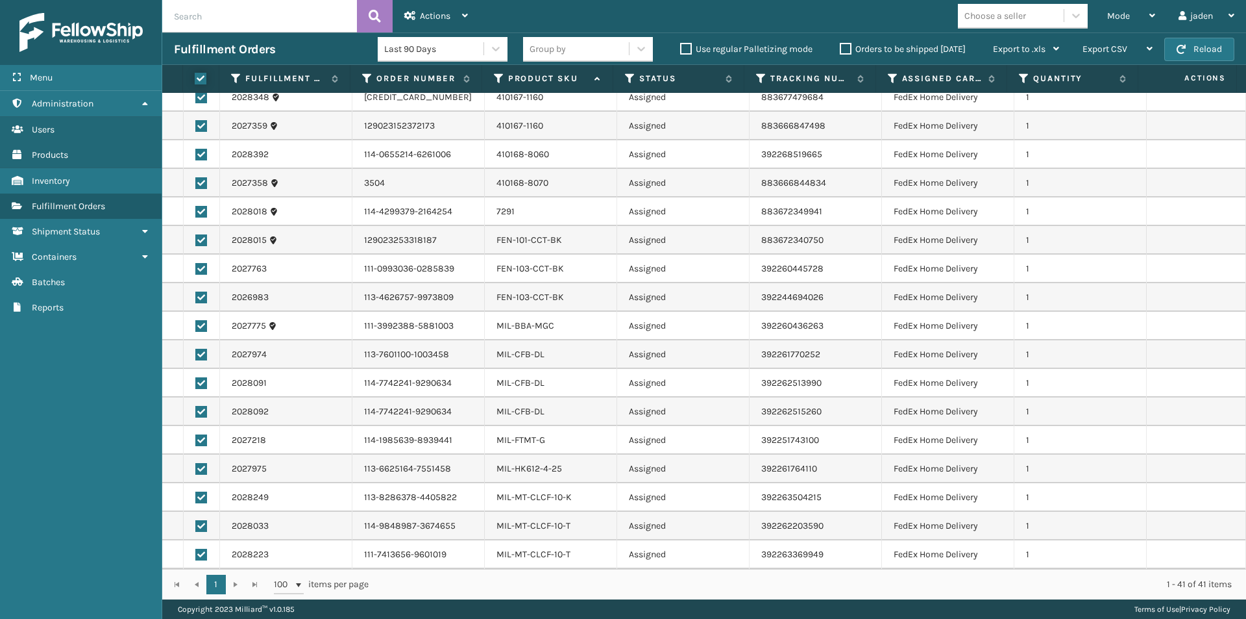
checkbox input "true"
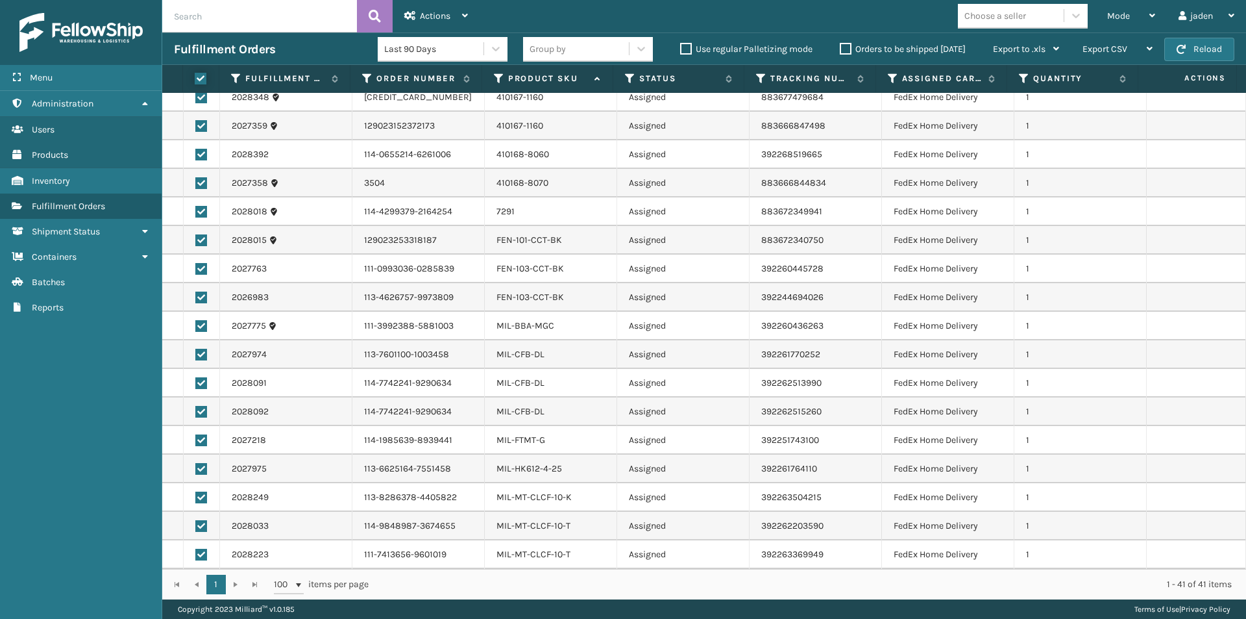
checkbox input "true"
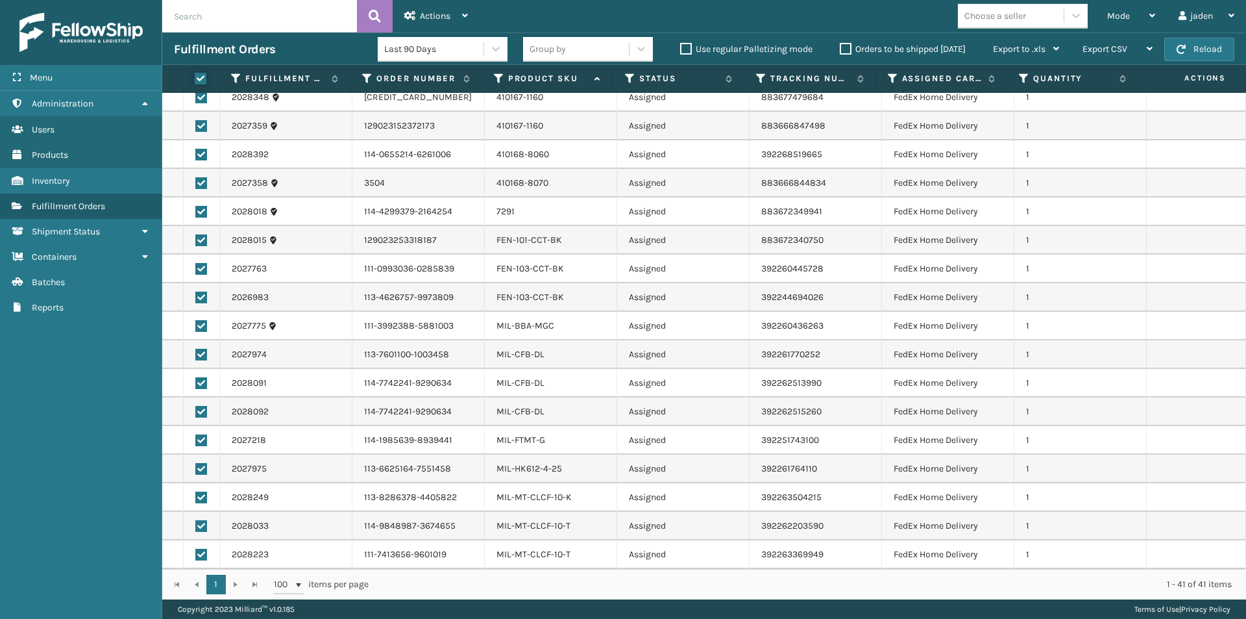
checkbox input "true"
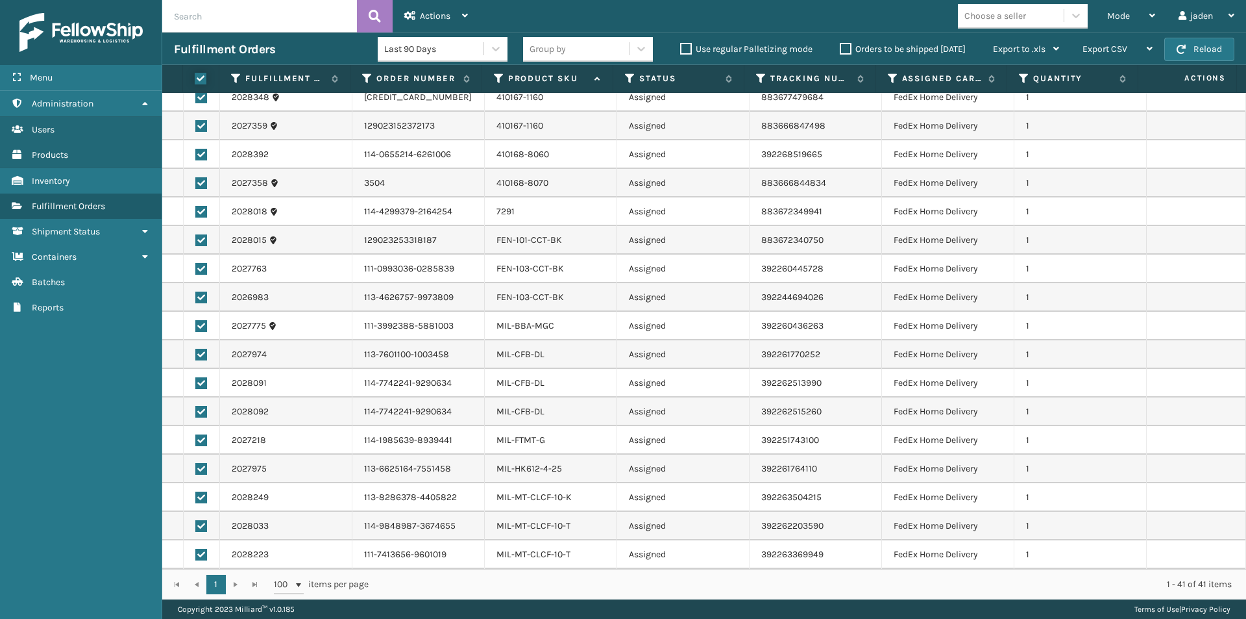
checkbox input "true"
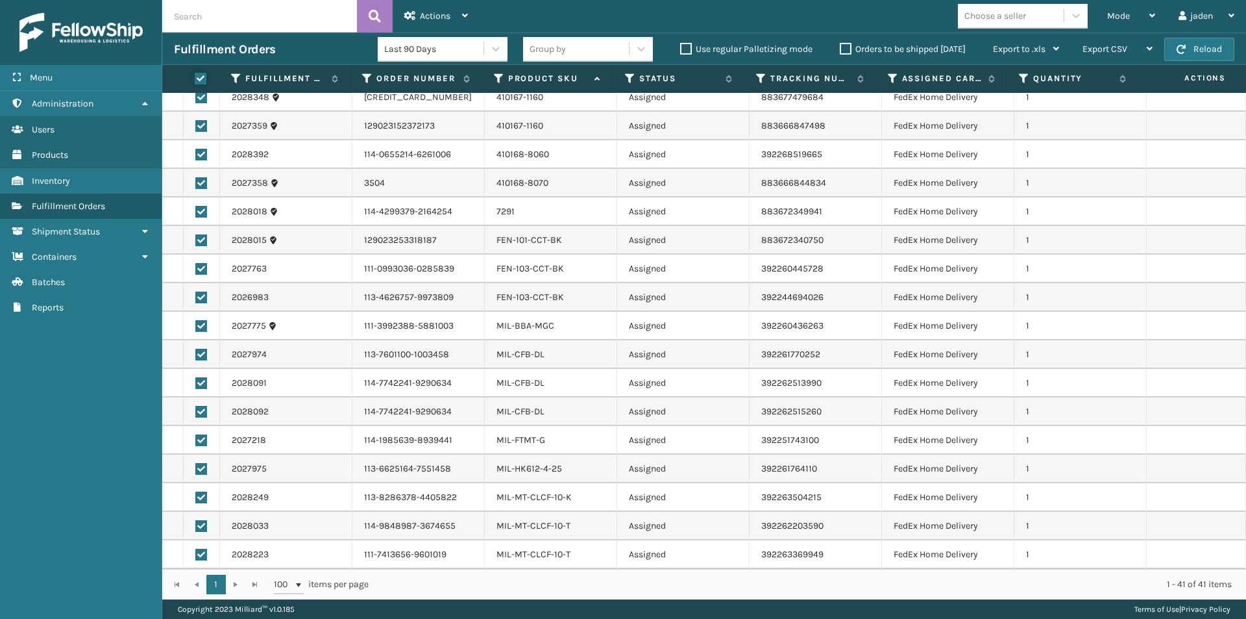
checkbox input "true"
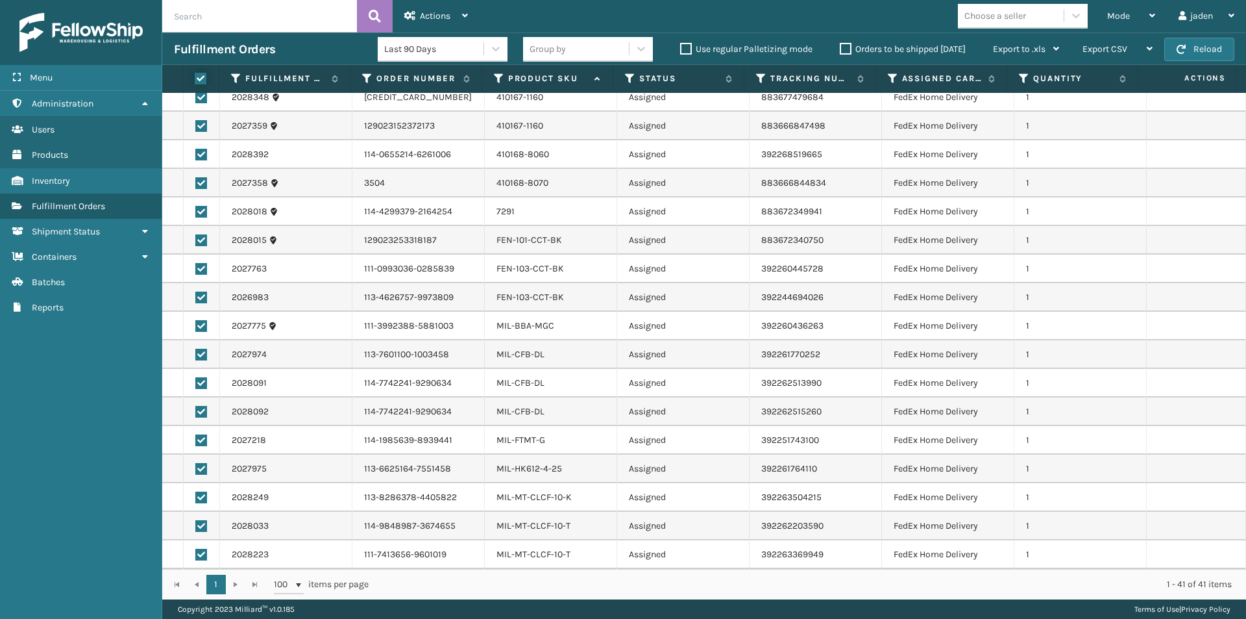
checkbox input "true"
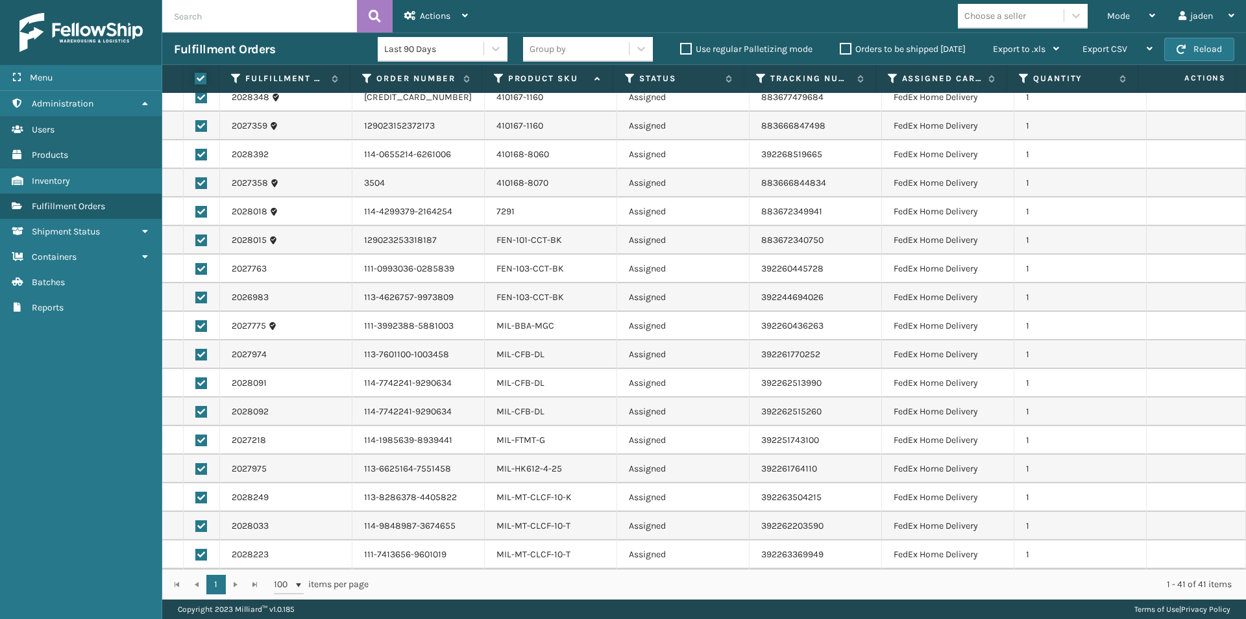
checkbox input "true"
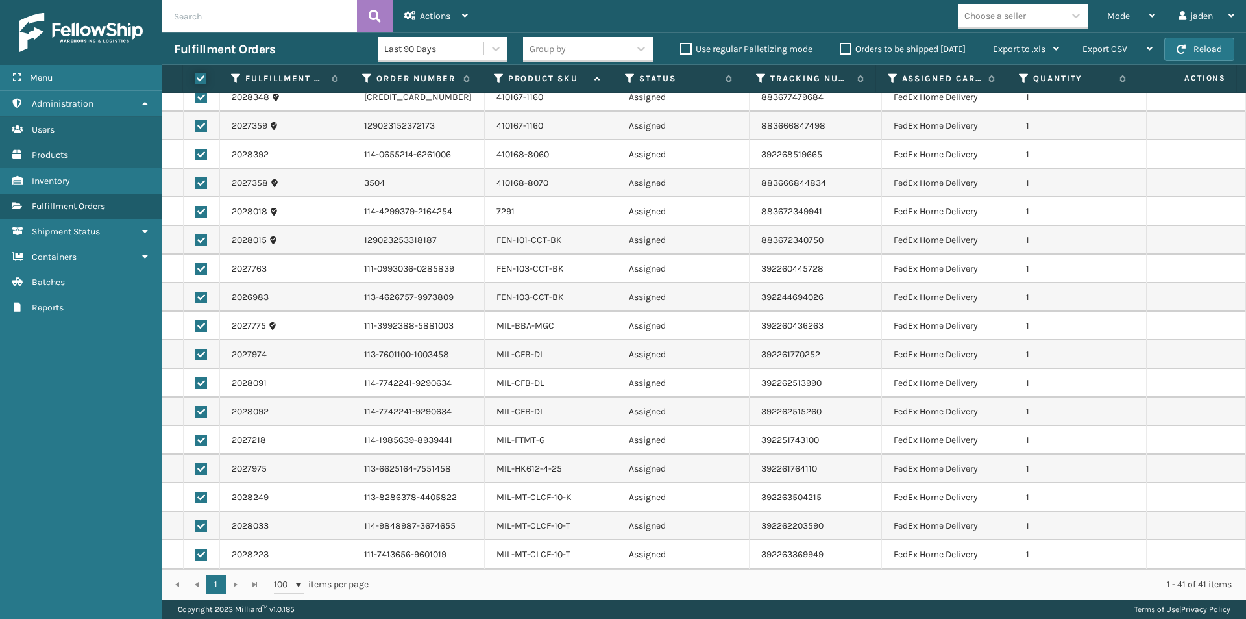
checkbox input "true"
click at [416, 3] on div "Actions" at bounding box center [436, 16] width 64 height 32
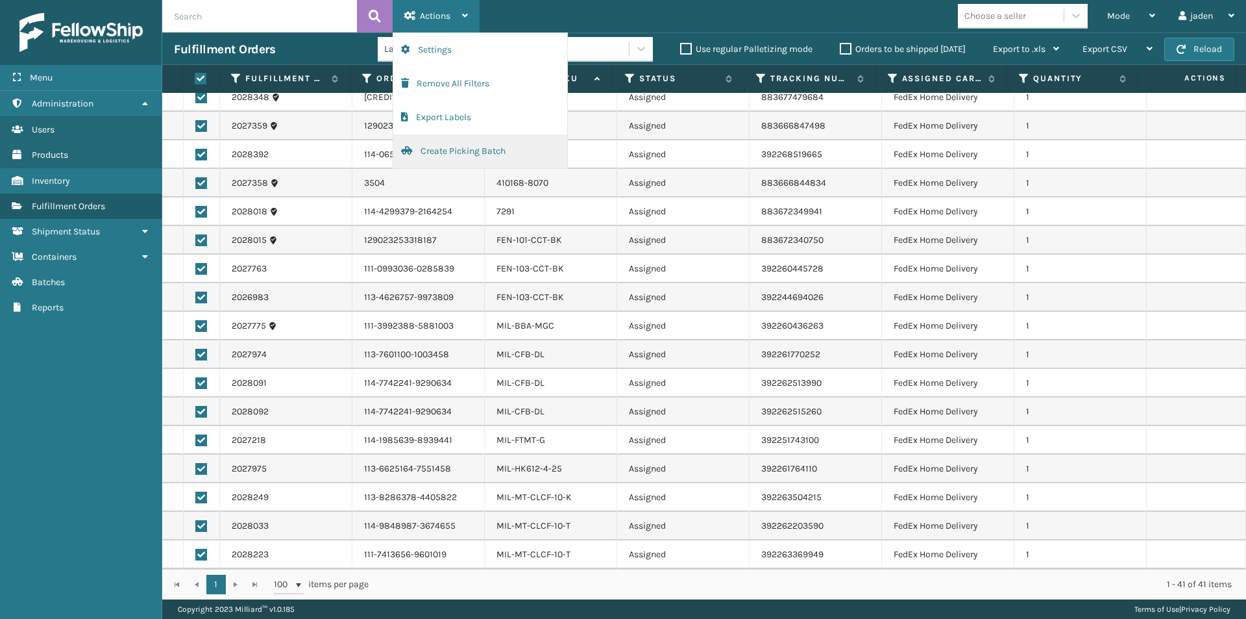
click at [447, 149] on button "Create Picking Batch" at bounding box center [480, 151] width 174 height 34
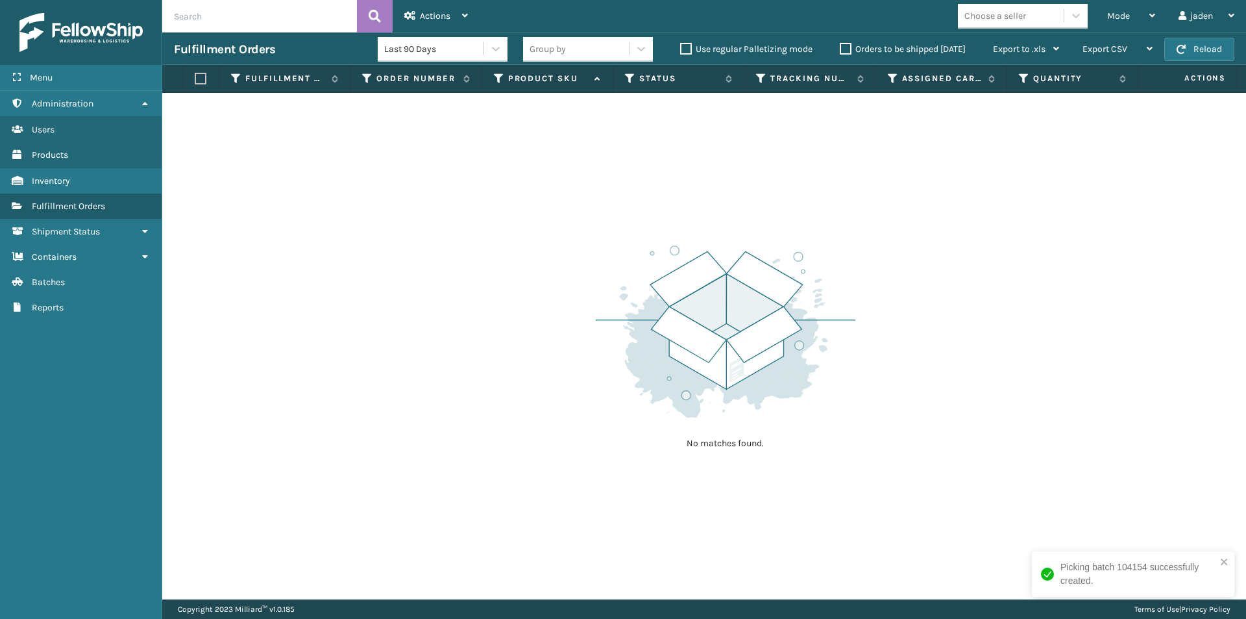
drag, startPoint x: 956, startPoint y: 236, endPoint x: 1035, endPoint y: 44, distance: 207.8
click at [602, 192] on div "No matches found." at bounding box center [704, 346] width 1084 height 506
click at [1131, 27] on div "Mode" at bounding box center [1131, 16] width 48 height 32
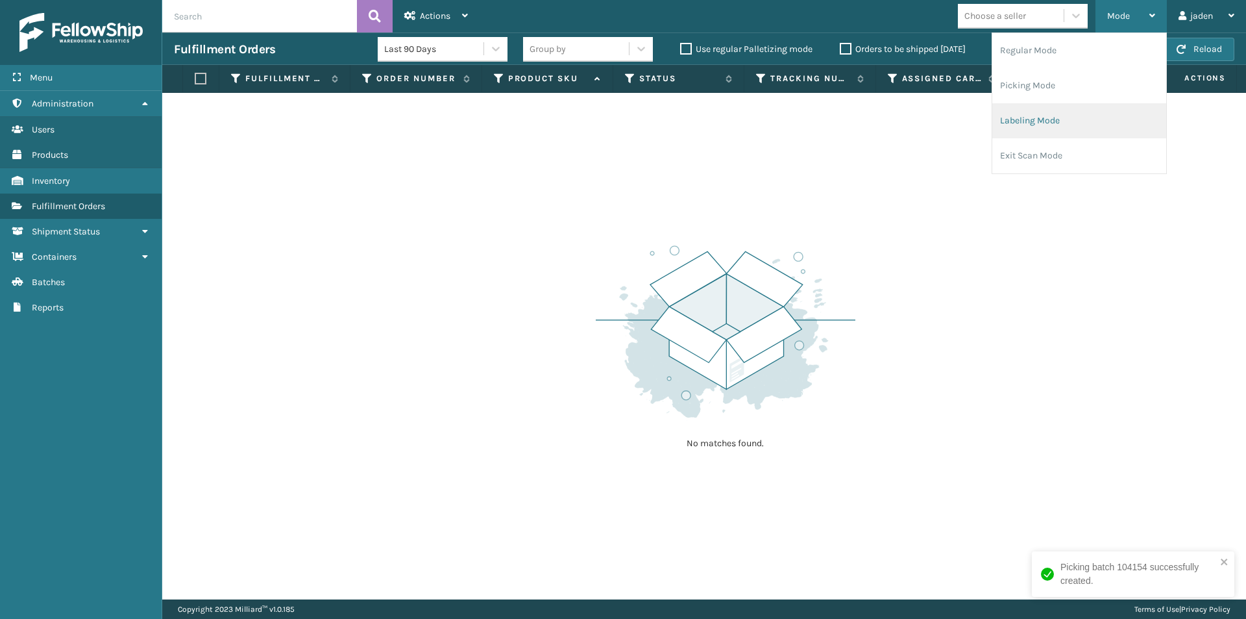
click at [1066, 114] on li "Labeling Mode" at bounding box center [1079, 120] width 174 height 35
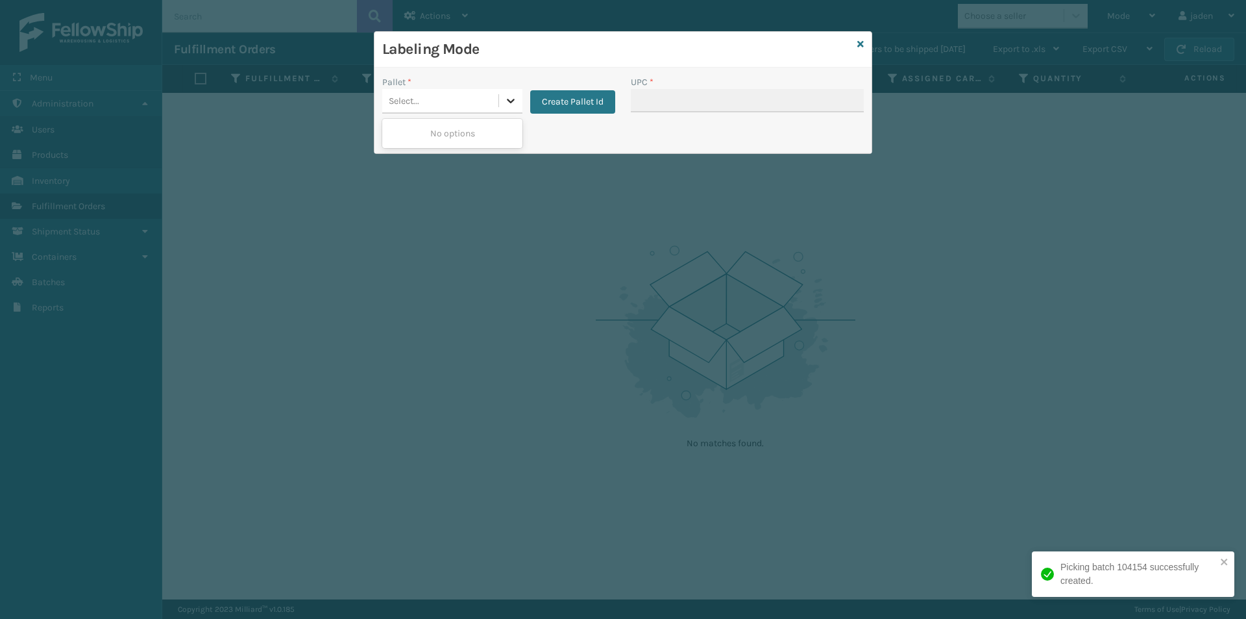
click at [504, 92] on div at bounding box center [510, 100] width 23 height 23
click at [559, 107] on button "Create Pallet Id" at bounding box center [572, 101] width 85 height 23
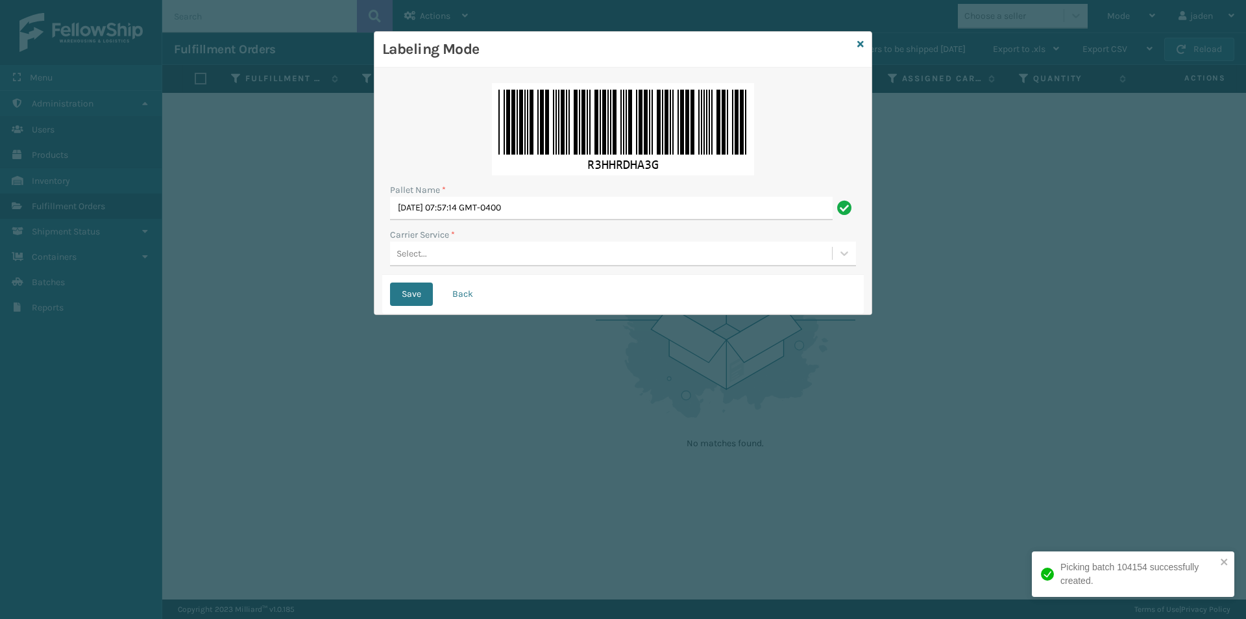
click at [526, 246] on div "Select..." at bounding box center [611, 253] width 442 height 21
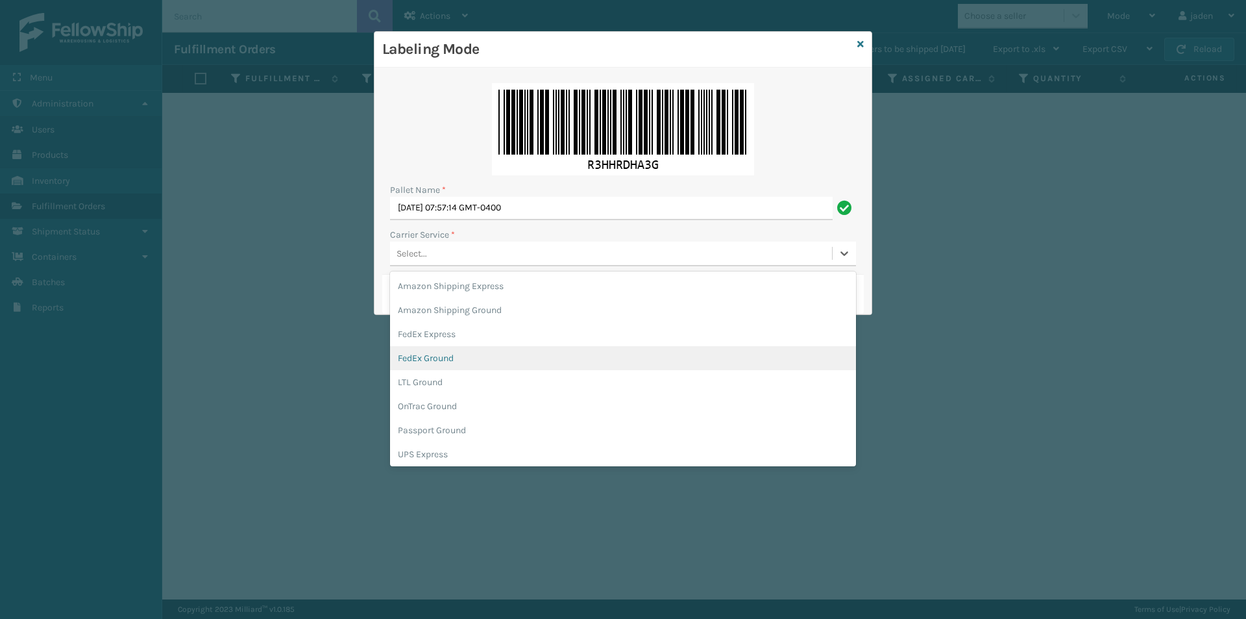
click at [449, 351] on div "FedEx Ground" at bounding box center [623, 358] width 466 height 24
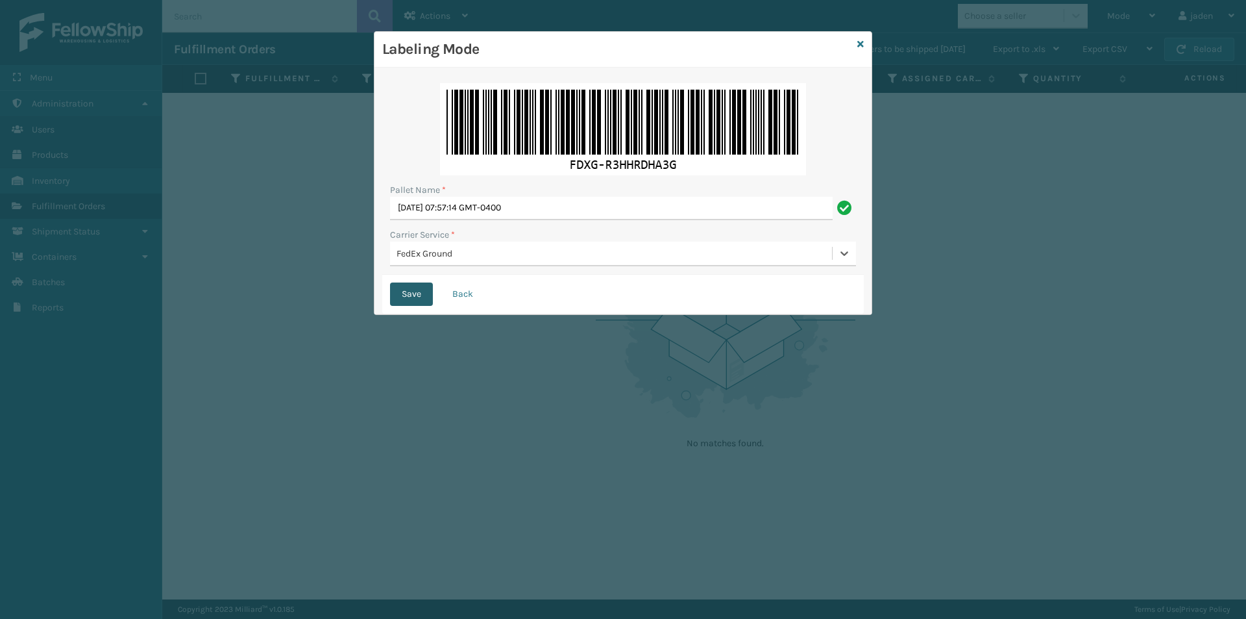
click at [413, 297] on button "Save" at bounding box center [411, 293] width 43 height 23
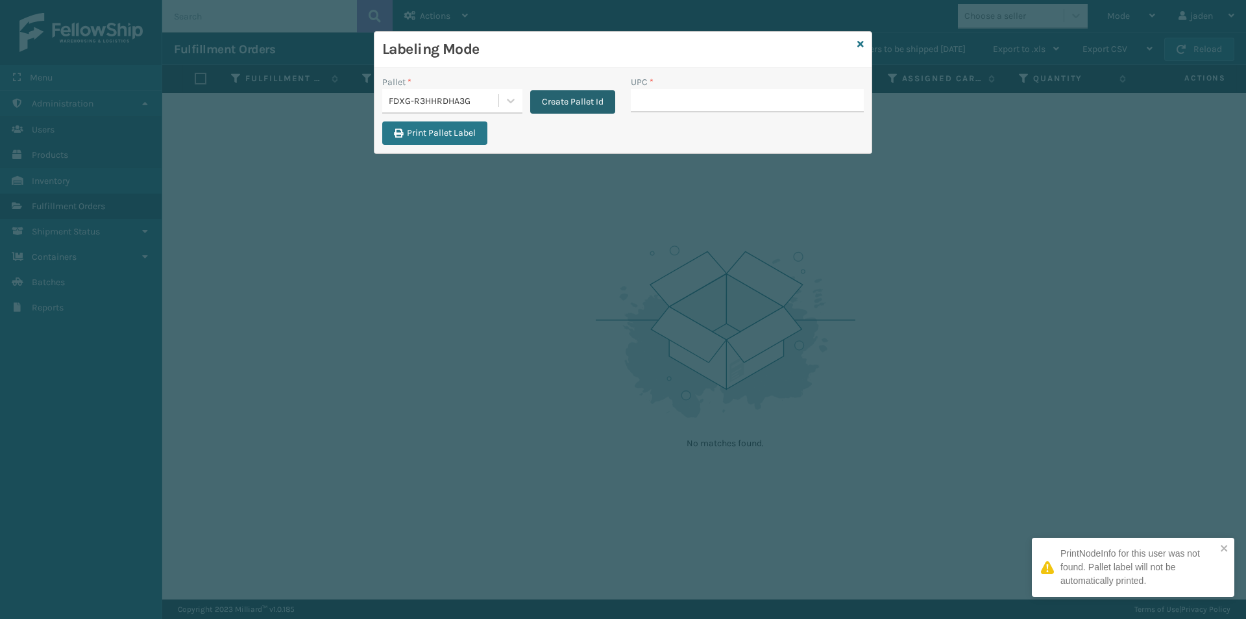
click at [562, 99] on button "Create Pallet Id" at bounding box center [572, 101] width 85 height 23
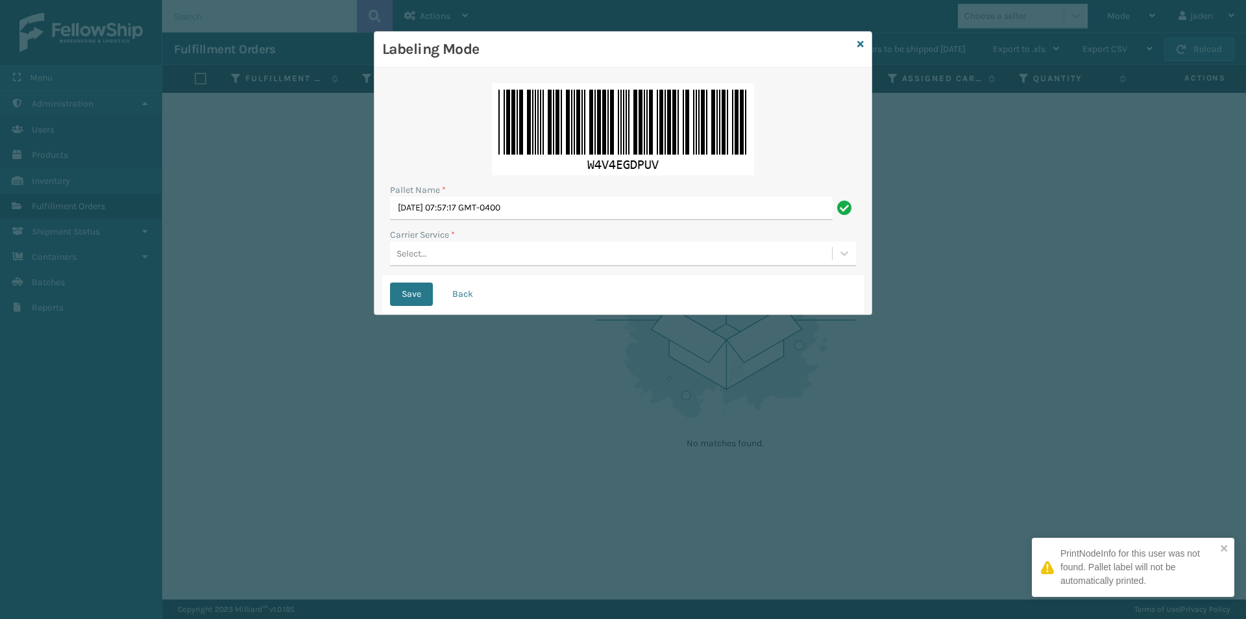
click at [496, 258] on div "Select..." at bounding box center [611, 253] width 442 height 21
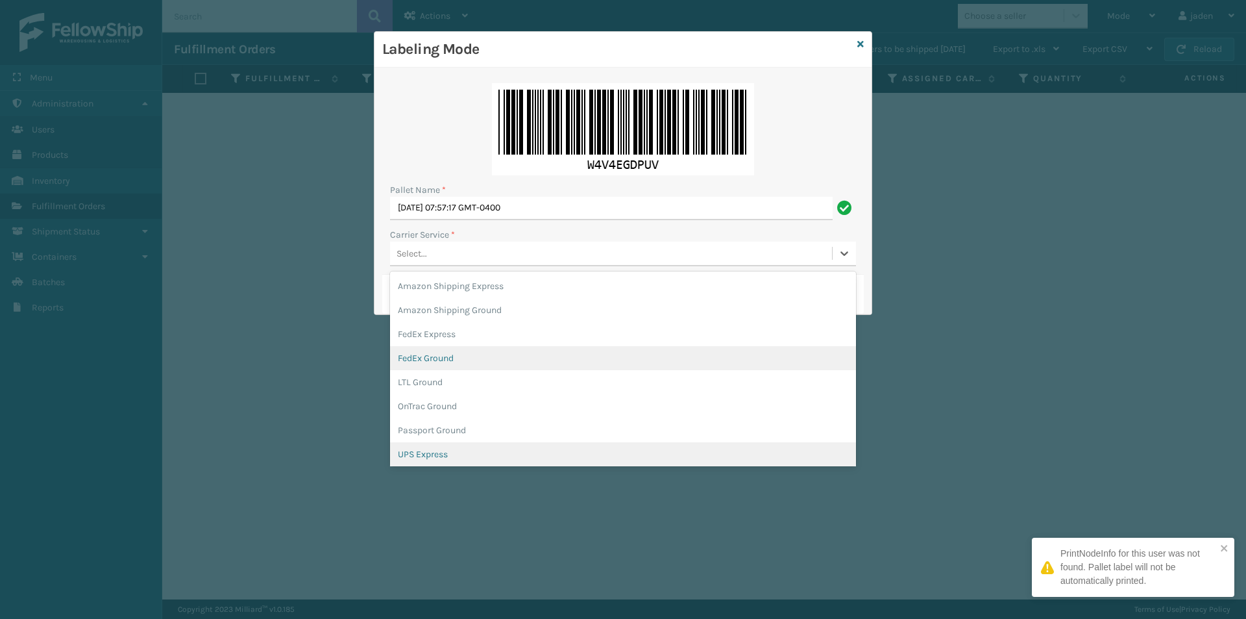
scroll to position [75, 0]
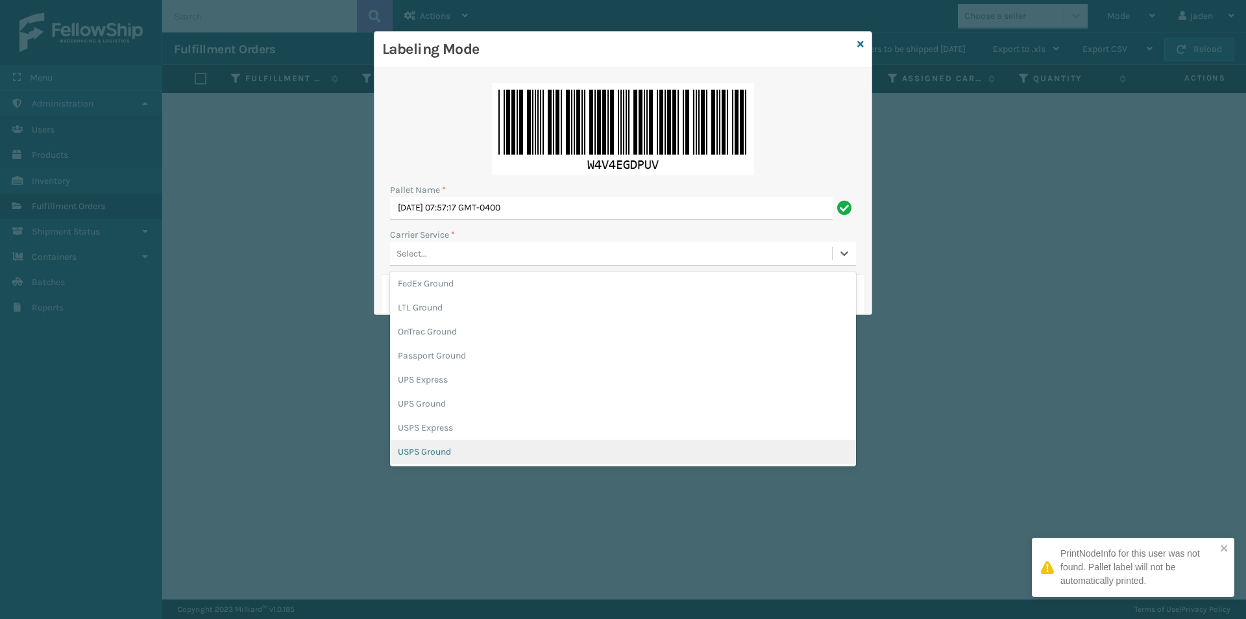
click at [400, 455] on div "USPS Ground" at bounding box center [623, 451] width 466 height 24
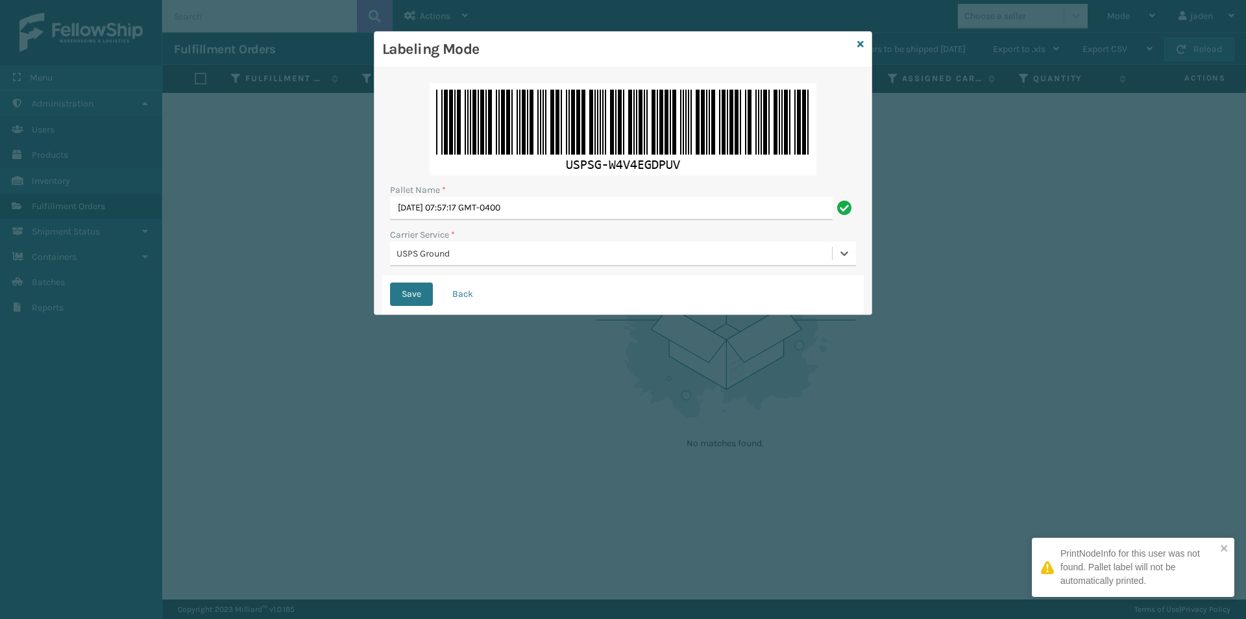
click at [452, 255] on div "USPS Ground" at bounding box center [615, 254] width 437 height 14
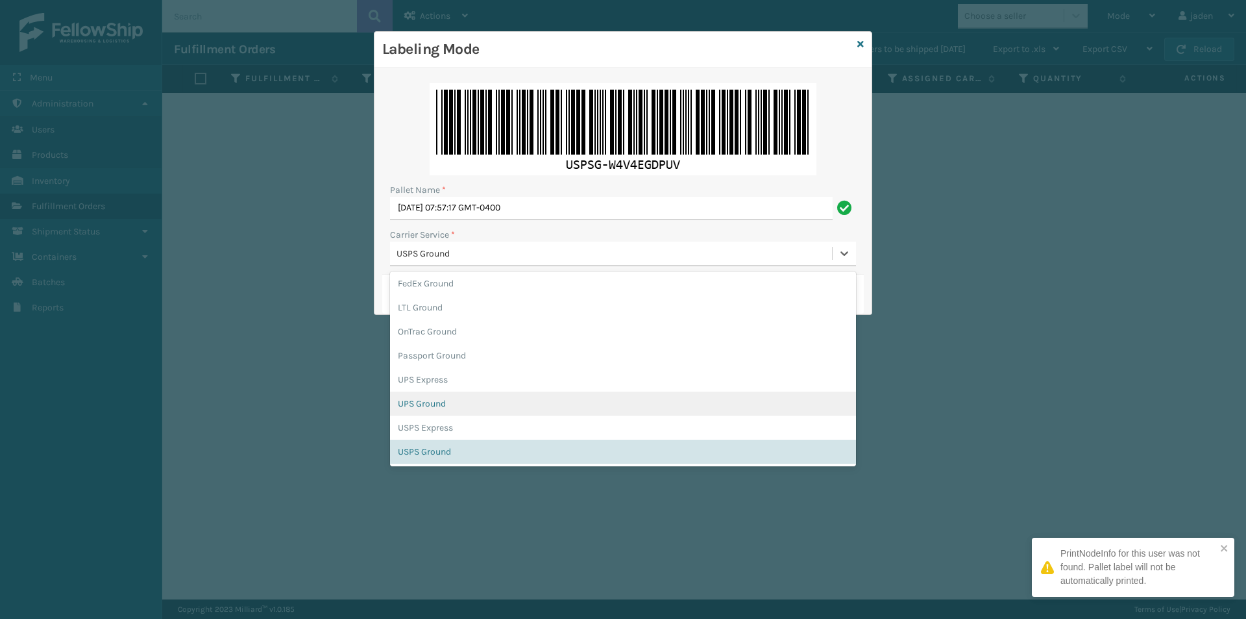
click at [465, 411] on div "UPS Ground" at bounding box center [623, 403] width 466 height 24
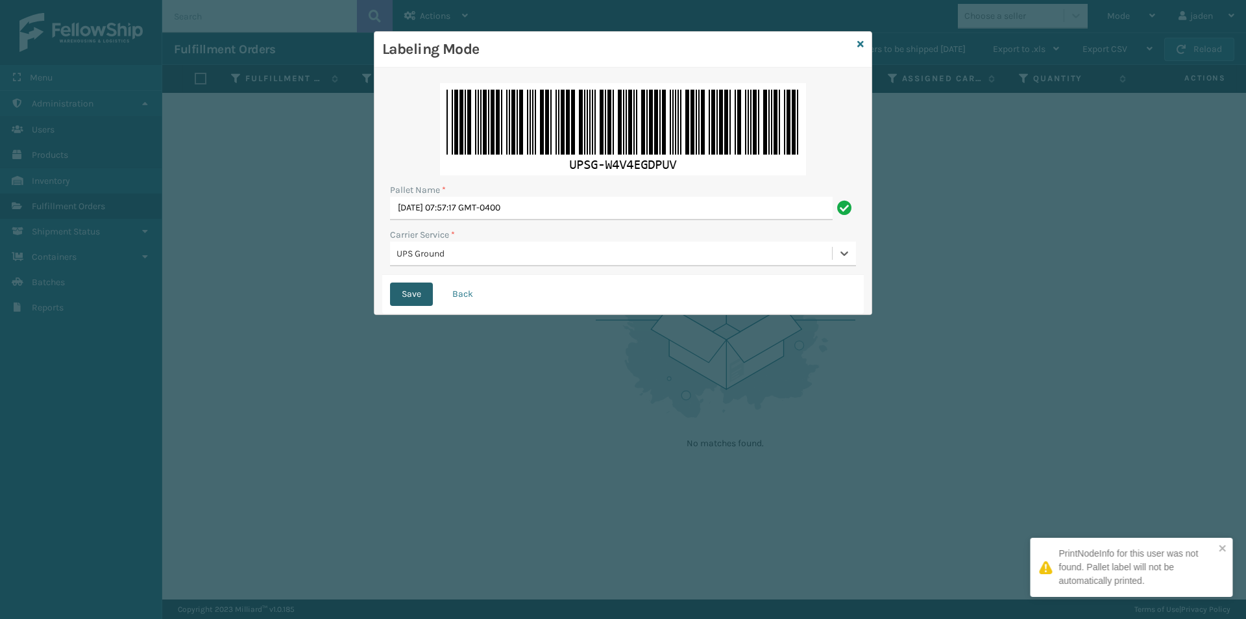
click at [406, 288] on button "Save" at bounding box center [411, 293] width 43 height 23
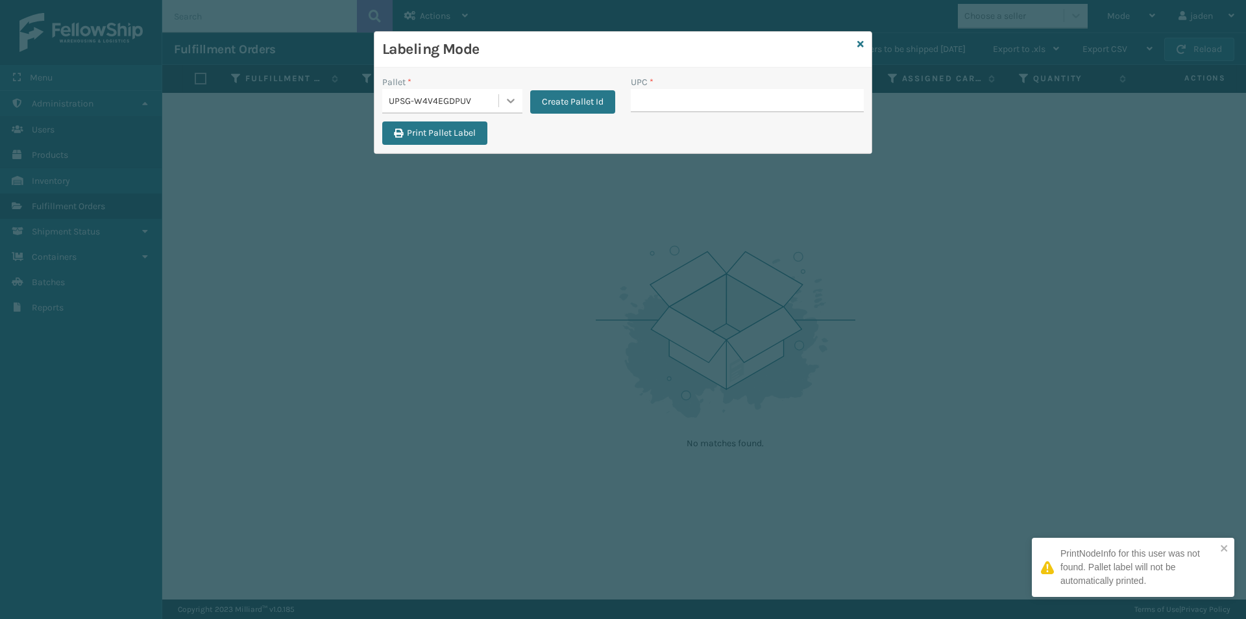
click at [511, 94] on icon at bounding box center [510, 100] width 13 height 13
click at [449, 129] on div "FDXG-R3HHRDHA3G" at bounding box center [452, 136] width 140 height 30
click at [737, 100] on input "UPC *" at bounding box center [747, 100] width 233 height 23
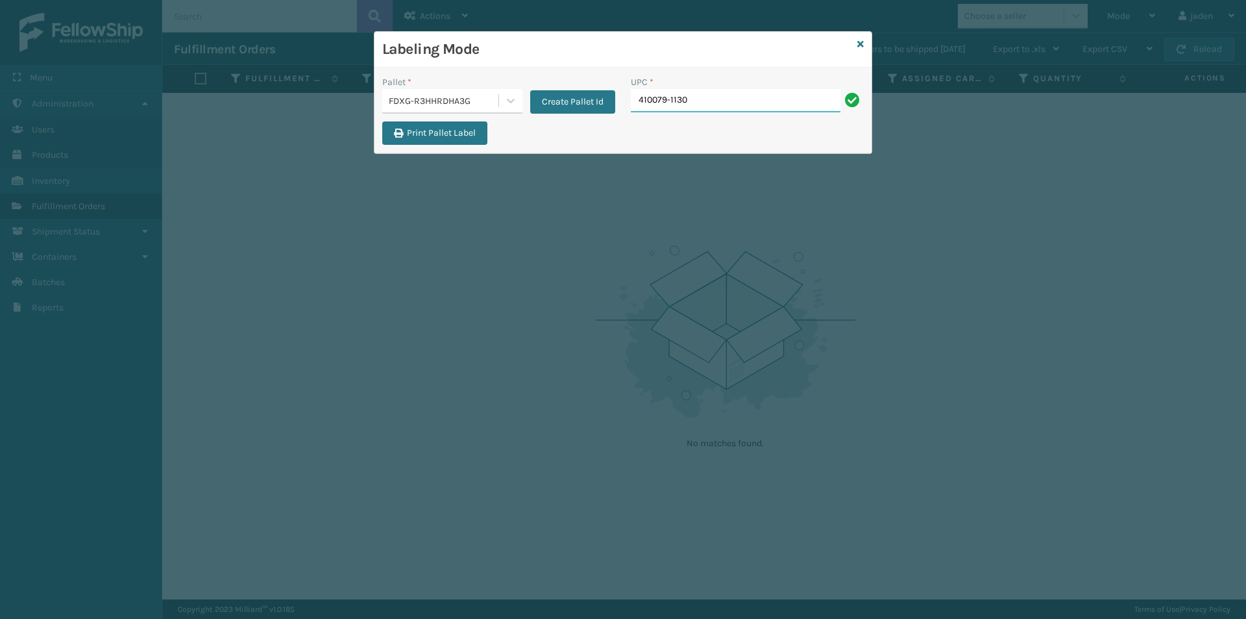
type input "410079-1130"
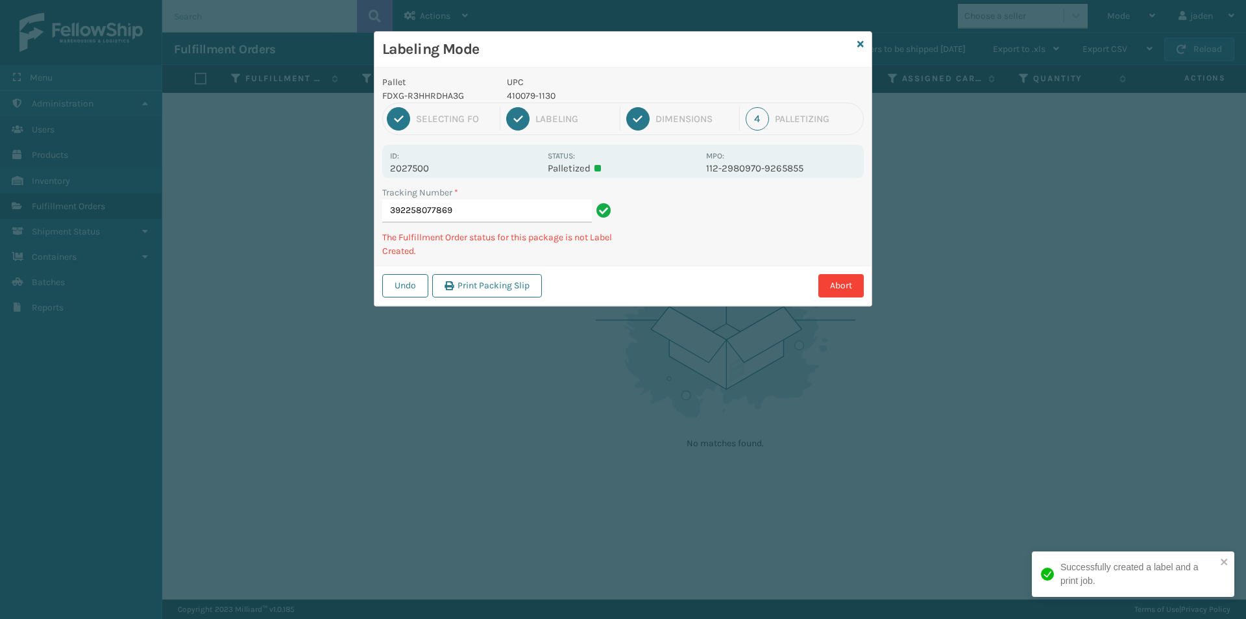
type input "3922580778694"
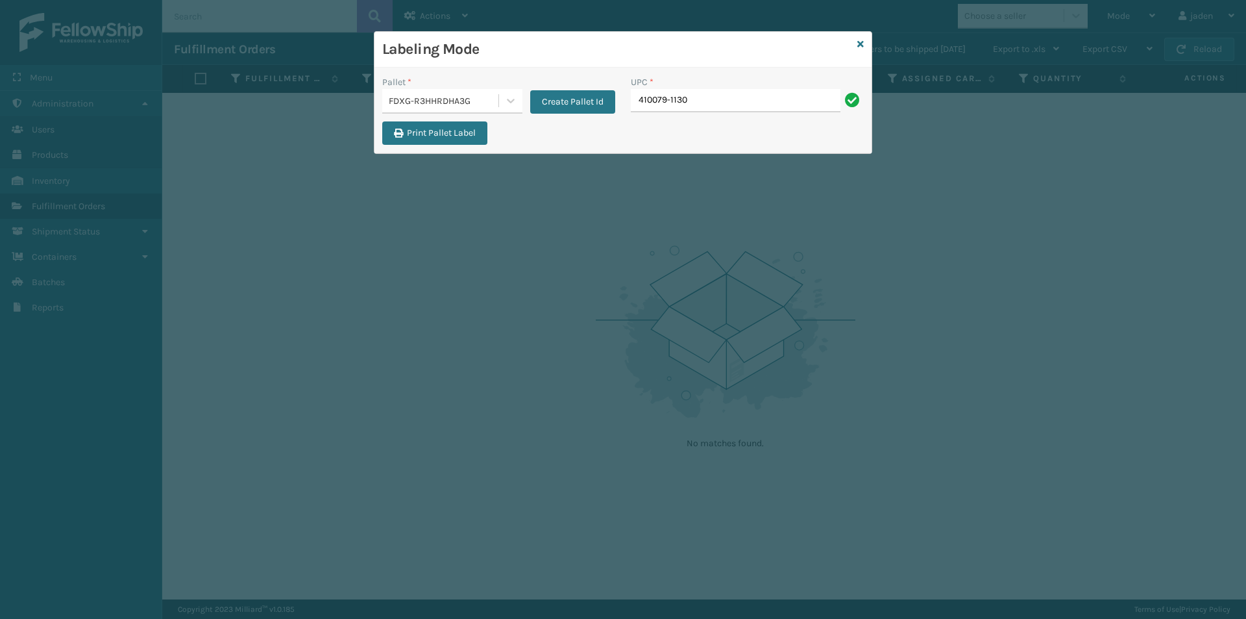
type input "410079-1130"
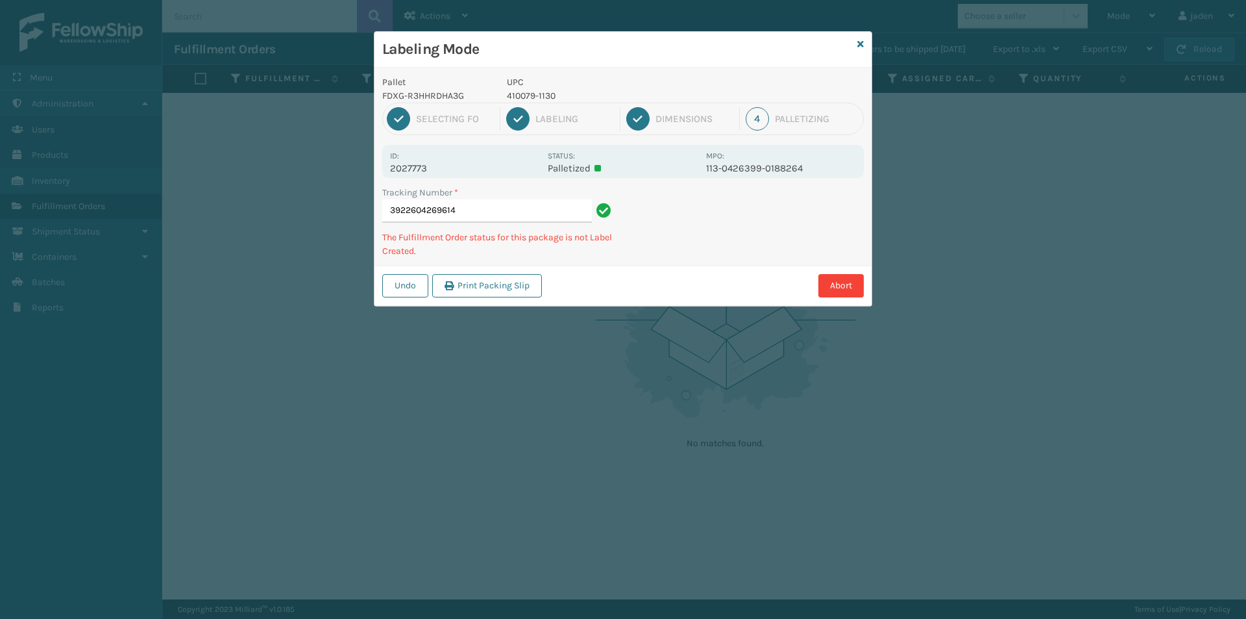
type input "39226042696144"
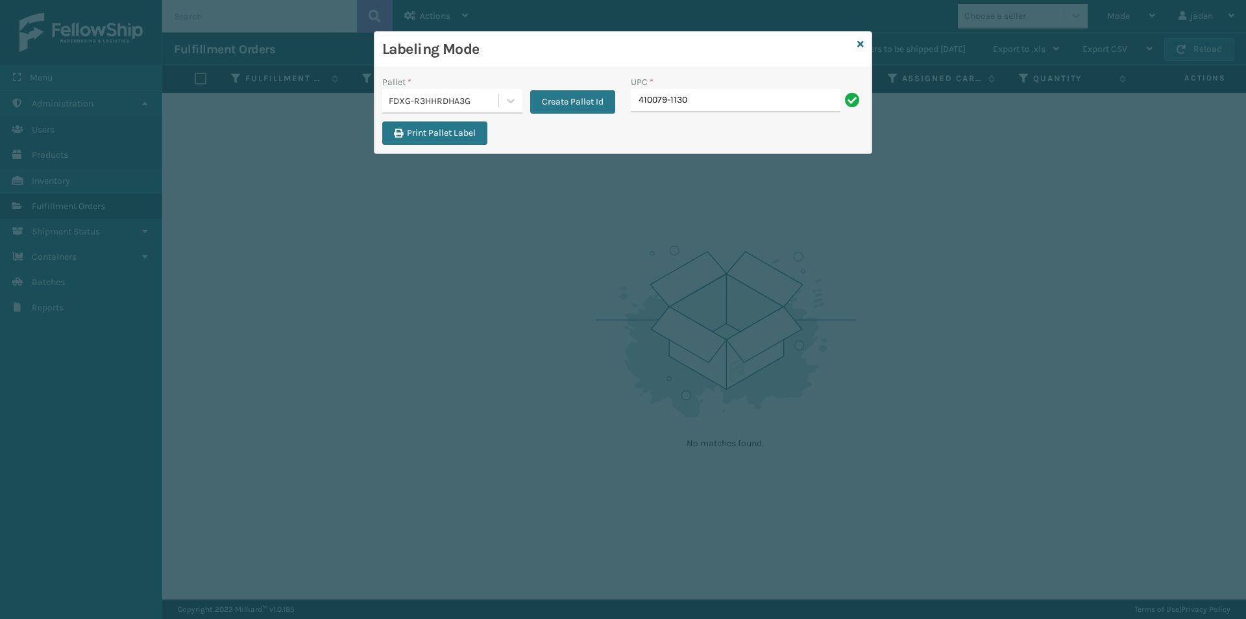
type input "410079-1130"
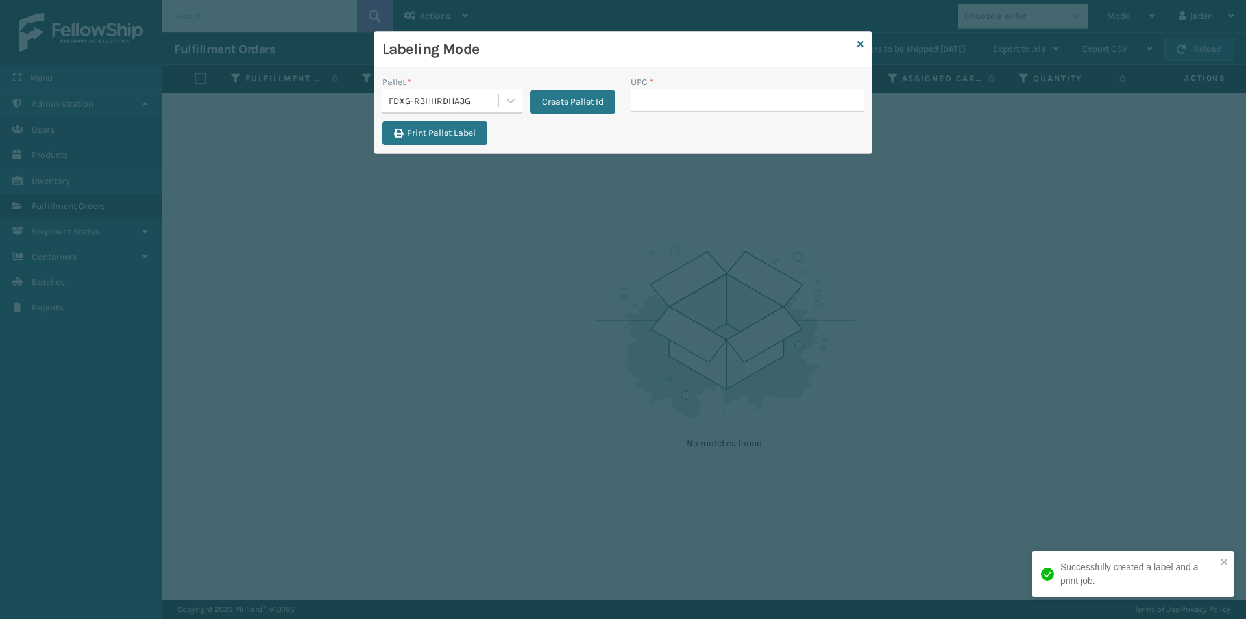
type input "1"
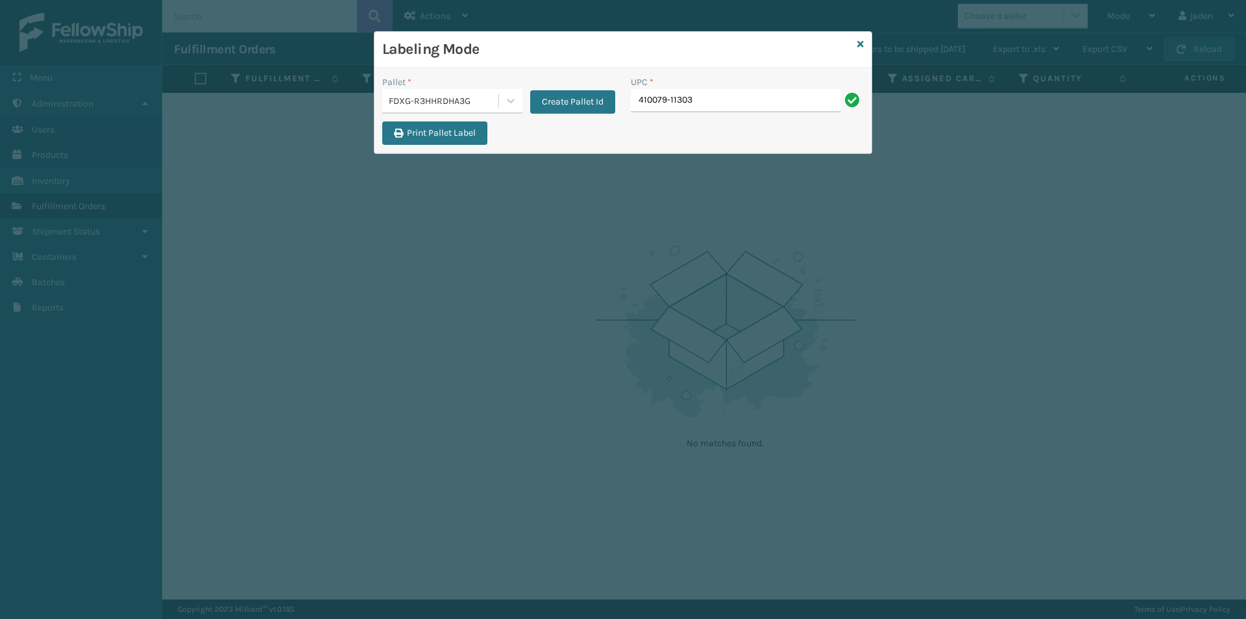
type input "410079-11303"
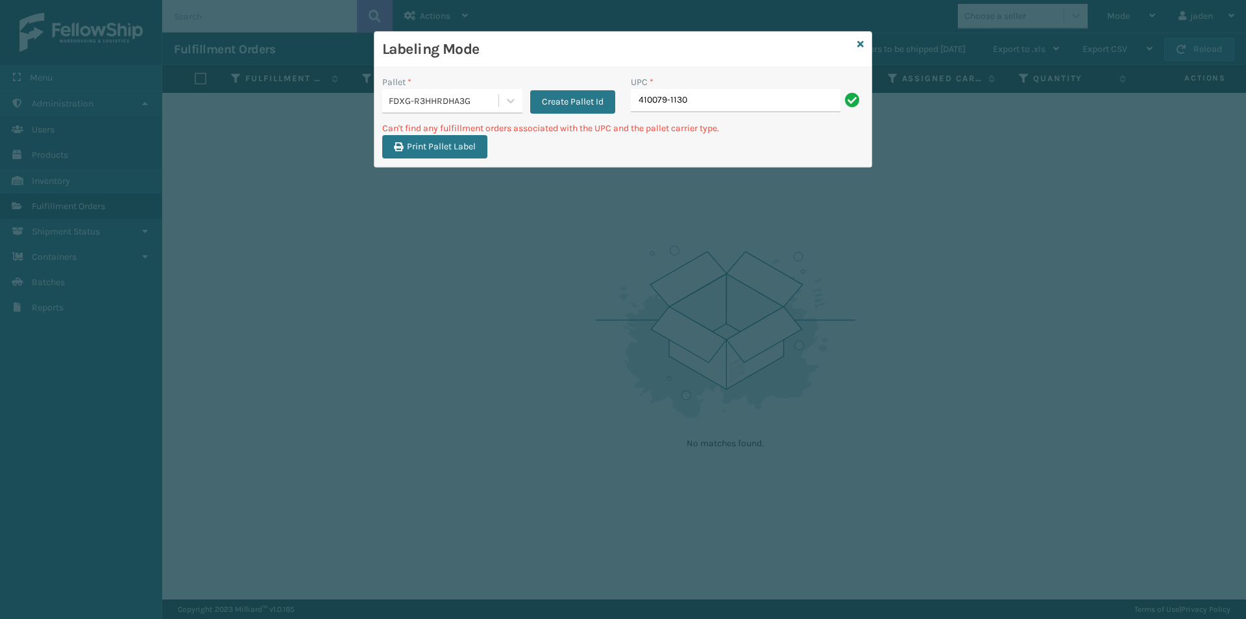
type input "410079-1130"
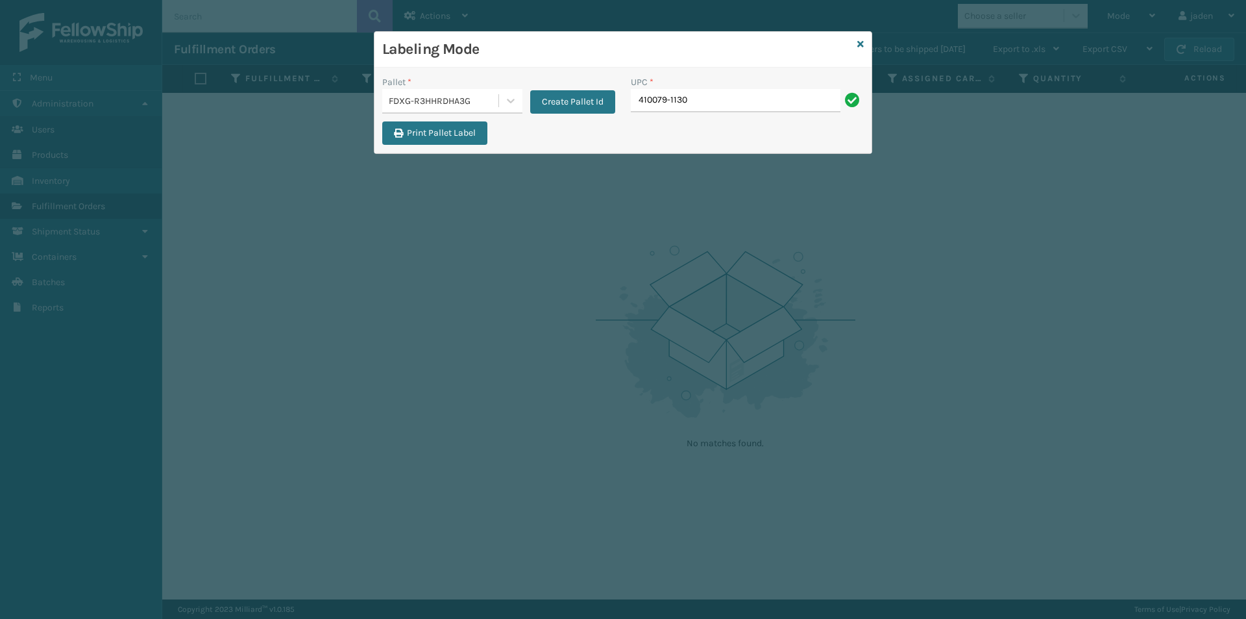
type input "410079-1130"
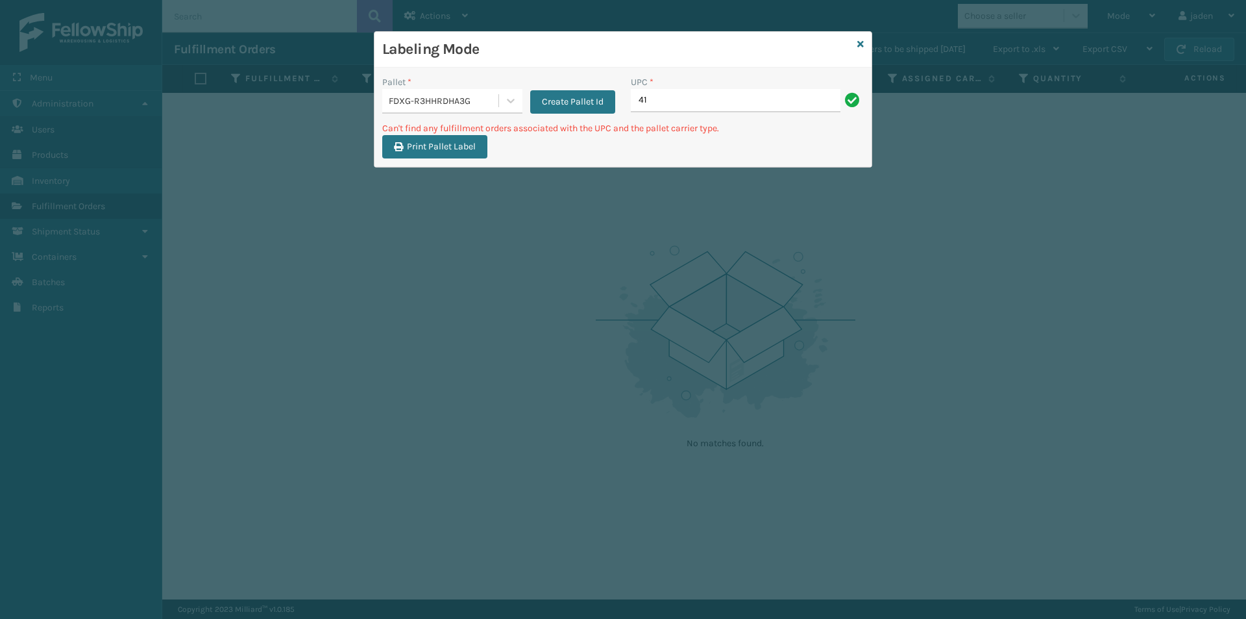
type input "4"
type input "410167-1150"
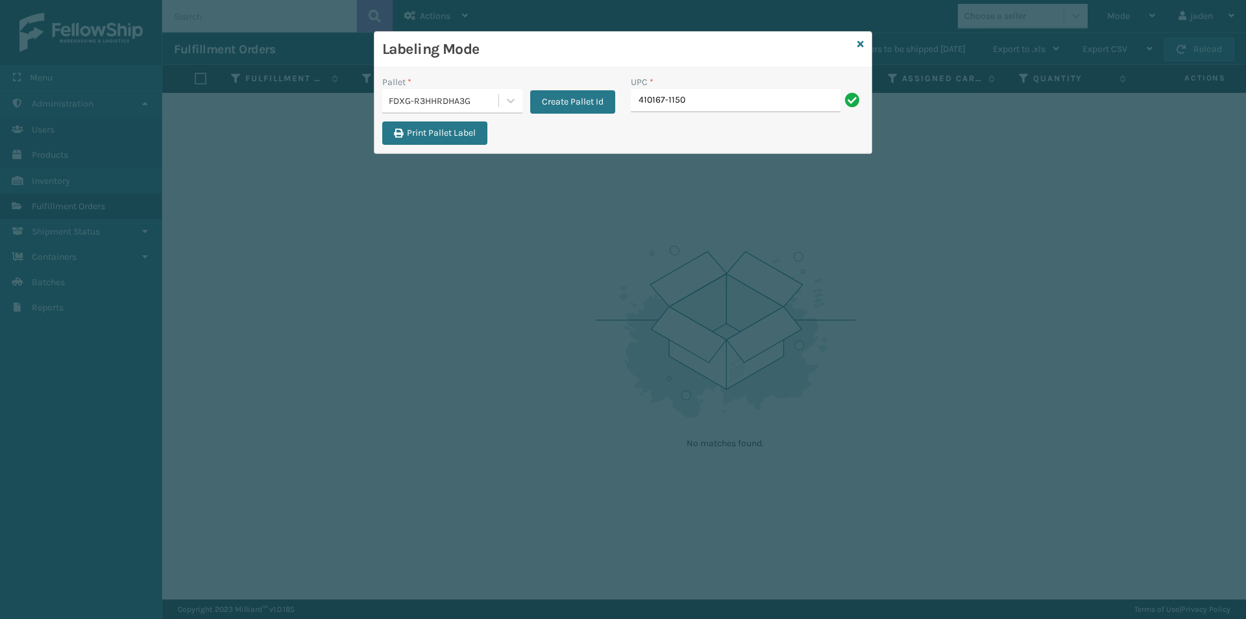
type input "410167-1150"
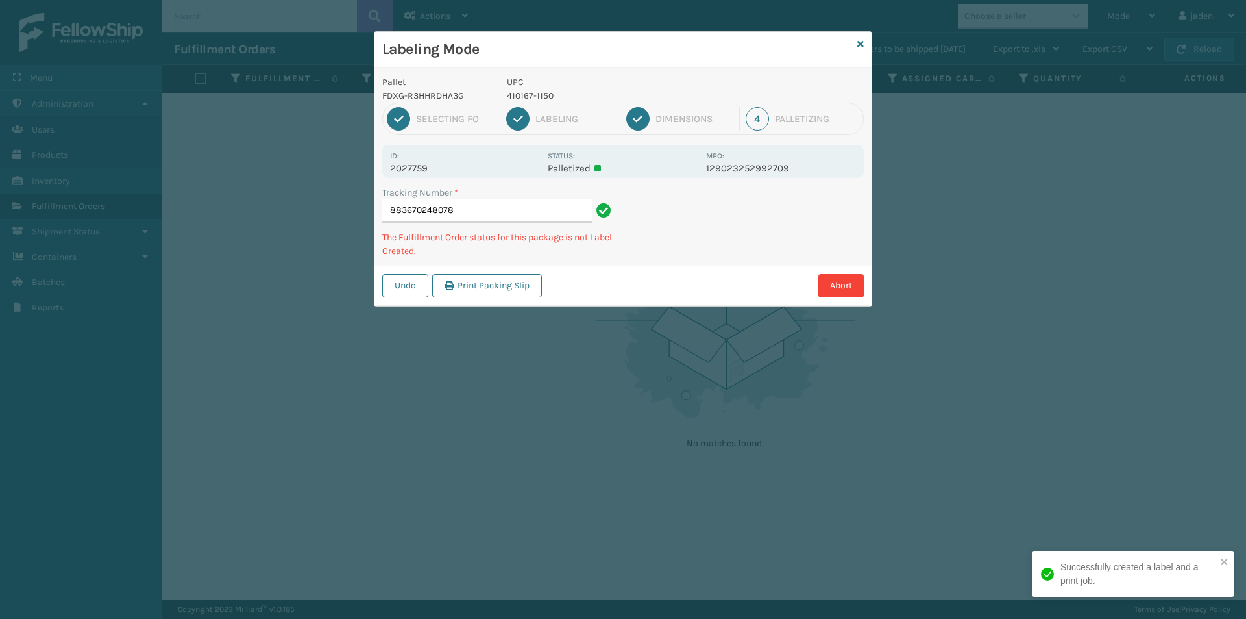
type input "8836702480784"
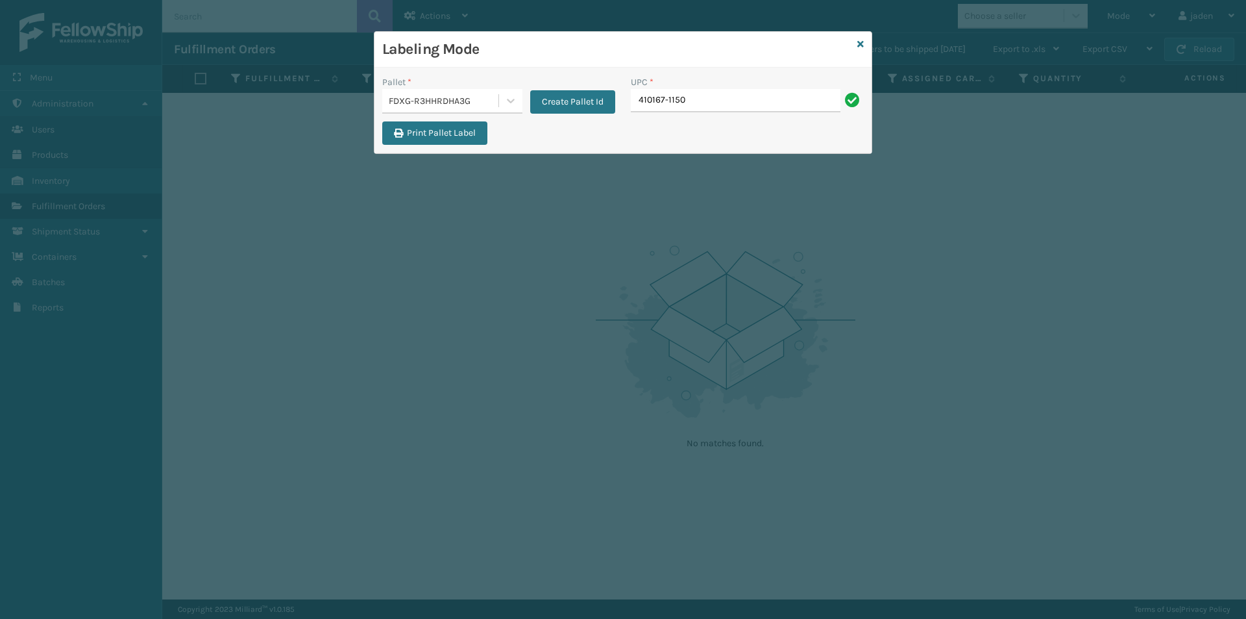
type input "410167-1150"
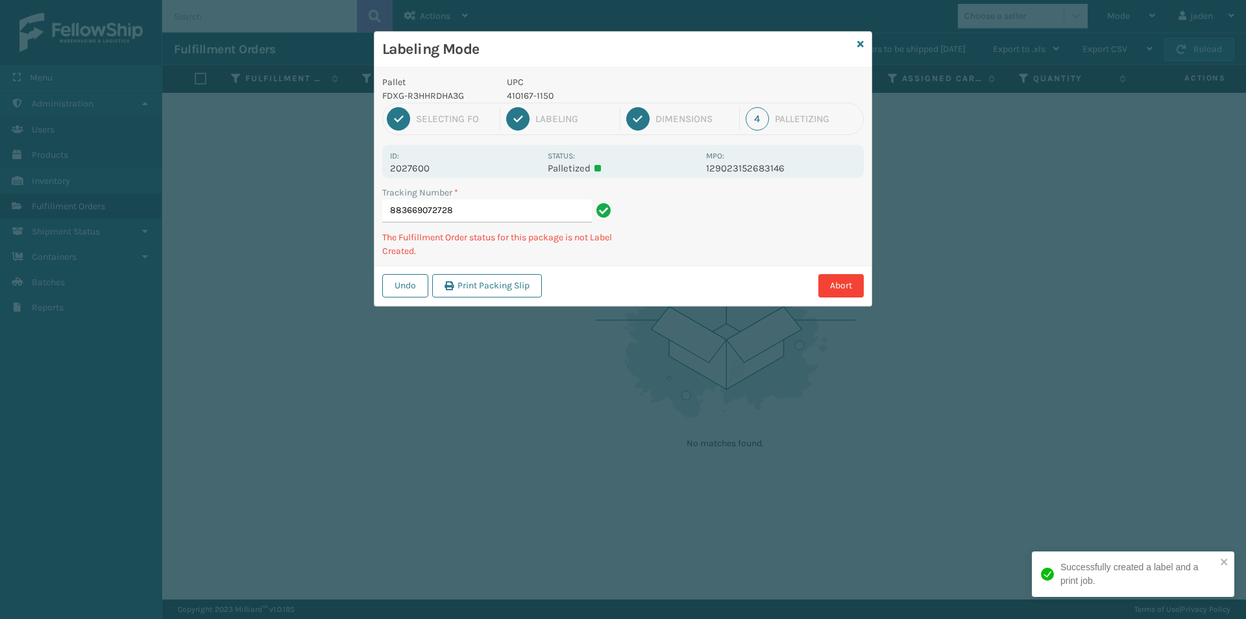
type input "8836690727284"
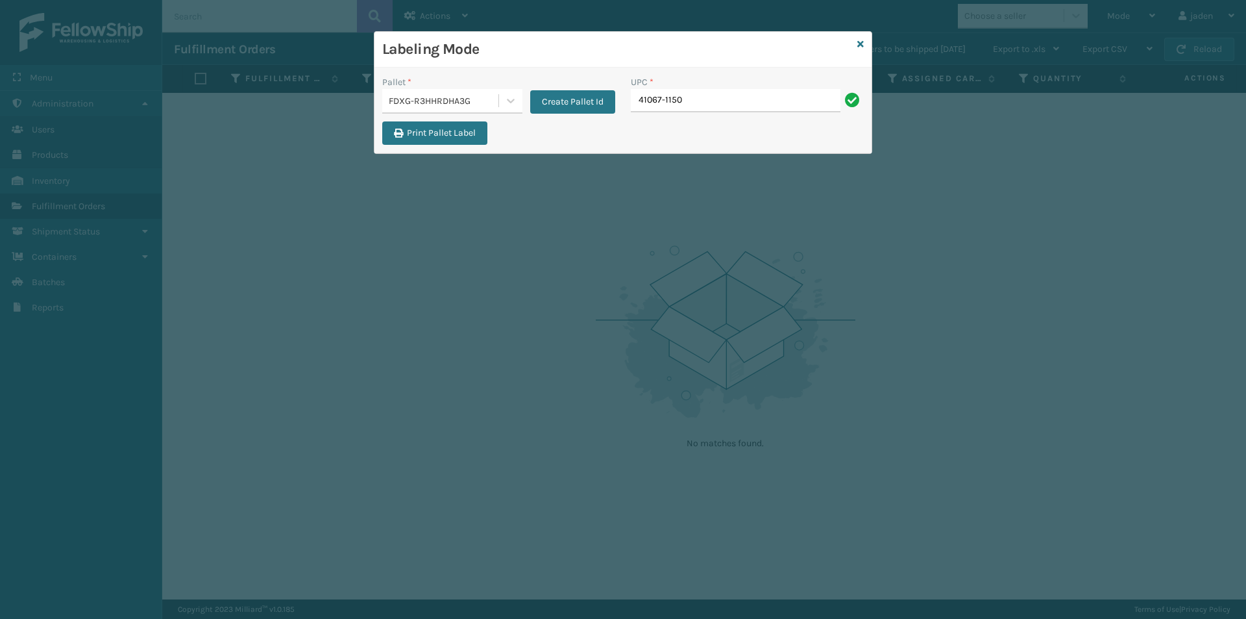
type input "41067-1150"
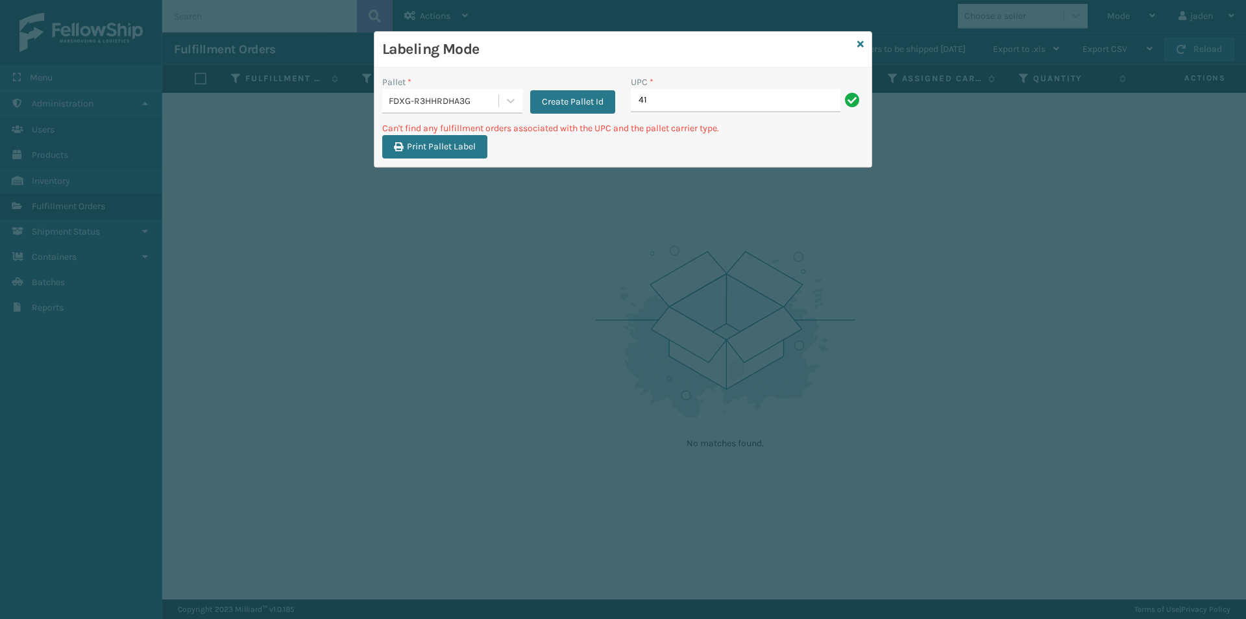
type input "4"
type input "410167-1150"
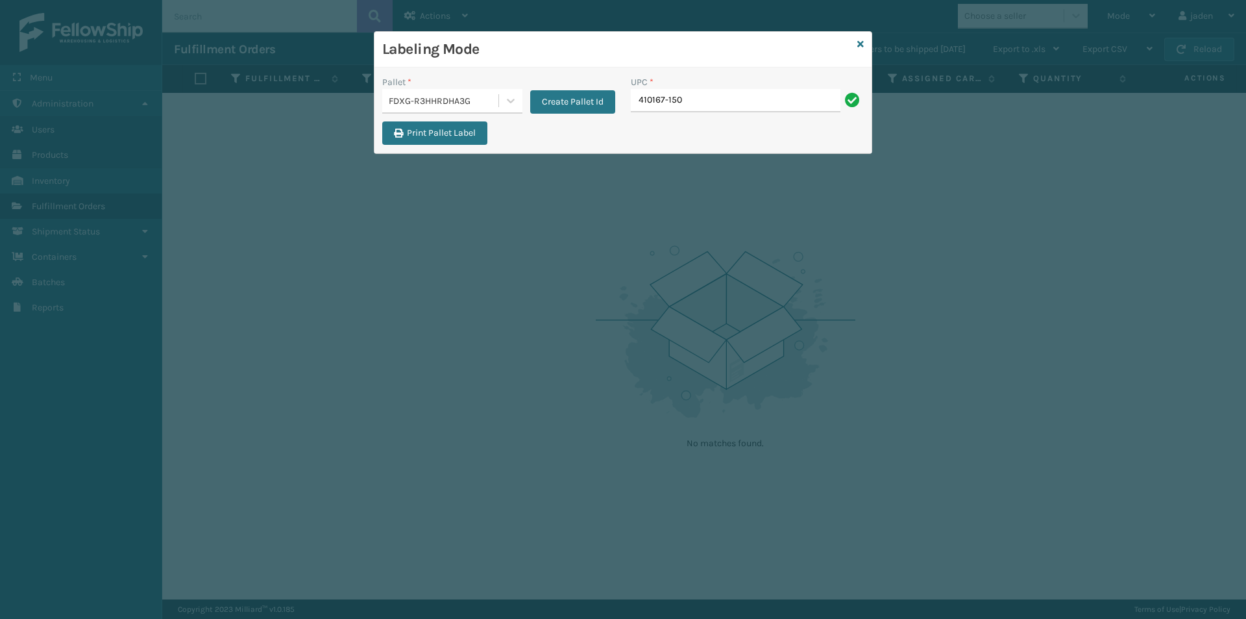
type input "410167-150"
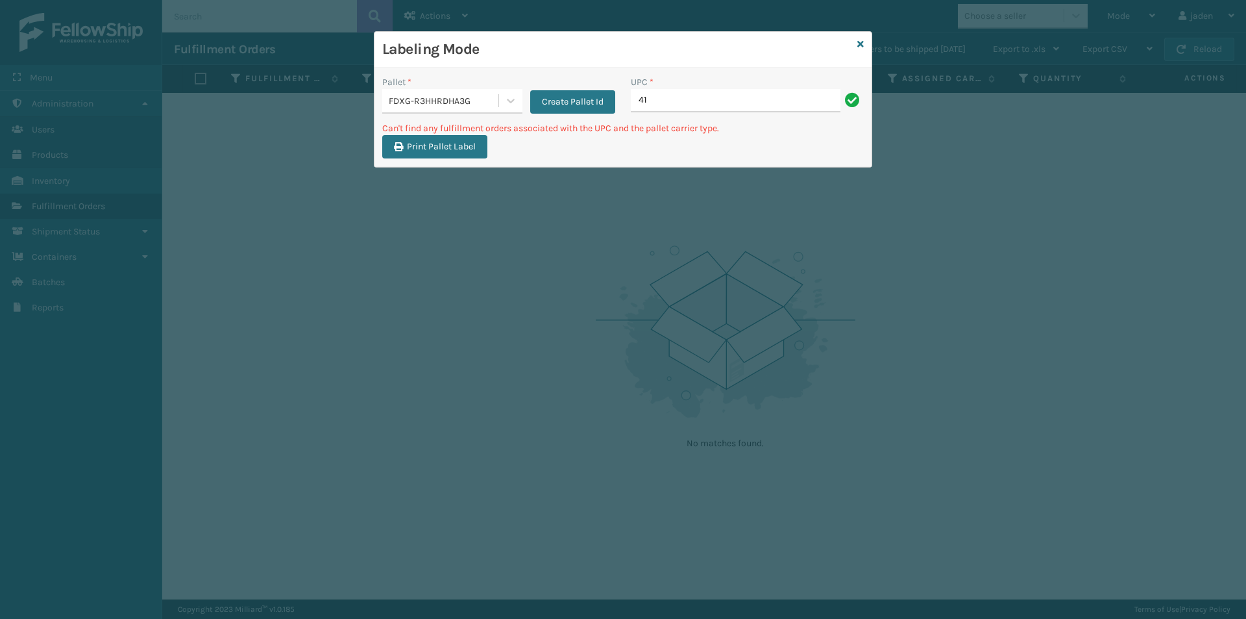
type input "4"
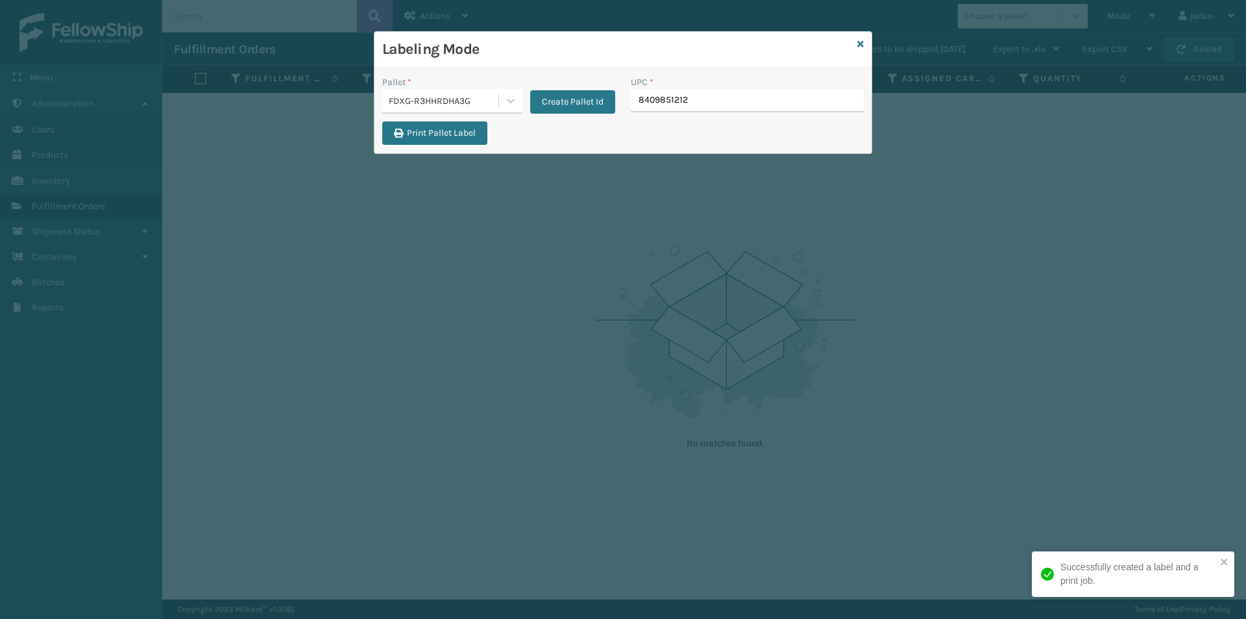
type input "84098512128"
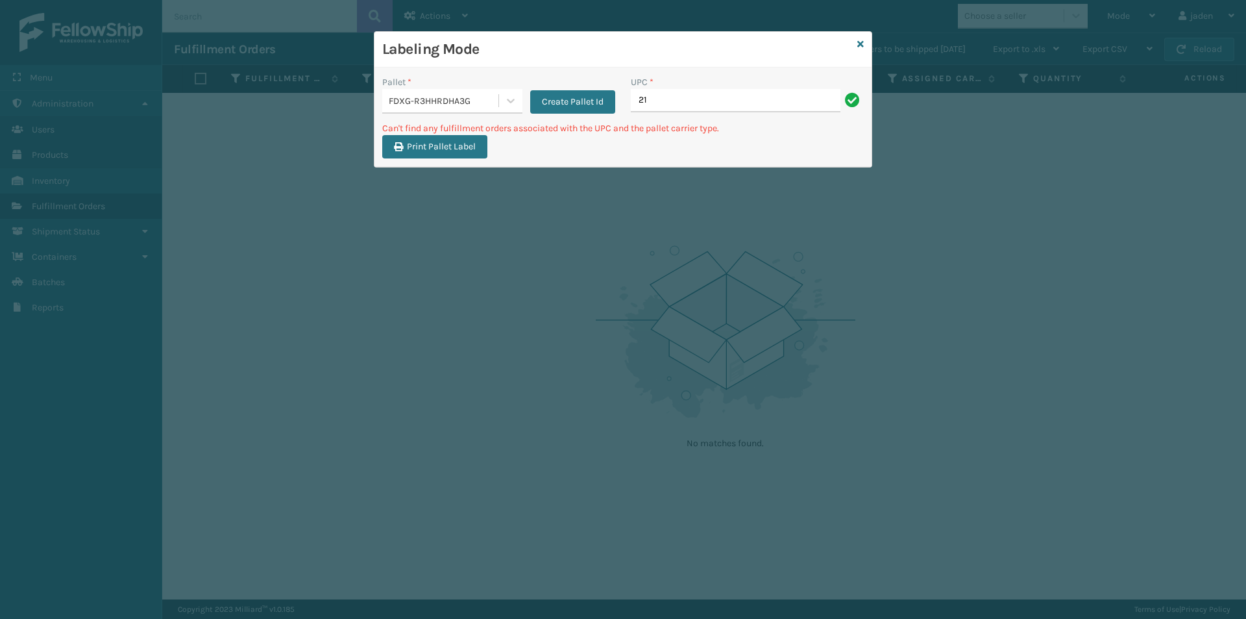
type input "2"
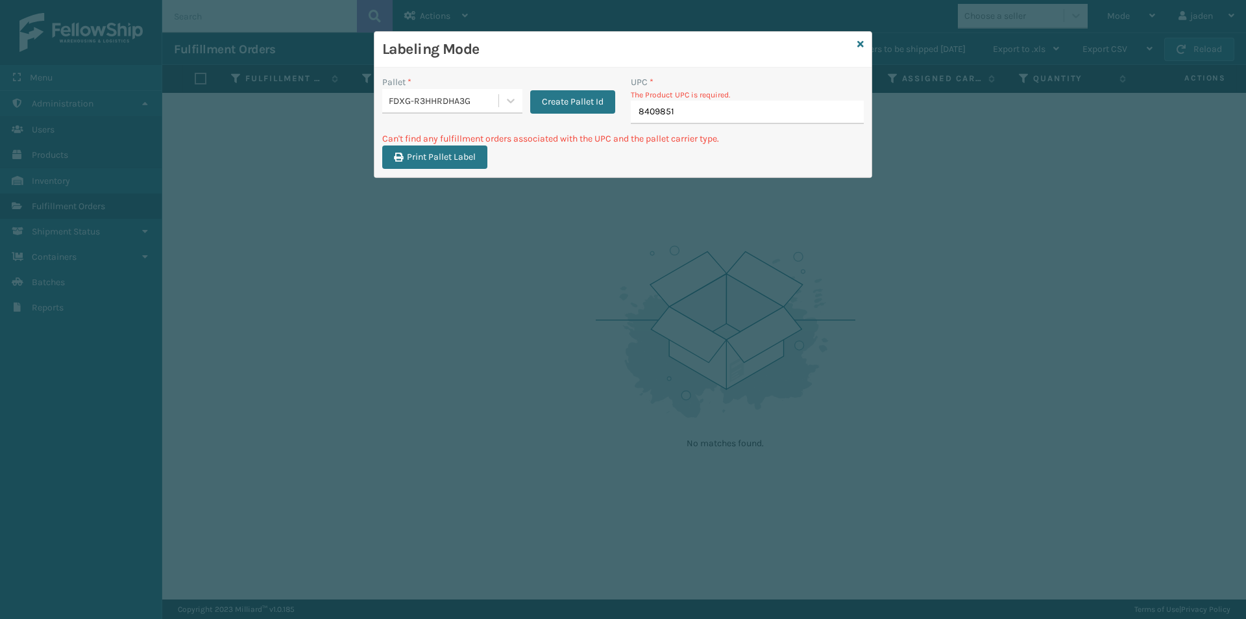
type input "84098512"
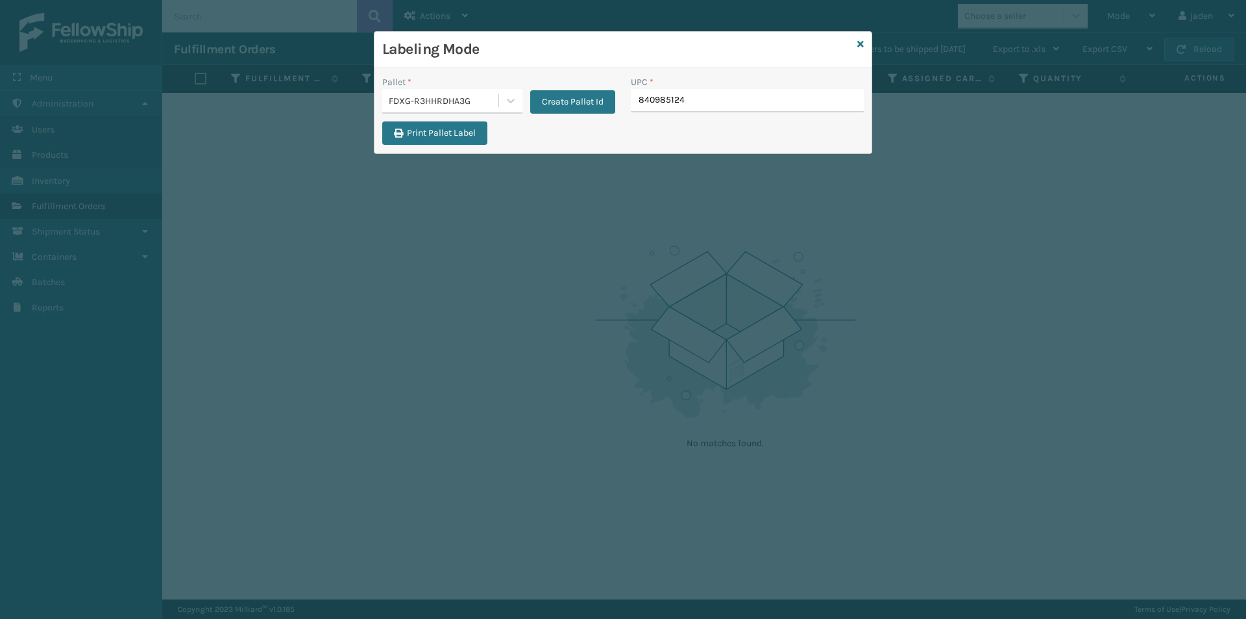
type input "8409851245"
type input "8409851"
click at [865, 45] on div "Labeling Mode" at bounding box center [623, 50] width 497 height 36
click at [863, 43] on icon at bounding box center [860, 44] width 6 height 9
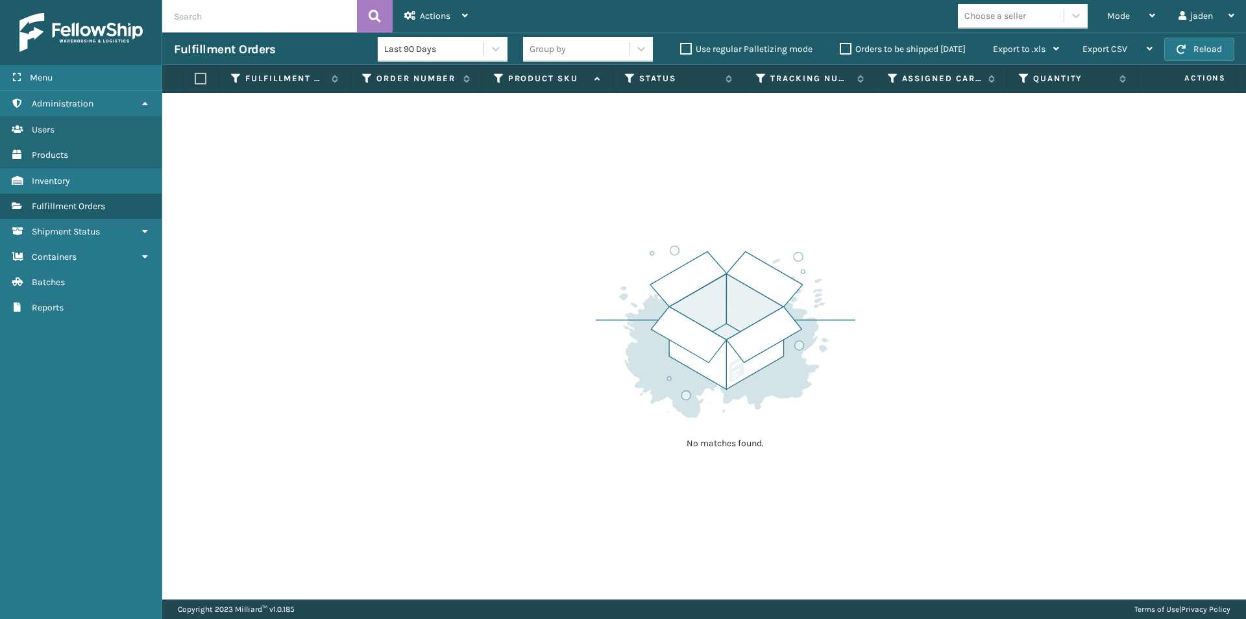
drag, startPoint x: 856, startPoint y: 220, endPoint x: 676, endPoint y: 85, distance: 224.8
click at [529, 126] on div "No matches found." at bounding box center [704, 346] width 1084 height 506
click at [1143, 19] on div "Mode" at bounding box center [1131, 16] width 48 height 32
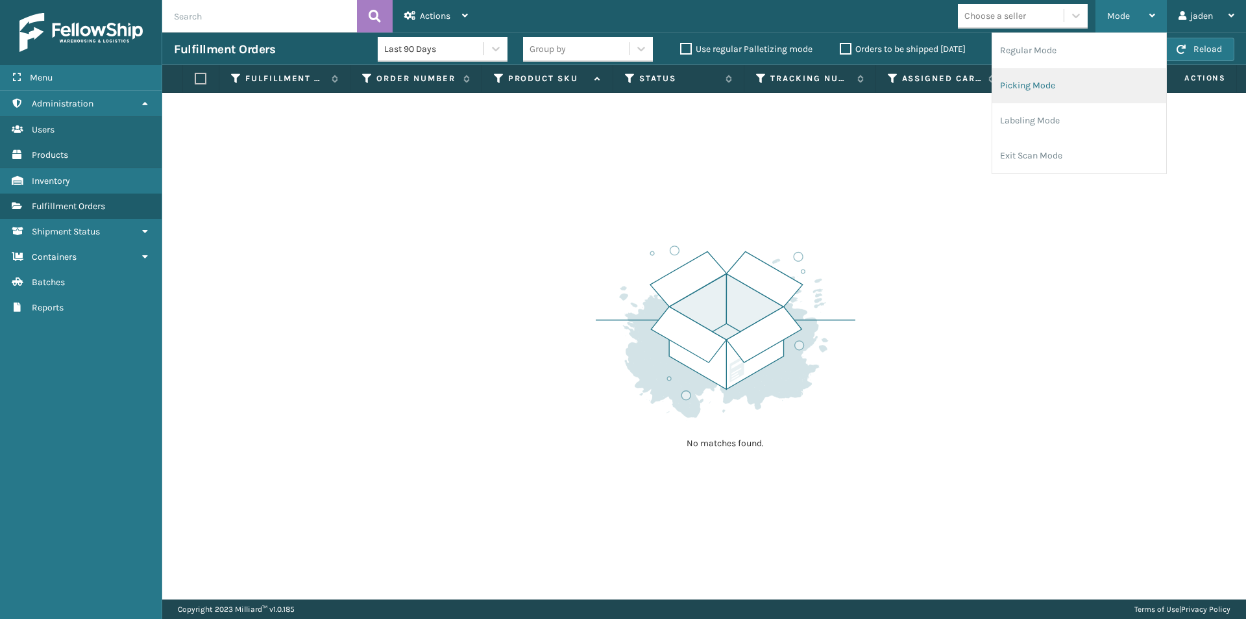
click at [1072, 102] on li "Picking Mode" at bounding box center [1079, 85] width 174 height 35
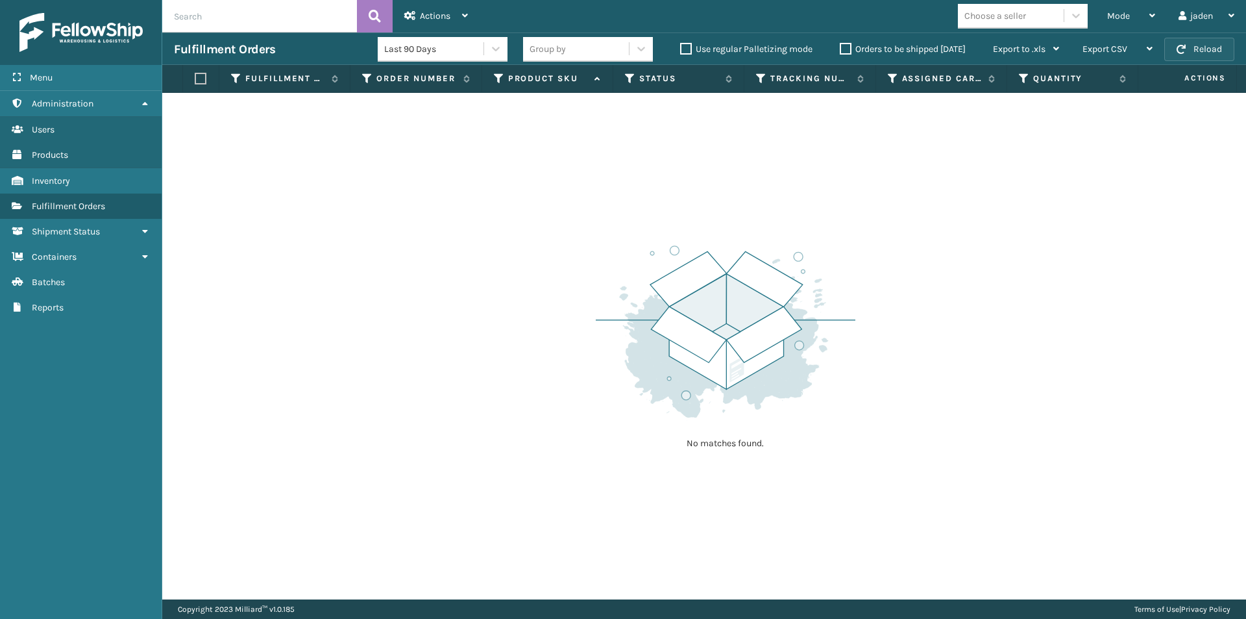
click at [1188, 53] on button "Reload" at bounding box center [1199, 49] width 70 height 23
drag, startPoint x: 1152, startPoint y: 22, endPoint x: 1127, endPoint y: 23, distance: 24.7
click at [1148, 21] on div "Mode" at bounding box center [1131, 16] width 48 height 32
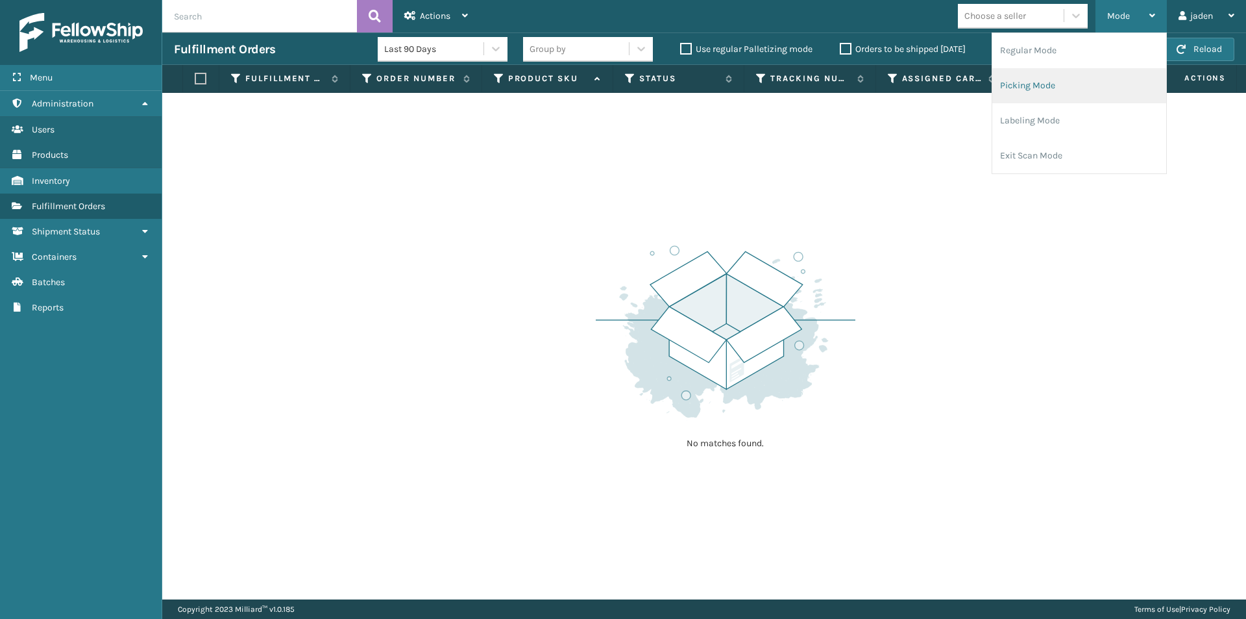
click at [1047, 81] on li "Picking Mode" at bounding box center [1079, 85] width 174 height 35
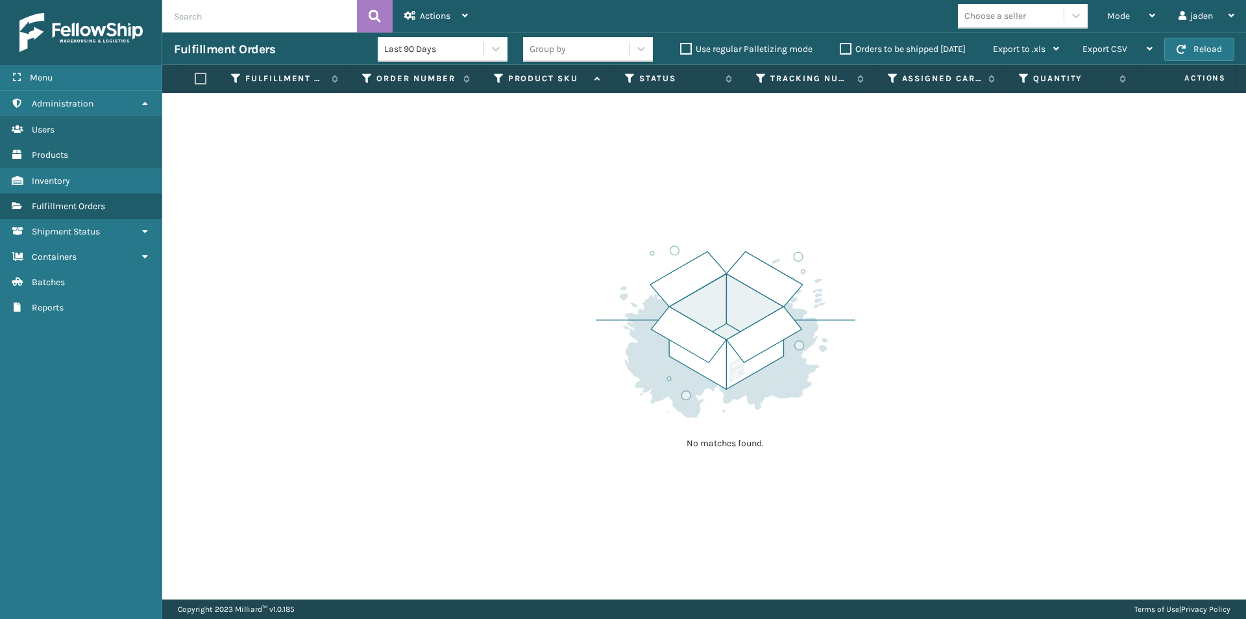
click at [1093, 28] on div "Choose a seller" at bounding box center [1027, 16] width 138 height 25
click at [1103, 23] on div "Mode Regular Mode Picking Mode Labeling Mode Exit Scan Mode" at bounding box center [1131, 16] width 71 height 32
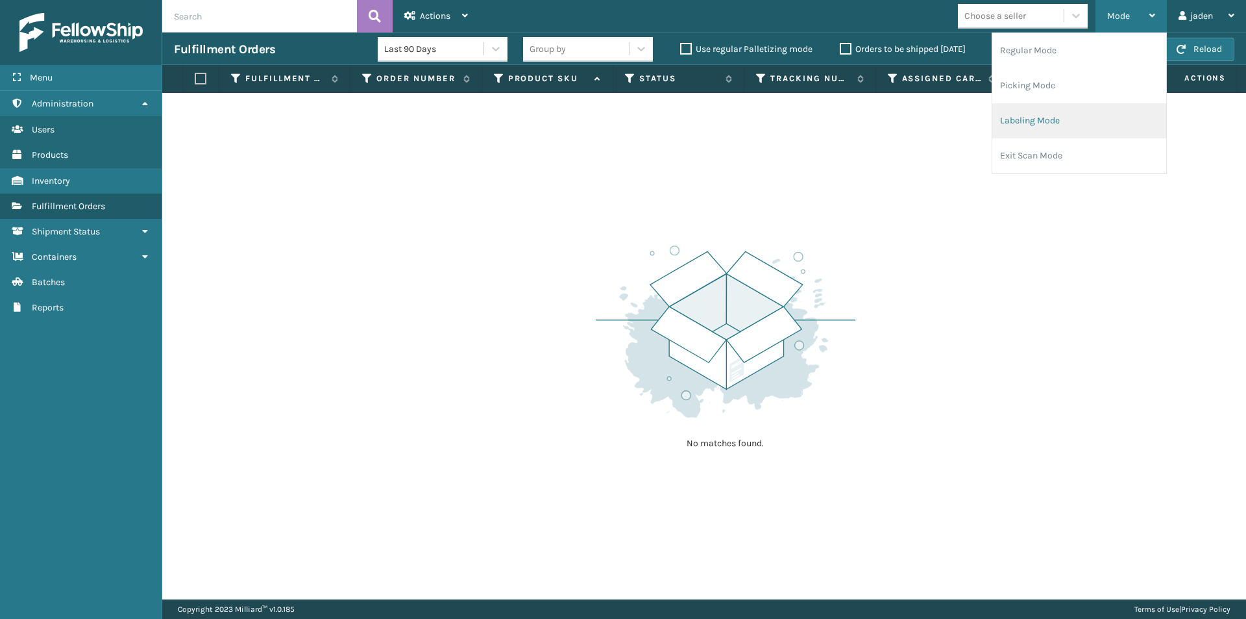
click at [1046, 121] on li "Labeling Mode" at bounding box center [1079, 120] width 174 height 35
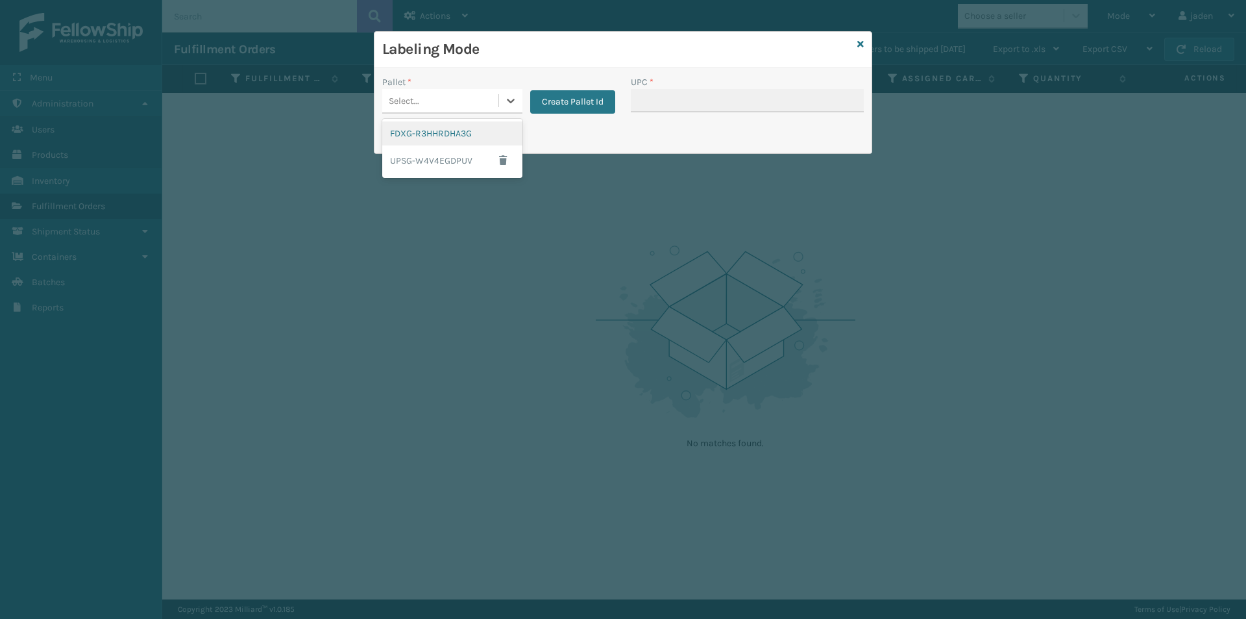
drag, startPoint x: 521, startPoint y: 97, endPoint x: 450, endPoint y: 136, distance: 80.8
click at [520, 97] on div at bounding box center [510, 100] width 23 height 23
drag, startPoint x: 432, startPoint y: 158, endPoint x: 735, endPoint y: 77, distance: 314.4
click at [444, 154] on div "UPSG-W4V4EGDPUV" at bounding box center [452, 160] width 140 height 30
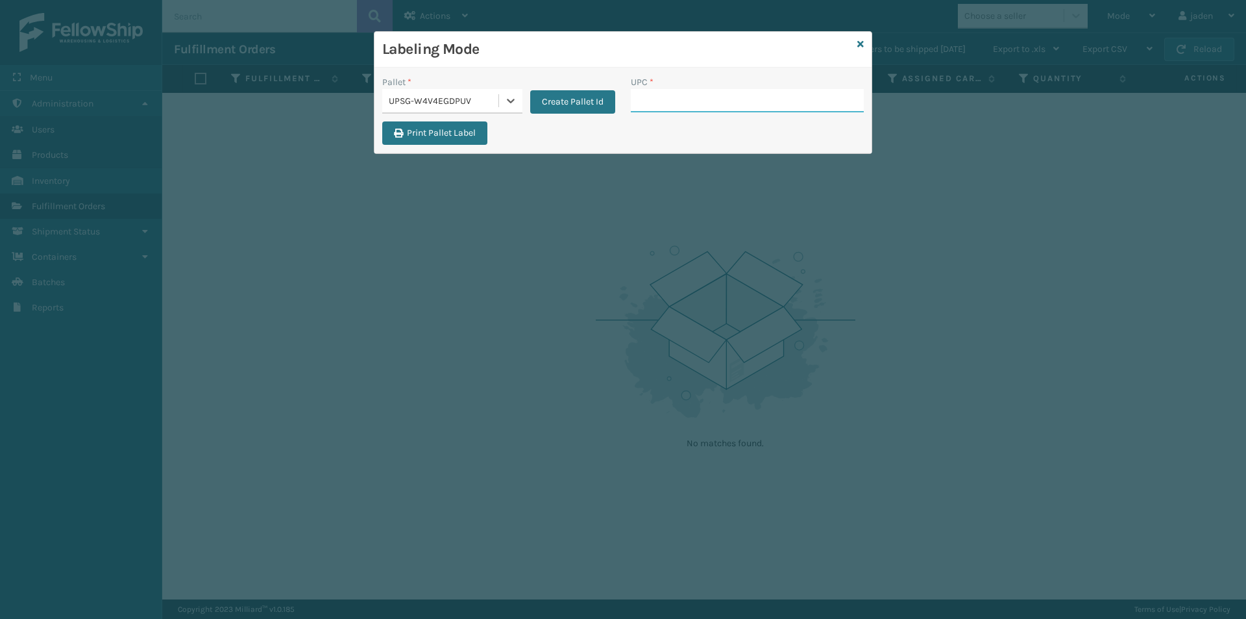
click at [689, 103] on input "UPC *" at bounding box center [747, 100] width 233 height 23
click at [854, 49] on div "Labeling Mode" at bounding box center [623, 50] width 497 height 36
click at [856, 46] on div "Labeling Mode" at bounding box center [623, 50] width 497 height 36
click at [859, 46] on icon at bounding box center [860, 44] width 6 height 9
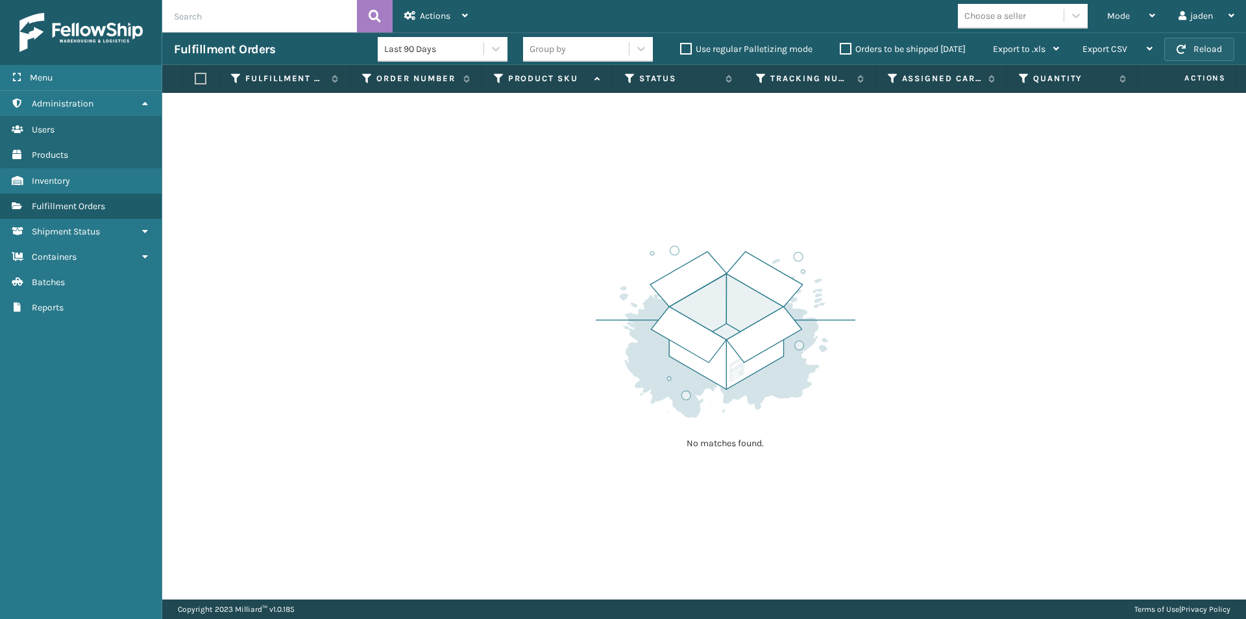
click at [1196, 46] on button "Reload" at bounding box center [1199, 49] width 70 height 23
click at [1144, 21] on div "Mode" at bounding box center [1131, 16] width 48 height 32
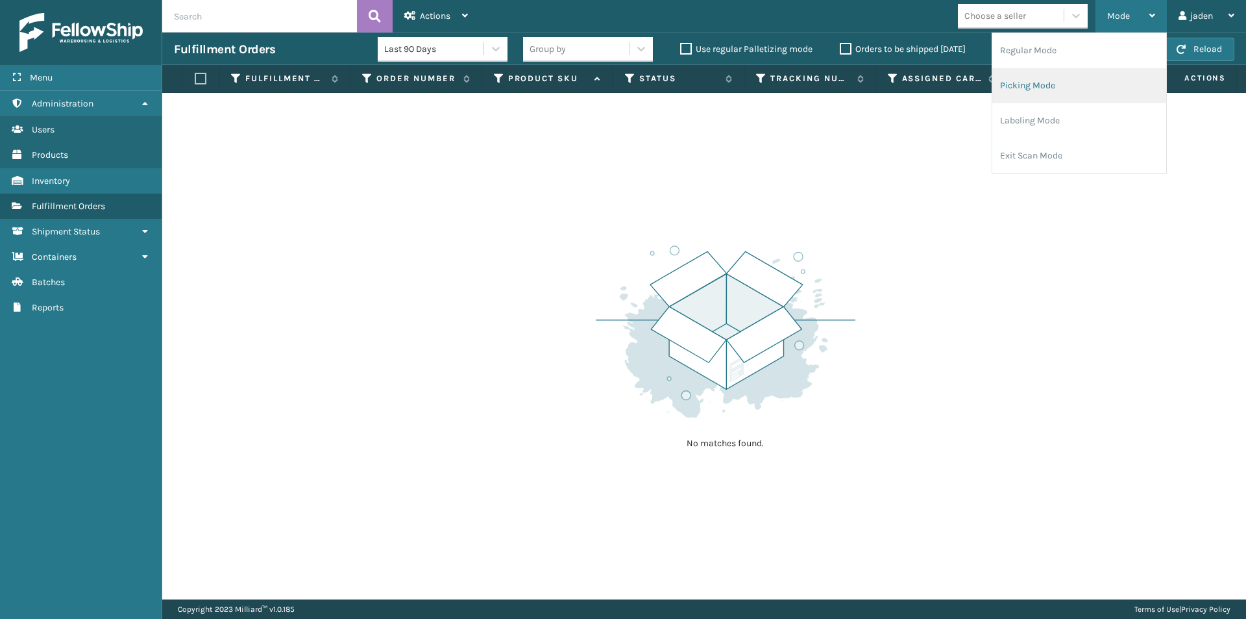
click at [1071, 97] on li "Picking Mode" at bounding box center [1079, 85] width 174 height 35
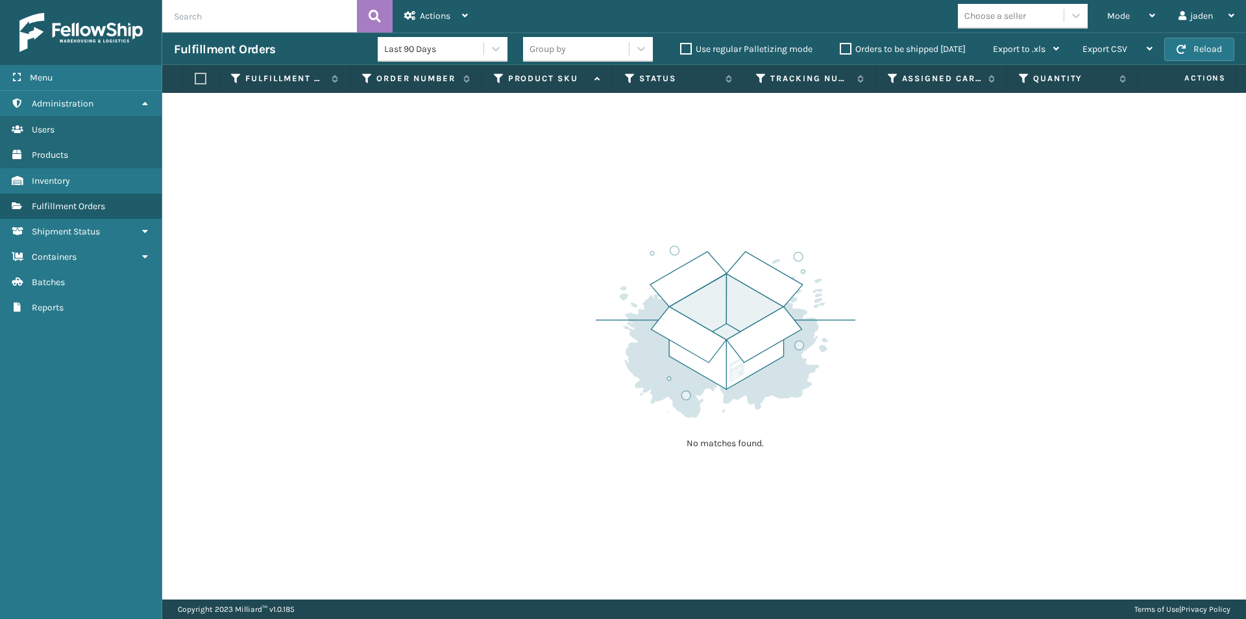
click at [1200, 36] on div "Fulfillment Orders Last 90 Days Group by Use regular Palletizing mode Orders to…" at bounding box center [704, 48] width 1084 height 32
click at [1222, 45] on button "Reload" at bounding box center [1199, 49] width 70 height 23
